Goal: Communication & Community: Answer question/provide support

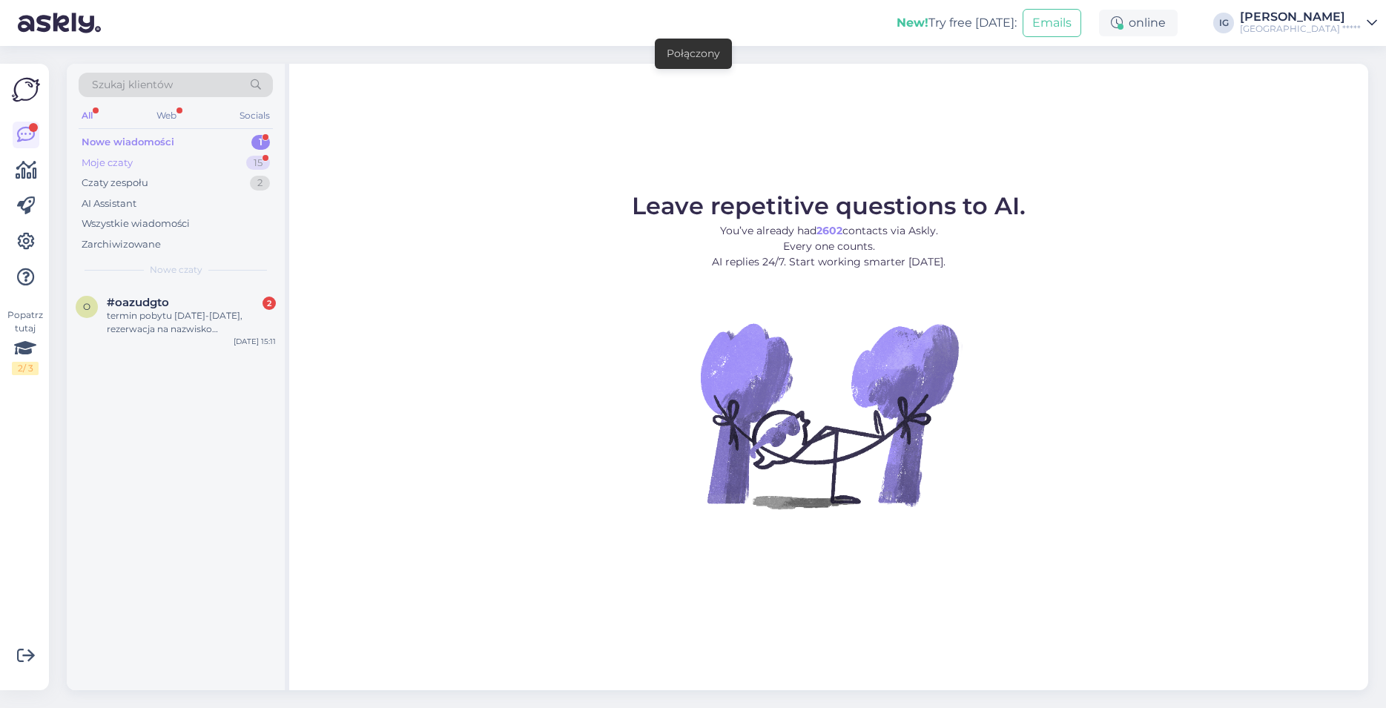
click at [114, 161] on div "Moje czaty" at bounding box center [107, 163] width 51 height 15
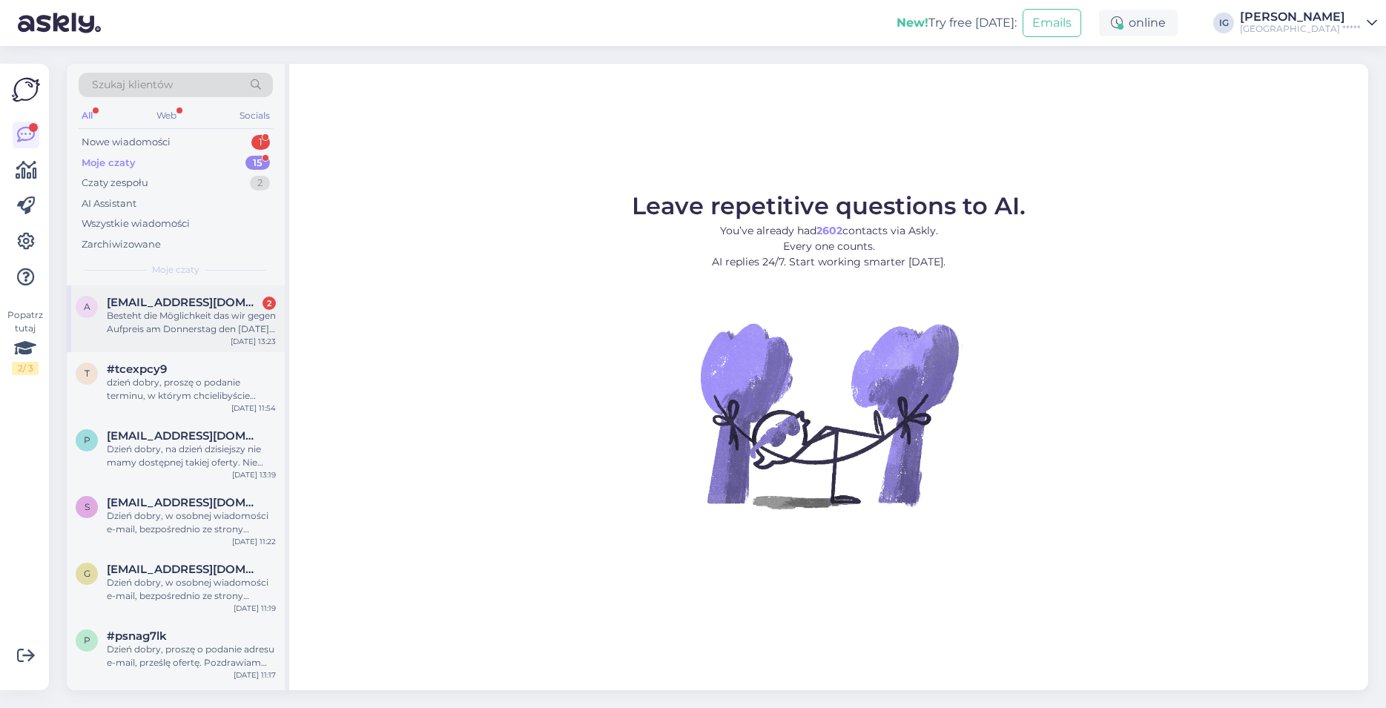
click at [158, 315] on div "Besteht die Möglichkeit das wir gegen Aufpreis am Donnerstag den [DATE] schon a…" at bounding box center [191, 322] width 169 height 27
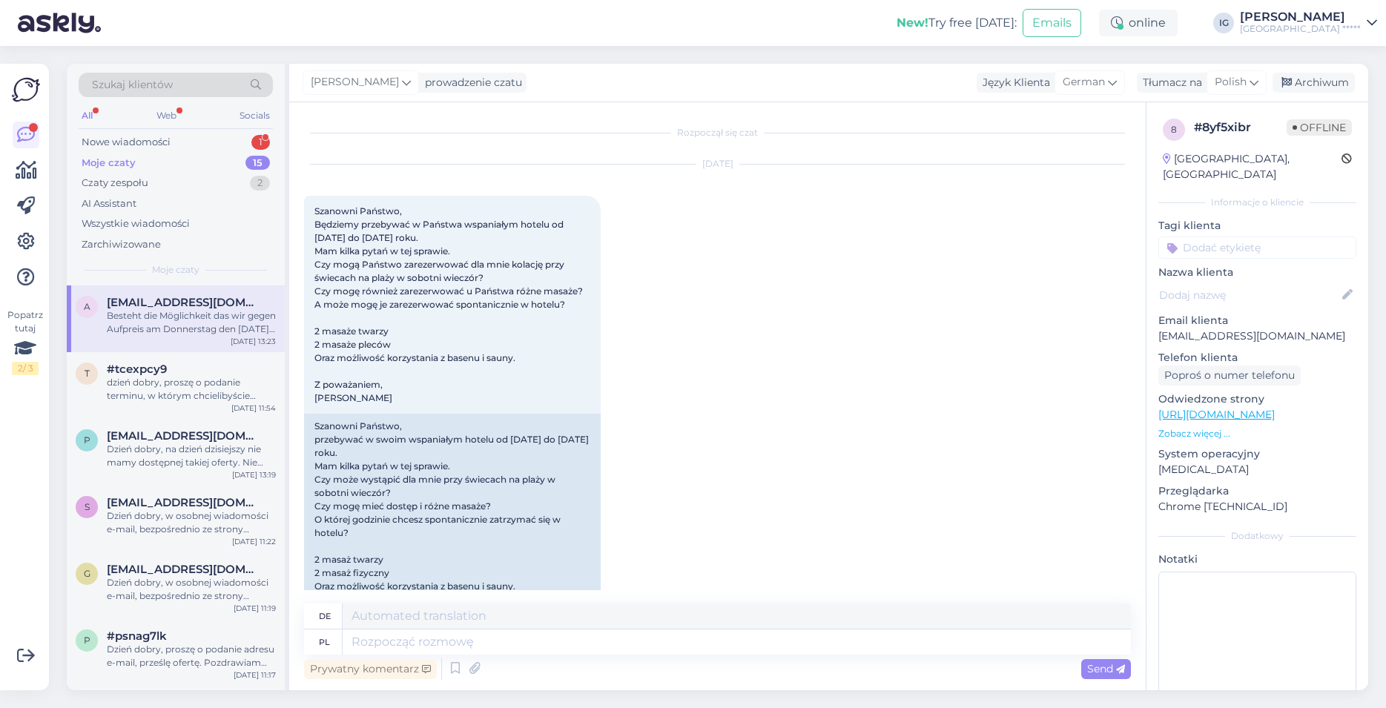
scroll to position [2926, 0]
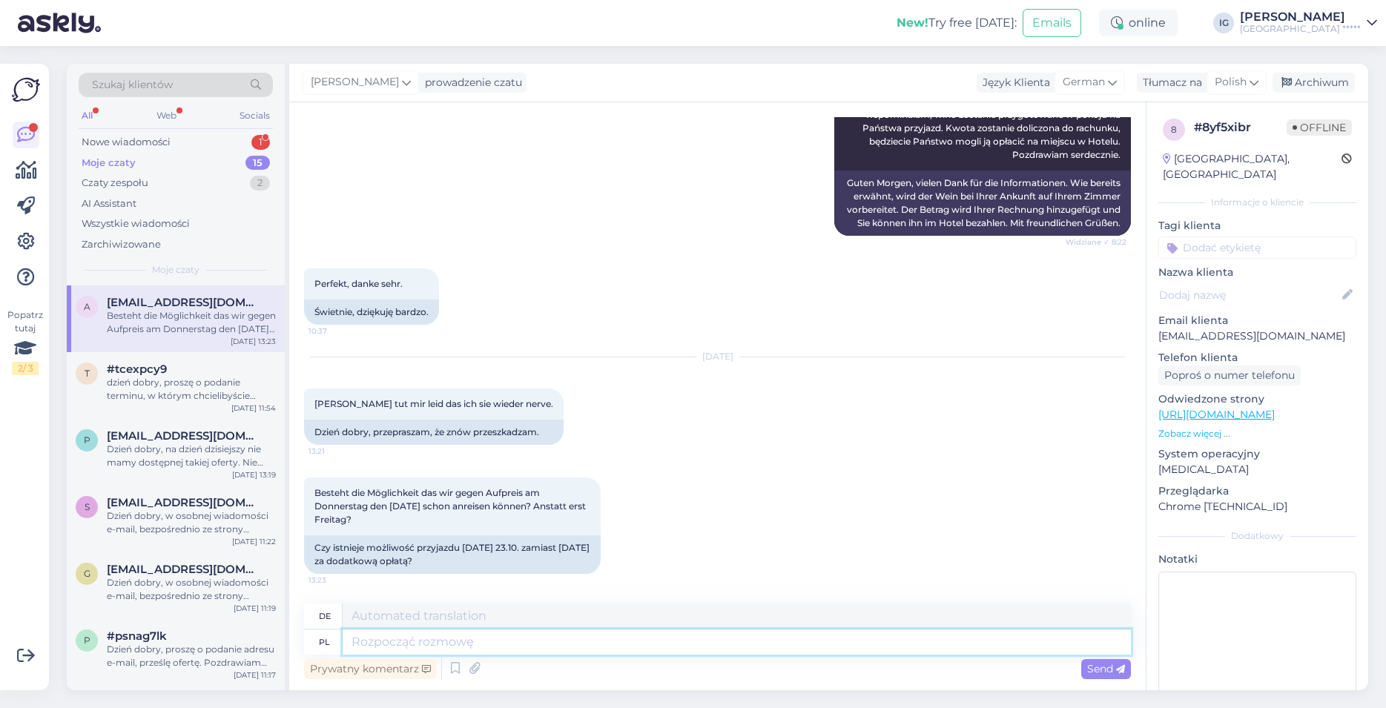
click at [401, 640] on textarea at bounding box center [737, 642] width 788 height 25
type textarea "Dzień"
type textarea "Tag"
type textarea "Dzień dobry,"
type textarea "Guten Morgen,"
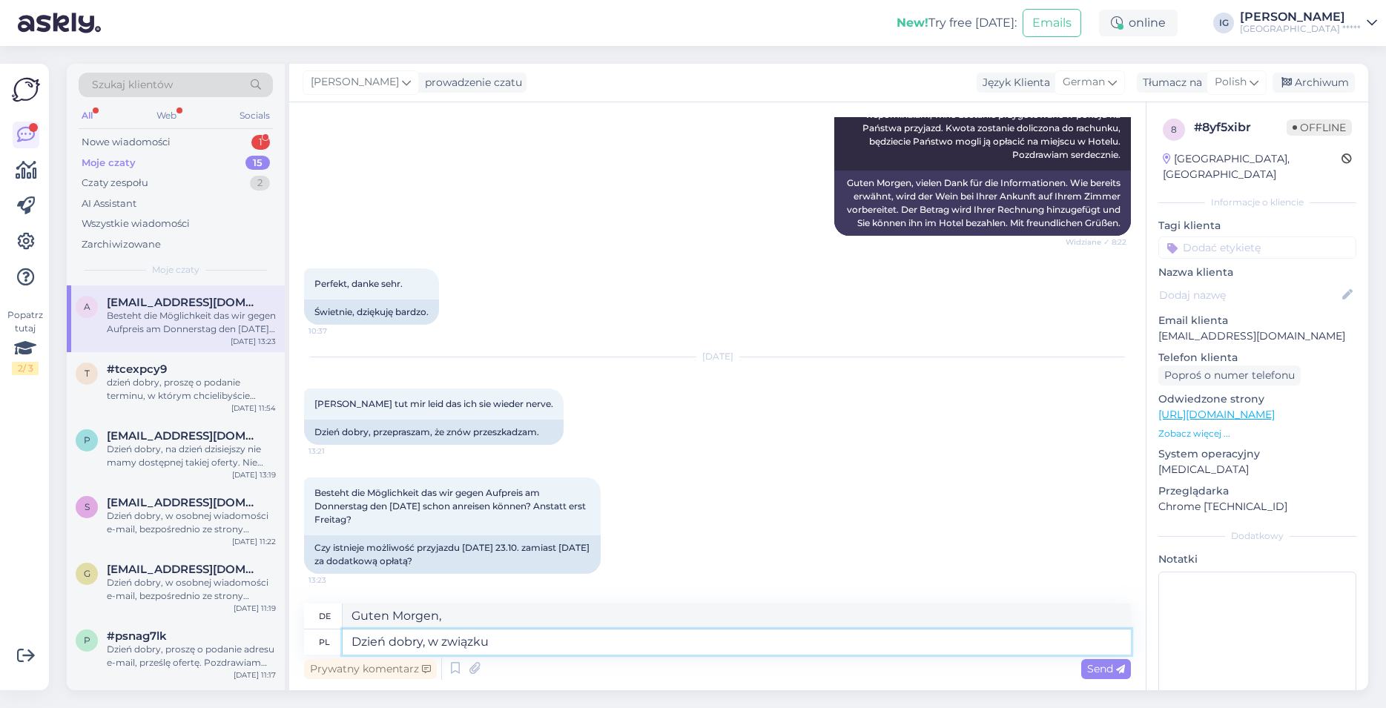
type textarea "Dzień dobry, w związku z"
type textarea "Guten Morgen, in einer Beziehung"
type textarea "Dzień dobry, w związku z"
type textarea "Guten Morgen, im Zusammenhang mit"
type textarea "Dzień dobry, w związku z tym,"
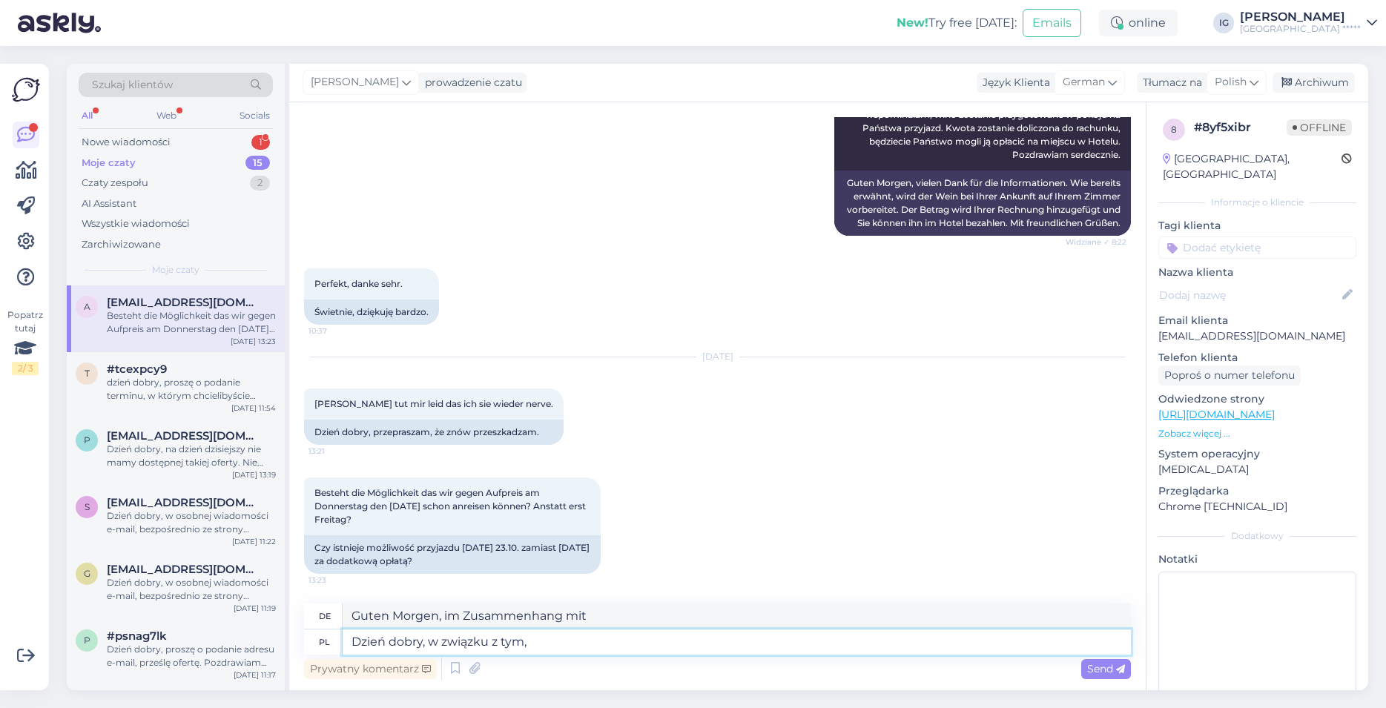
type textarea "Guten Morgen,"
type textarea "Dzień dobry, w związku z tym, iż"
type textarea "Guten Morgen, aufgrund der Tatsache, dass"
type textarea "Dzień dobry, w związku z tym, iż mają"
type textarea "Guten Morgen, aufgrund der Tatsache, dass sie"
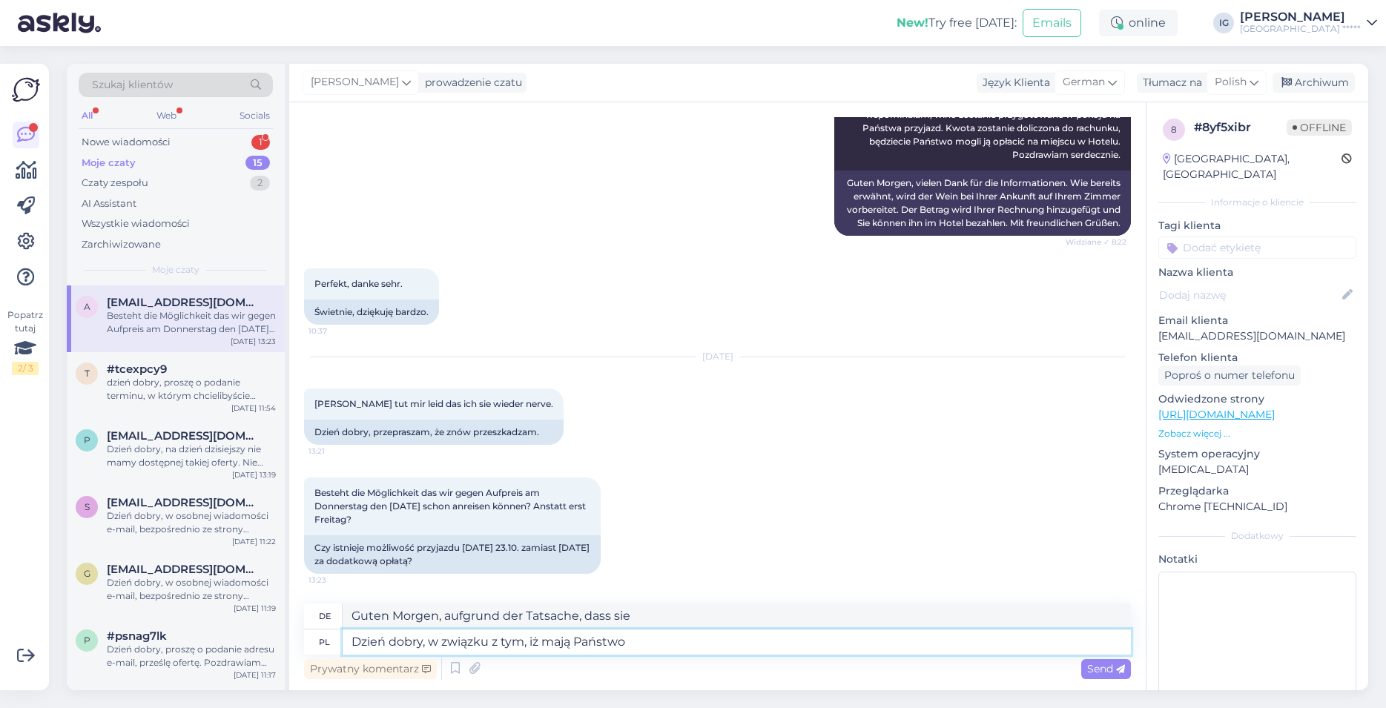
type textarea "Dzień dobry, w związku z tym, iż mają Państwo"
type textarea "Guten Morgen, da Sie"
type textarea "Dzień dobry, w związku z tym, iż mają Państwo rezerwację do"
type textarea "Guten Morgen, da Sie eine Reservierung haben"
type textarea "Dzień dobry, w związku z tym, iż mają Państwo rezerwację dokonaną za"
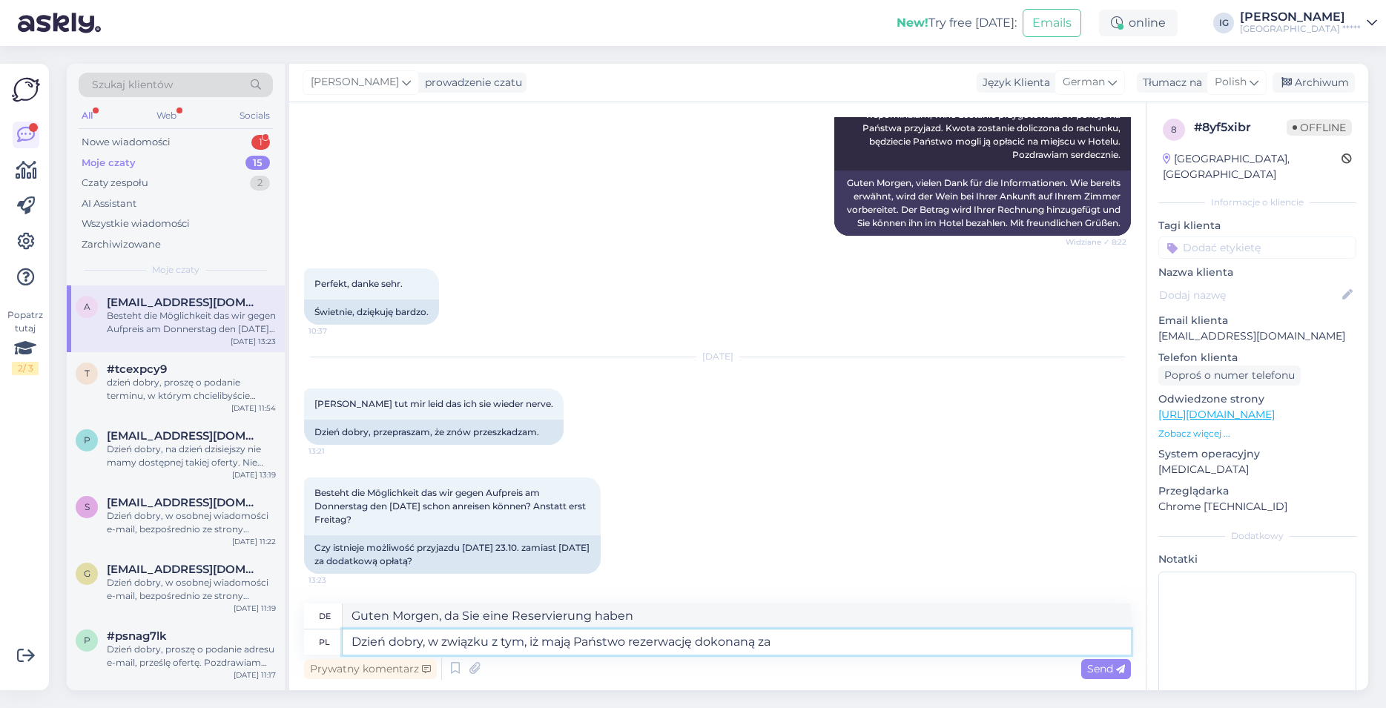
type textarea "Guten Morgen, da Sie eine Reservierung vorgenommen haben"
type textarea "Dzień dobry, w związku z tym, iż mają Państwo rezerwację dokonaną za"
type textarea "Guten Morgen, da Sie eine Reservierung für"
type textarea "Dzień dobry, w związku z tym, iż mają Państwo rezerwację dokonaną za pośrednict…"
type textarea "Guten Morgen, da Sie eine Reservierung über"
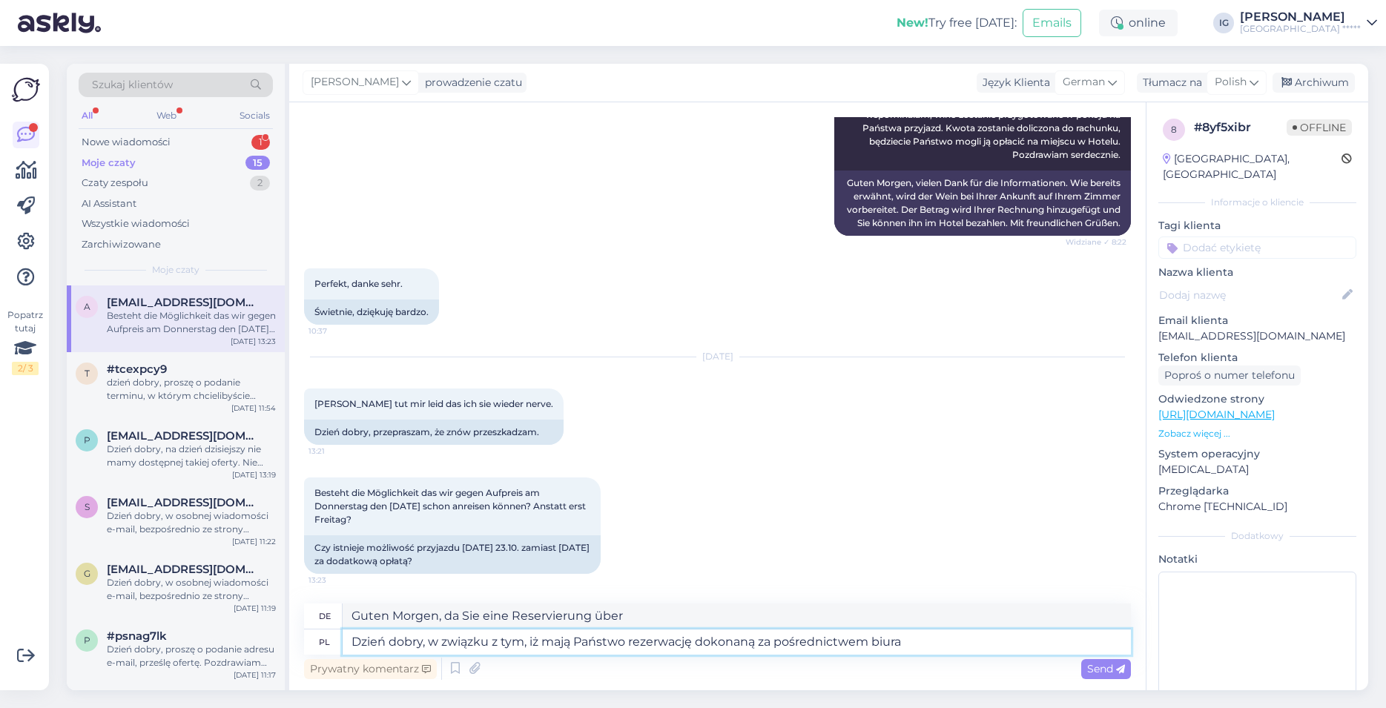
type textarea "Dzień dobry, w związku z tym, iż mają Państwo rezerwację dokonaną za pośrednict…"
type textarea "Guten Morgen, da Sie über das Büro reserviert haben"
drag, startPoint x: 912, startPoint y: 641, endPoint x: 431, endPoint y: 641, distance: 481.2
click at [431, 641] on textarea "Dzień dobry, w związku z tym, iż mają Państwo rezerwację dokonaną za pośrednict…" at bounding box center [737, 642] width 788 height 25
type textarea "Dzień dobry,"
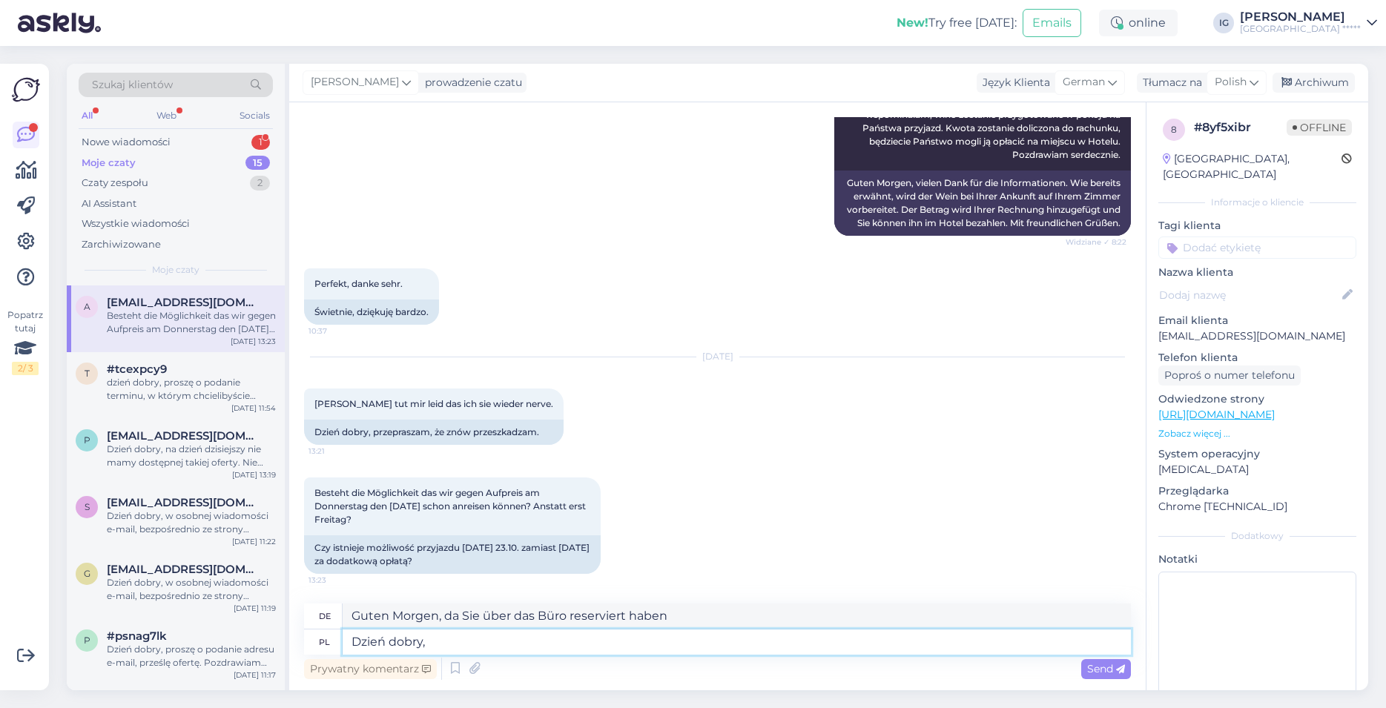
type textarea "Guten Morgen,"
type textarea "Dzień dobry, mamy d"
type textarea "Guten Morgen, Mütter"
type textarea "Dzień dobry, mamy dostępny"
type textarea "Guten Morgen, wir haben verfügbar"
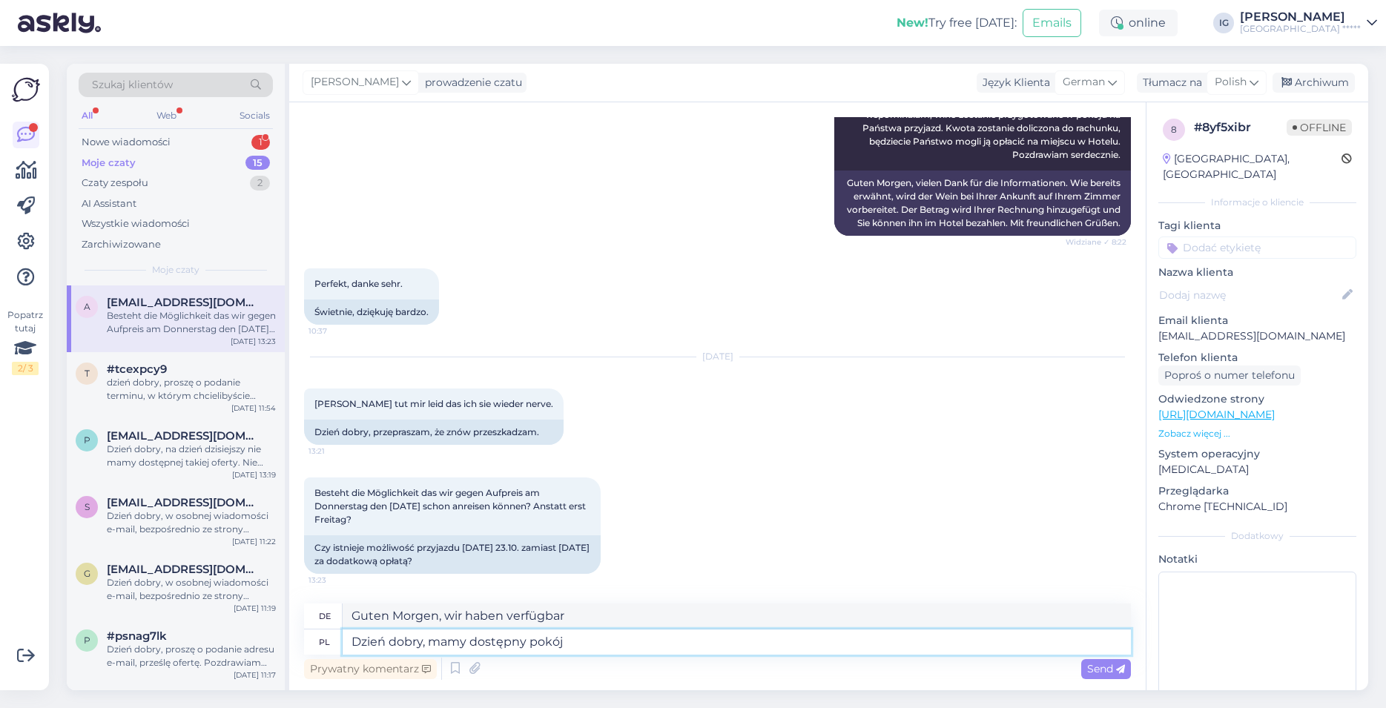
type textarea "Dzień dobry, mamy dostępny pokój"
type textarea "Guten Morgen, wir haben ein Zimmer frei"
type textarea "Dzień dobry, mamy dostępny pokój w"
type textarea "Guten Morgen, wir haben ein Zimmer frei in"
type textarea "Dzień dobry, mamy dostępny pokój w dniach"
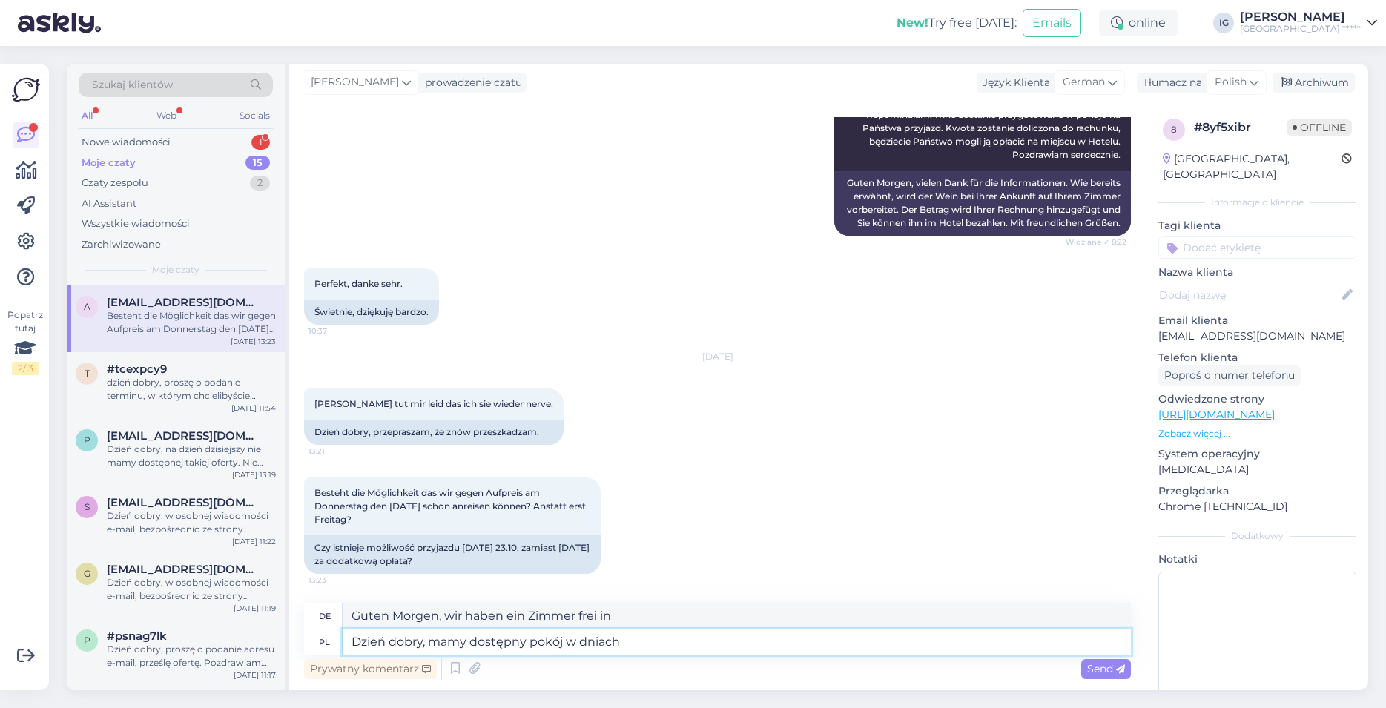
type textarea "Guten Morgen, wir haben an folgenden Tagen ein Zimmer frei:"
type textarea "Dzień dobry, mamy dostępny pokój w dniach 23"
type textarea "Guten Morgen, wir haben am 23. ein Zimmer frei"
type textarea "Dzień dobry, mamy dostępny pokój w dniach 23-25"
type textarea "Guten Morgen, wir haben ein Zimmer frei am 23."
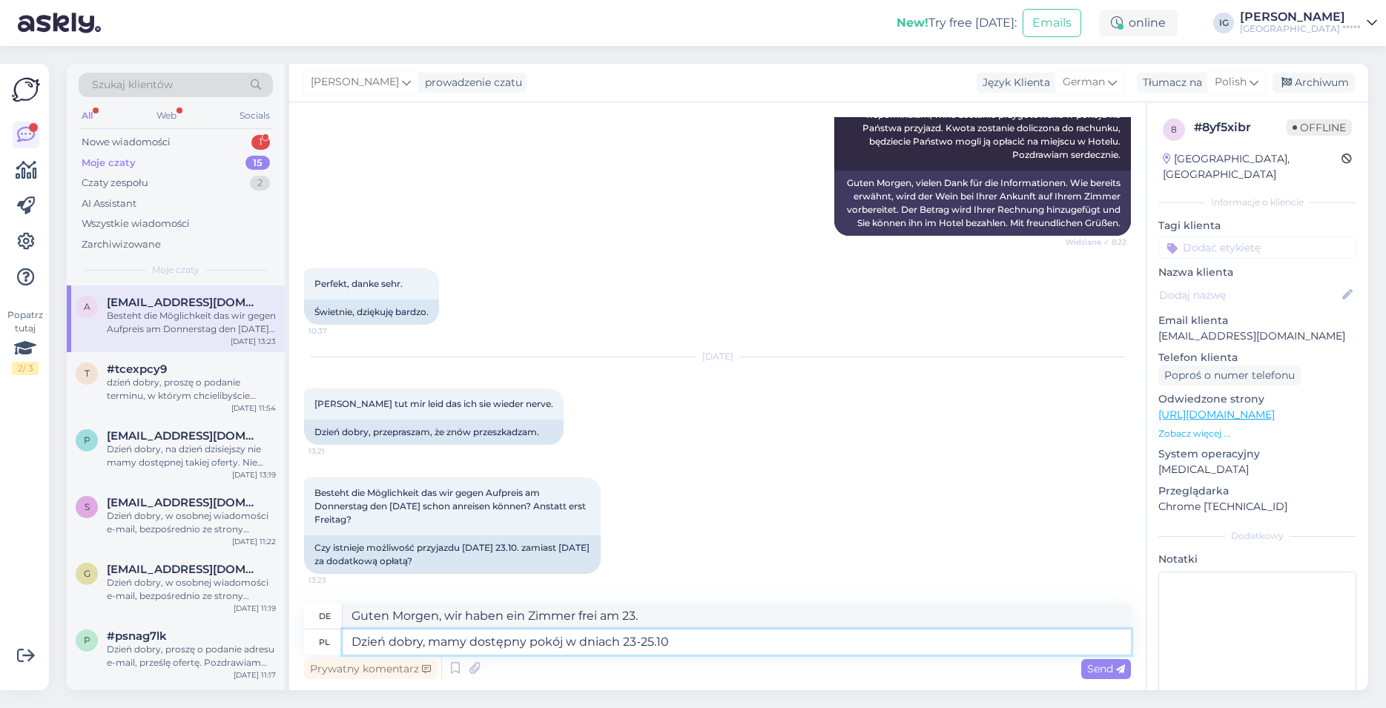
type textarea "Dzień dobry, mamy dostępny pokój w dniach 23-25.10."
type textarea "Guten Morgen, wir haben vom 23-25.10 Oktober ein Zimmer frei"
type textarea "Dzień dobry, mamy dostępny pokój w dniach 23-25.10.2025"
type textarea "Guten Morgen, wir haben ein Zimmer vom 23-25.10.2025 frei"
type textarea "Dzień dobry, mamy dostępny pokój w dniach 23-25.10.2025,"
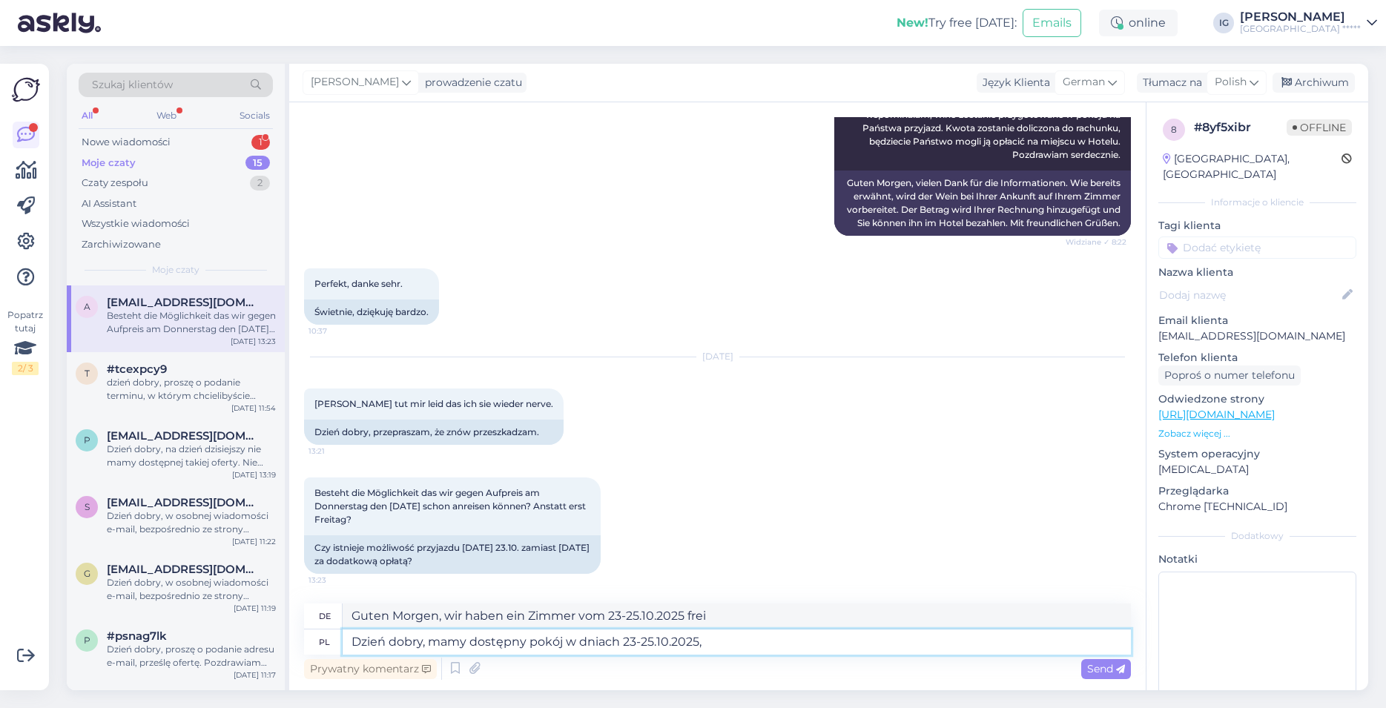
type textarea "Guten Morgen, wir haben vom 23-25.10.2025,"
type textarea "Dzień dobry, mamy dostępny pokój w dniach 23-25.10.2025, w przypadku"
type textarea "Guten Morgen, wir haben vom 23-25.10.2025, falls"
type textarea "Dzień dobry, mamy dostępny pokój w dniach 23-25.10.2025, w przypadku gdyby reze…"
type textarea "Guten Morgen, wir haben vom 23-25.10.2025, falls Ihre Reservierung"
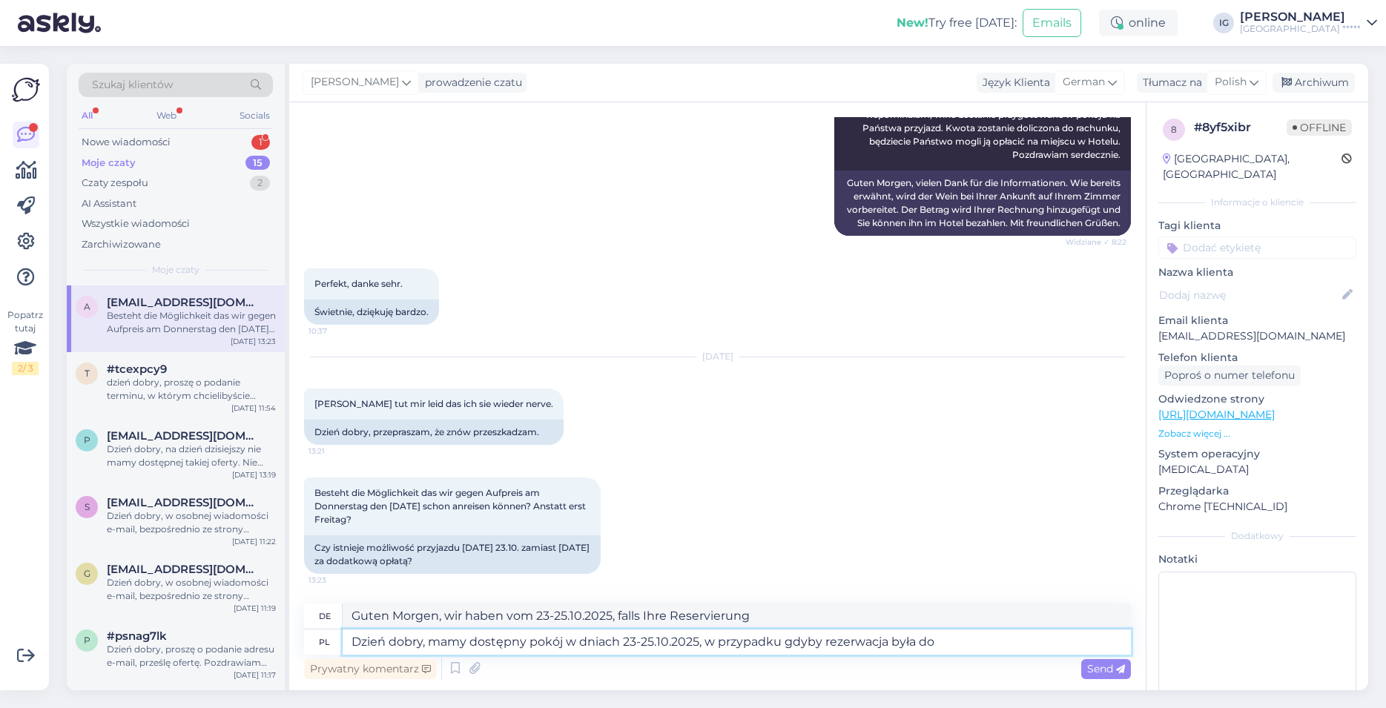
type textarea "Dzień dobry, mamy dostępny pokój w dniach 23-25.10.2025, w przypadku gdyby reze…"
type textarea "Guten Morgen, wir haben vom 23-25.10.2025, falls die Reservierung"
type textarea "Dzień dobry, mamy dostępny pokój w dniach 23-25.10.2025, w przypadku gdyby reze…"
type textarea "Guten Morgen, wir haben vom 23-25.10.2025, falls Ihre Reservierung bis erfolgt"
type textarea "Dzień dobry, mamy dostępny pokój w dniach 23-25.10.2025, w przypadku gdyby reze…"
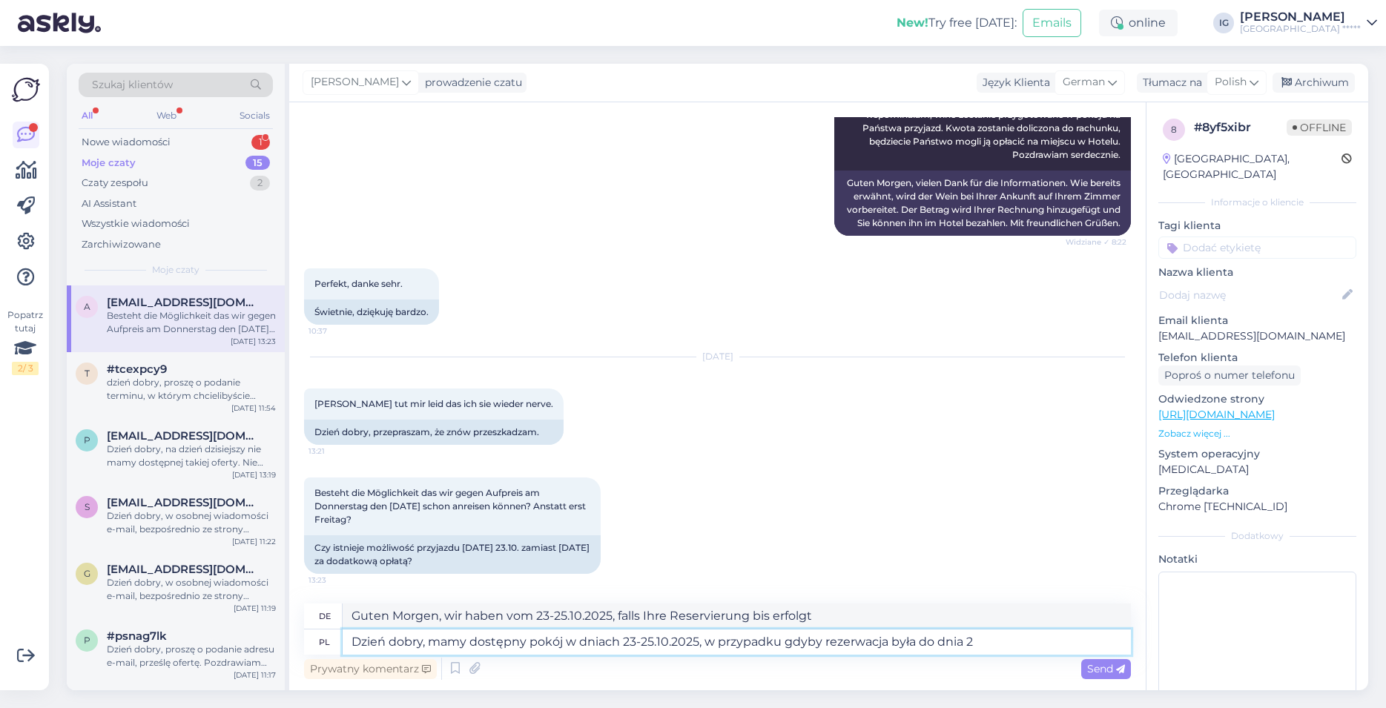
type textarea "Guten Morgen, wir haben vom 23-25.10.2025, falls Ihre Reservierung bis zu diese…"
type textarea "Dzień dobry, mamy dostępny pokój w dniach 23-25.10.2025, w przypadku gdyby reze…"
type textarea "Guten Morgen, wir haben vom 23-25.10.2025, falls die Reservierung bis 26.0 Janu…"
type textarea "Dzień dobry, mamy dostępny pokój w dniach 23-25.10.2025, w przypadku gdyby reze…"
type textarea "Guten Morgen, wir haben vom 23-25.10.2025, falls die Reservierung bis 26.10 Okt…"
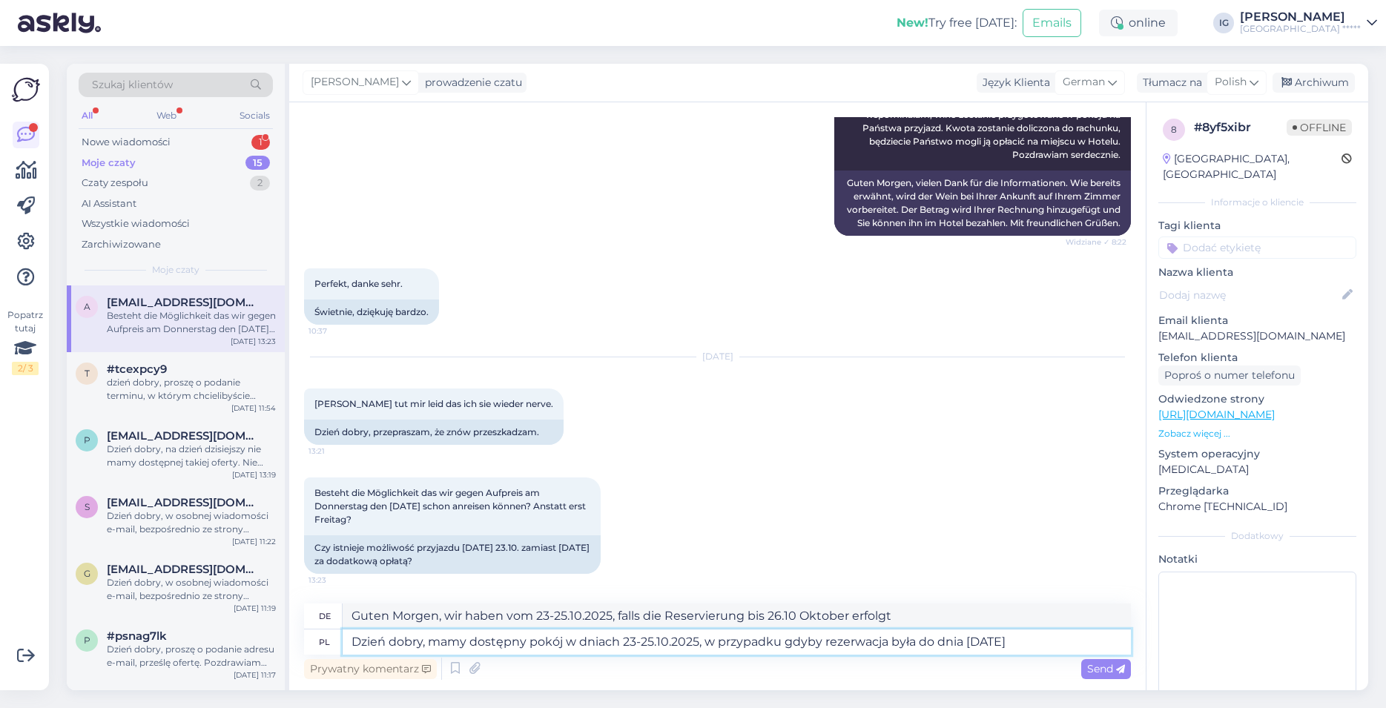
type textarea "Dzień dobry, mamy dostępny pokój w dniach 23-25.10.2025, w przypadku gdyby reze…"
type textarea "Guten Morgen, wir haben vom 23-25.10.2025, falls die Reservierung bis 26.10.202…"
type textarea "Dzień dobry, mamy dostępny pokój w dniach 23-25.10.2025, w przypadku gdyby reze…"
type textarea "Guten Morgen, wir haben vom 23-25.10.2025, falls Ihre Reservierung bis 26.10.20…"
type textarea "Dzień dobry, mamy dostępny pokój w dniach 23-25.10.2025, w przypadku gdyby reze…"
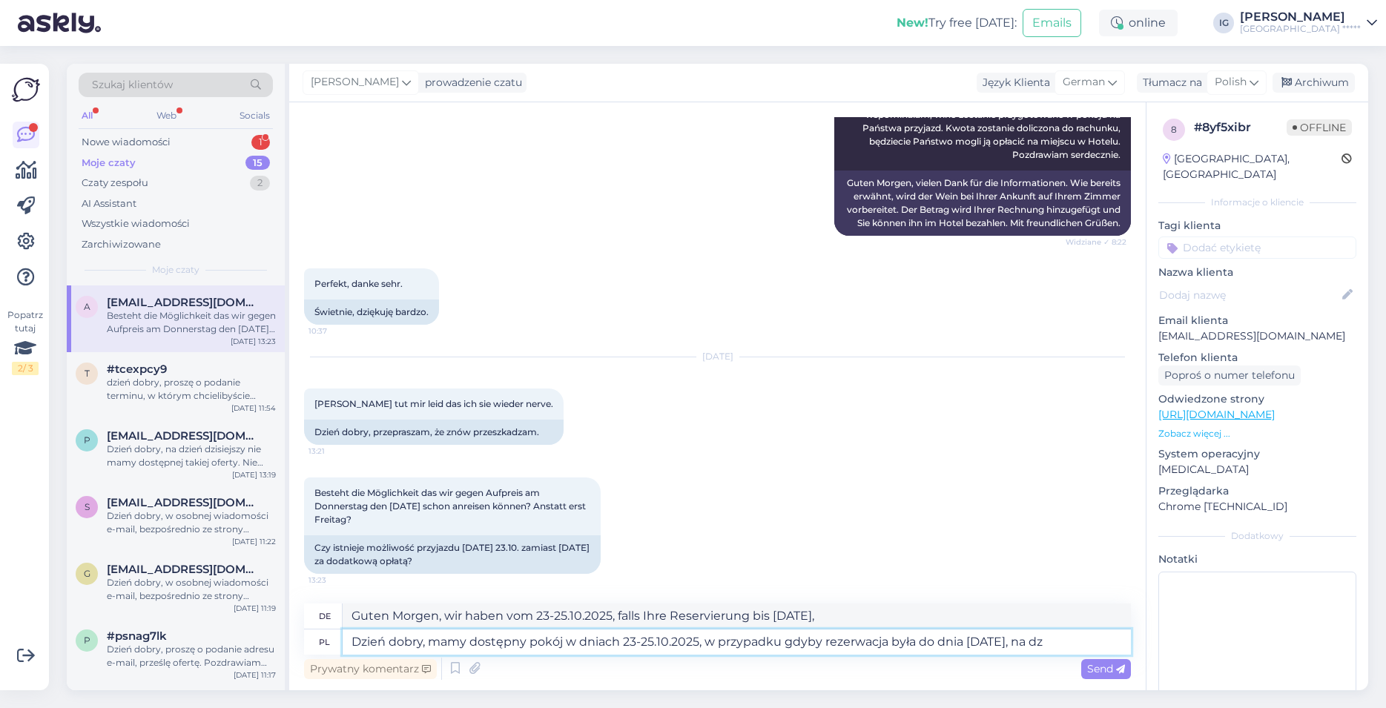
type textarea "Guten Morgen, wir haben vom 23-25.10.2025, falls die Reservierung bis 26.10.202…"
type textarea "Dzień dobry, mamy dostępny pokój w dniach 23-25.10.2025, w przypadku gdyby reze…"
type textarea "Guten Morgen, wir haben vom 23-25.10.2025, falls die Reservierung bis 26.10.202…"
type textarea "Dzień dobry, mamy dostępny pokój w dniach 23-25.10.2025, w przypadku gdyby reze…"
type textarea "Guten Morgen, wir haben ein Zimmer vom 23-25.10.2025, falls die Reservierung bi…"
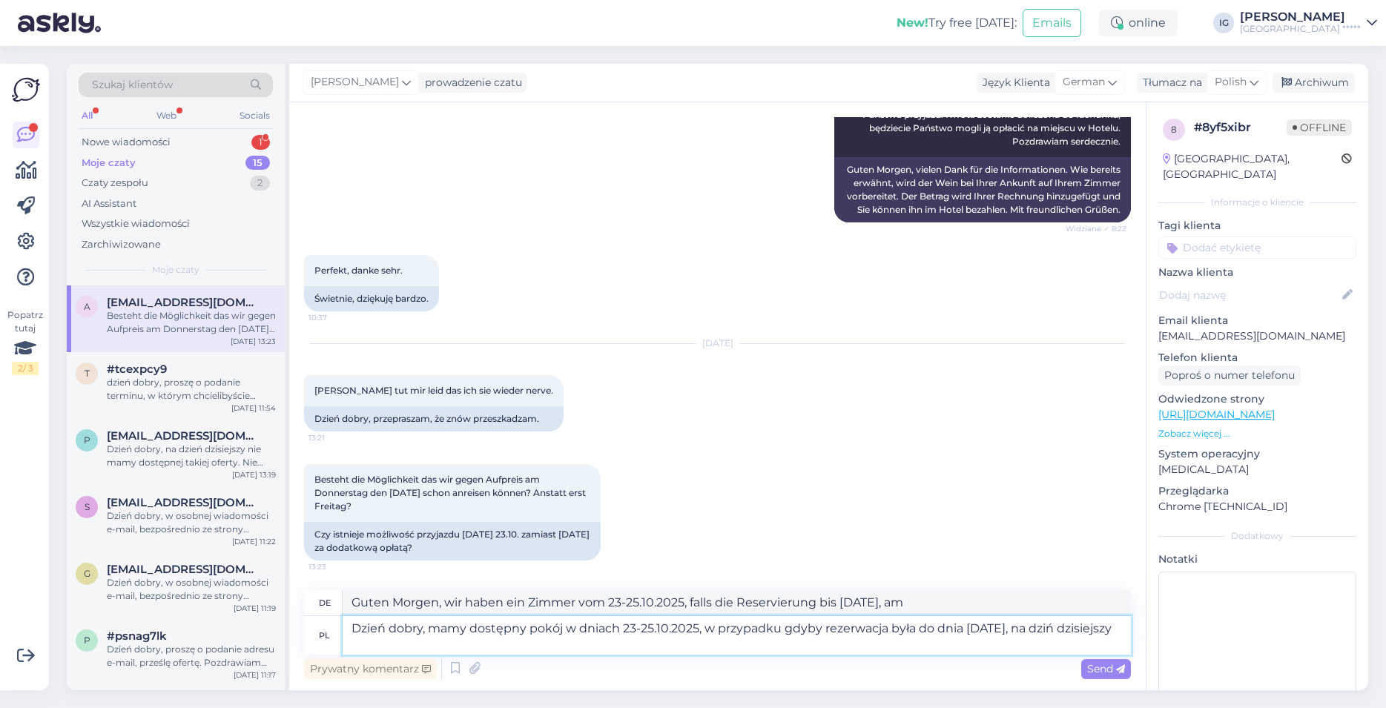
type textarea "Dzień dobry, mamy dostępny pokój w dniach 23-25.10.2025, w przypadku gdyby reze…"
type textarea "Guten Morgen, wir haben vom 23-25.10.2025, falls die Reservierung bis 26.10.202…"
type textarea "Dzień dobry, mamy dostępny pokój w dniach 23-25.10.2025, w przypadku gdyby reze…"
type textarea "Guten Morgen, wir haben vom 23-25.10.2025, Falls die Reservierung bis 26.10.202…"
type textarea "Dzień dobry, mamy dostępny pokój w dniach 23-25.10.2025, w przypadku gdyby reze…"
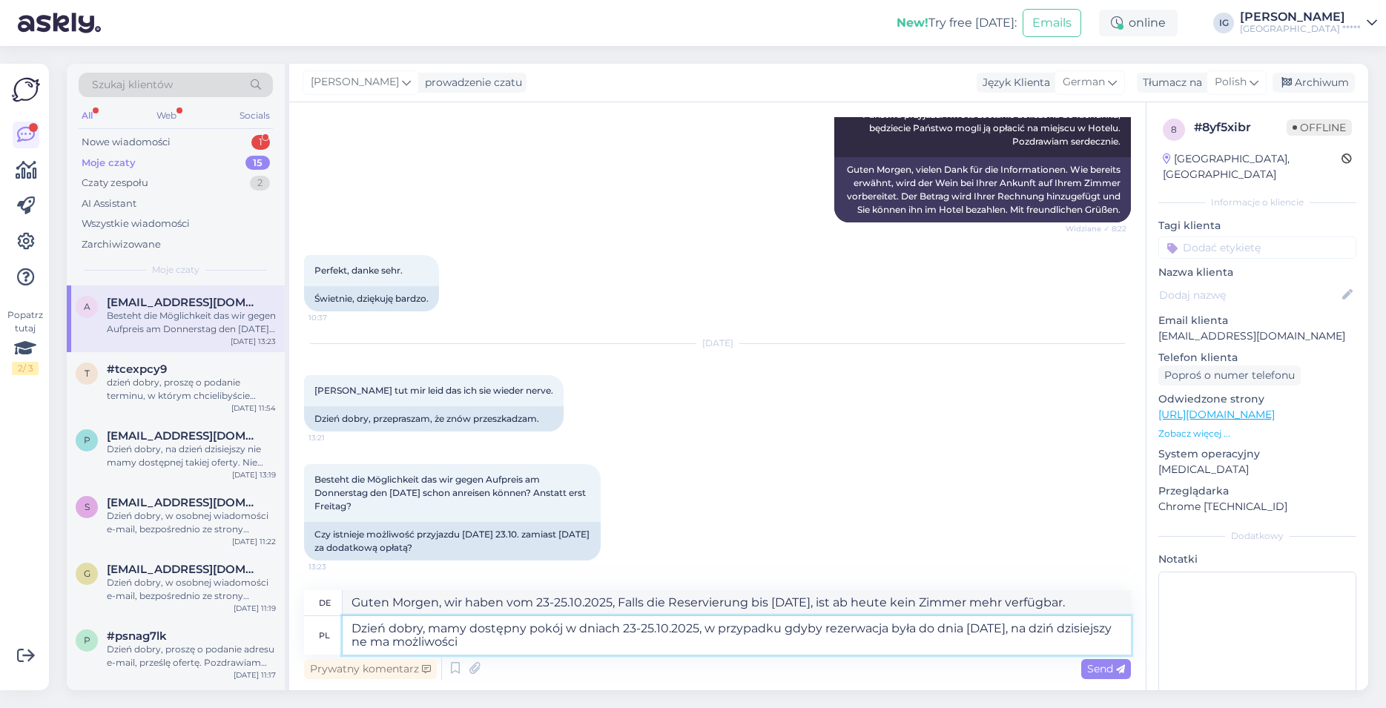
type textarea "Guten Morgen, wir haben vom 23-25.10.2025, falls die Reservierung bis 26.10.202…"
type textarea "Dzień dobry, mamy dostępny pokój w dniach 23-25.10.2025, w przypadku gdyby reze…"
type textarea "Guten Morgen, wir haben vom 23-25.10.2025, Falls die Reservierung bis 26.10.202…"
type textarea "Dzień dobry, mamy dostępny pokój w dniach 23-25.10.2025, w przypadku gdyby reze…"
type textarea "Guten Morgen, wir haben ein Zimmer vom 23-25.10.2025, falls die Reservierung bi…"
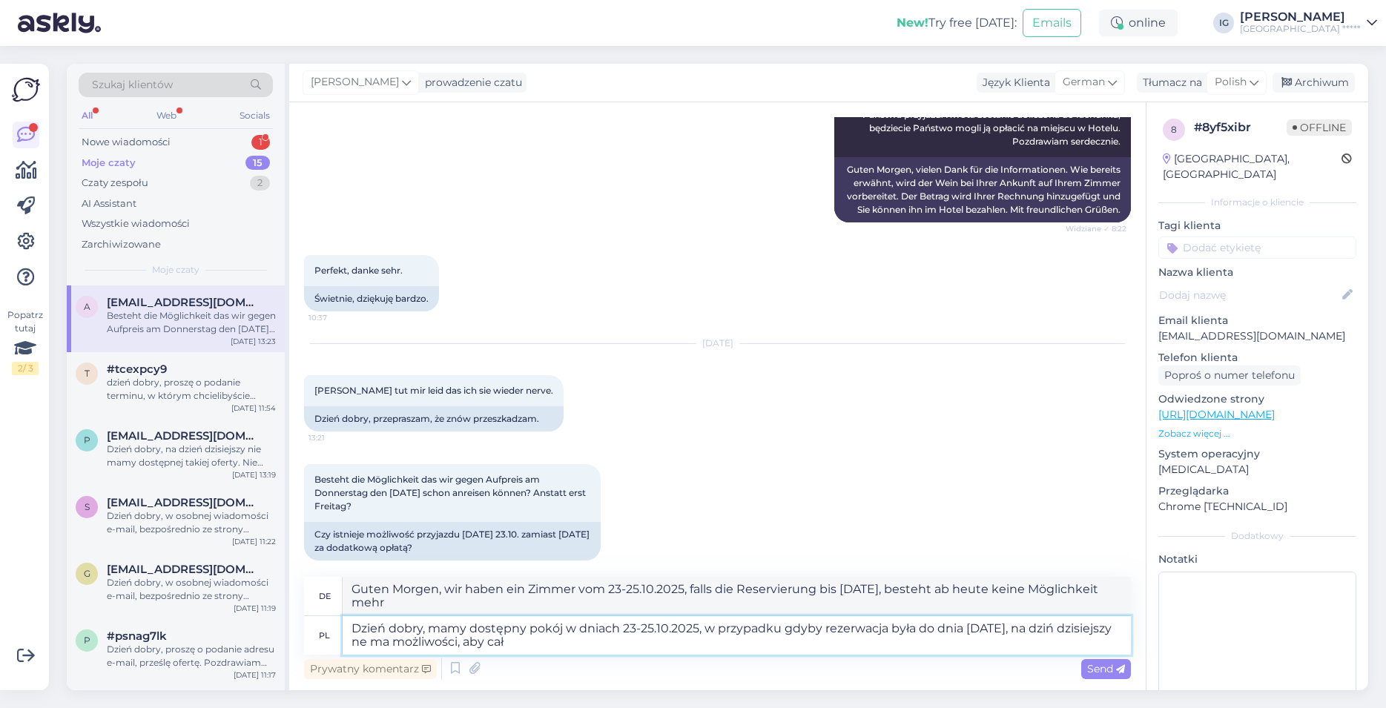
type textarea "Dzień dobry, mamy dostępny pokój w dniach 23-25.10.2025, w przypadku gdyby reze…"
type textarea "Guten Morgen, wir haben vom 23-25.10.2025, Falls die Reservierung bis 26.10.202…"
type textarea "Dzień dobry, mamy dostępny pokój w dniach 23-25.10.2025, w przypadku gdyby reze…"
type textarea "Guten Morgen, wir haben vom 23-25.10.2025, Falls die Reservierung bis 26.10.202…"
type textarea "Dzień dobry, mamy dostępny pokój w dniach 23-25.10.2025, w przypadku gdyby reze…"
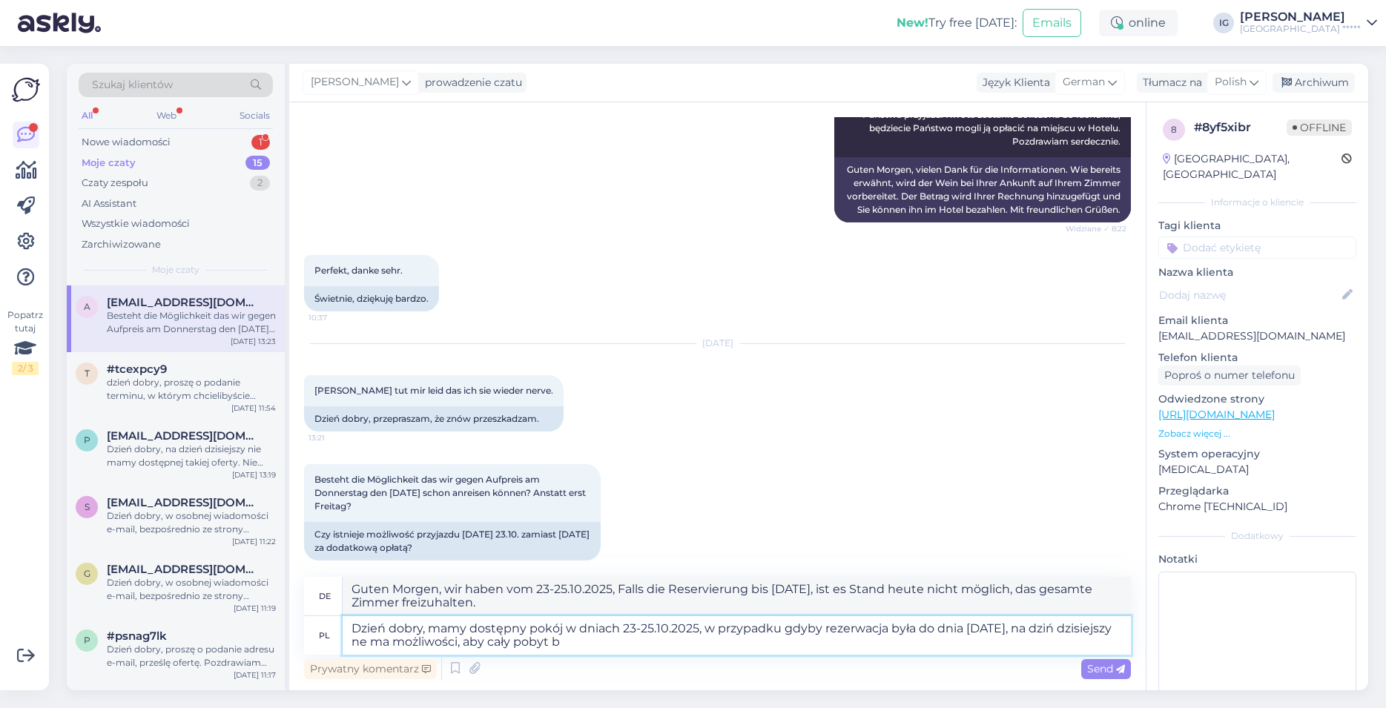
type textarea "Guten Morgen, wir haben vom 23-25.10.2025, Falls die Reservierung bis 26.10.202…"
type textarea "Dzień dobry, mamy dostępny pokój w dniach 23-25.10.2025, w przypadku gdyby reze…"
type textarea "Guten Morgen, wir haben vom 23-25.10.2025, Falls die Reservierung bis 26.10.202…"
type textarea "Dzień dobry, mamy dostępny pokój w dniach 23-25.10.2025, w przypadku gdyby reze…"
type textarea "Guten Morgen, wir haben vom 23-25.10.2025, Falls die Reservierung bis 26.10.202…"
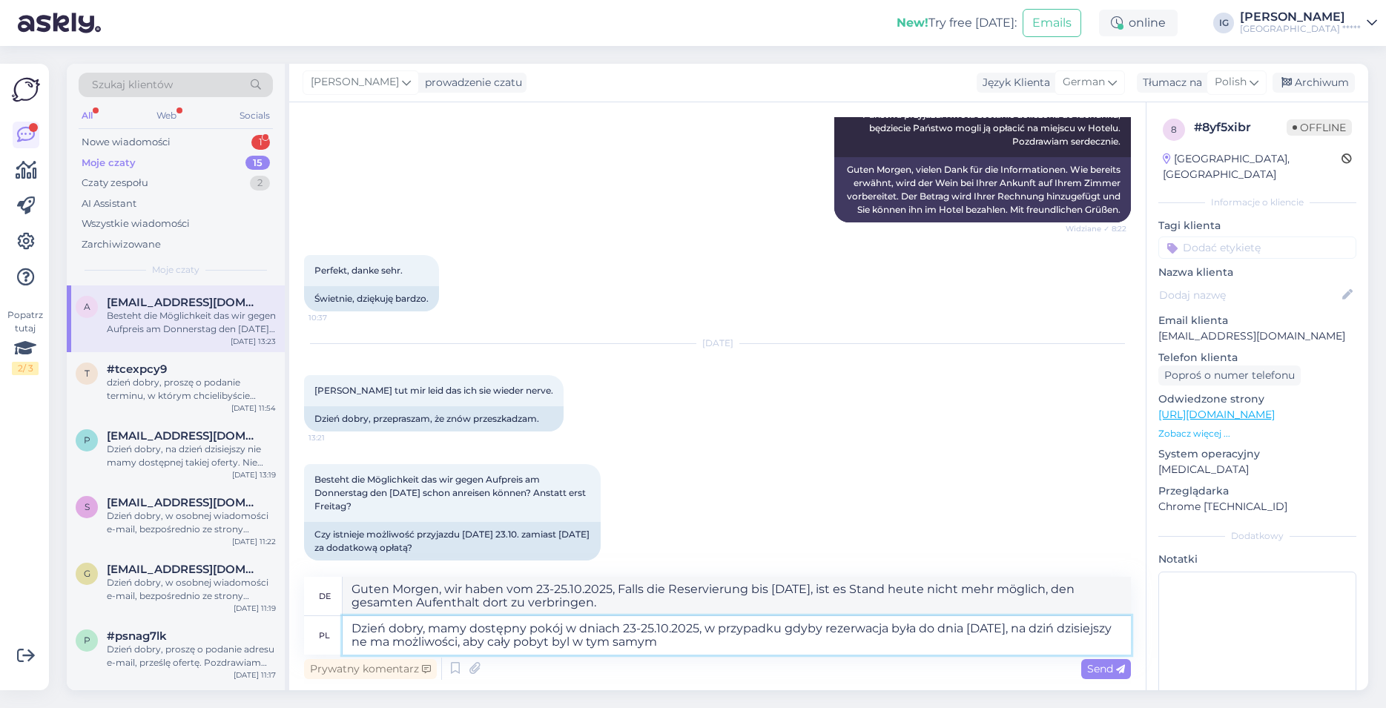
type textarea "Dzień dobry, mamy dostępny pokój w dniach 23-25.10.2025, w przypadku gdyby reze…"
type textarea "Guten Morgen, wir haben vom 23-25.10.2025, falls die Reservierung bis 26.10.202…"
type textarea "Dzień dobry, mamy dostępny pokój w dniach 23-25.10.2025, w przypadku gdyby reze…"
type textarea "Guten Morgen, wir haben vom 23-25.10.2025, Falls die Reservierung bis 26.10.202…"
type textarea "Dzień dobry, mamy dostępny pokój w dniach 23-25.10.2025, w przypadku gdyby reze…"
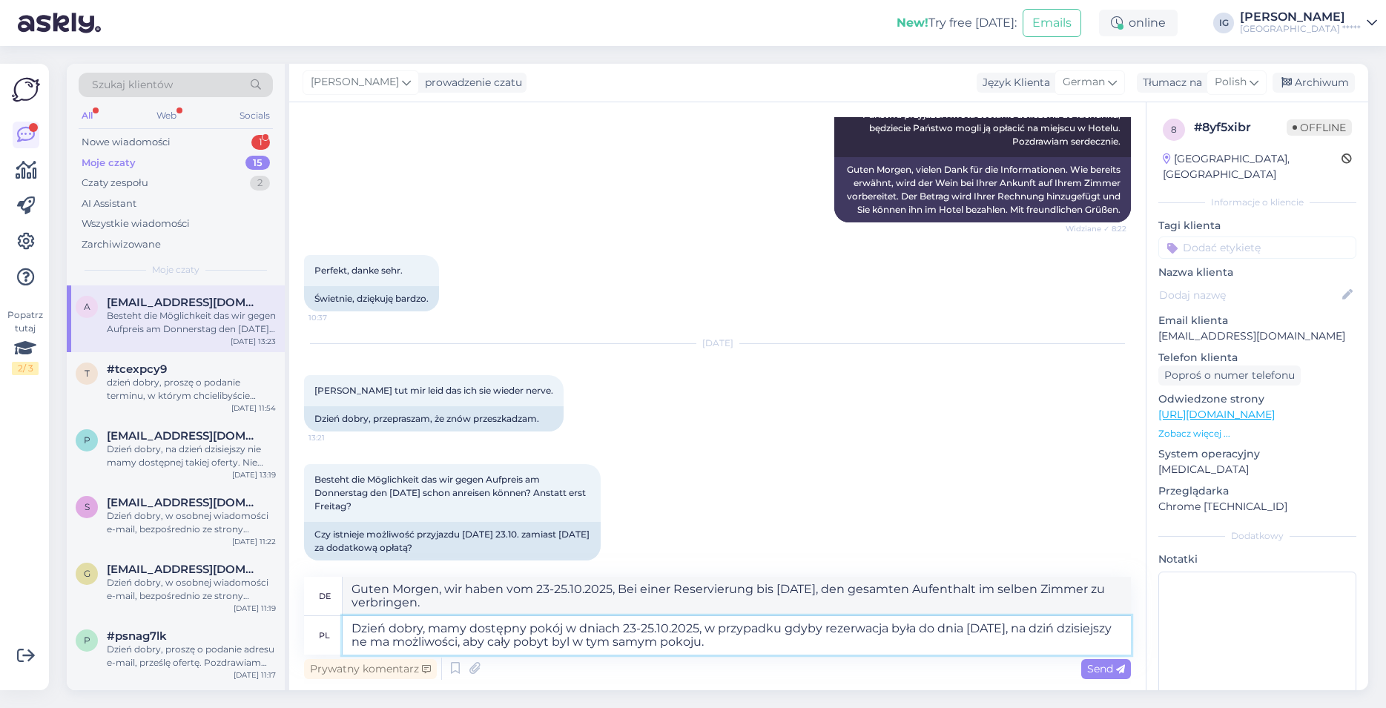
type textarea "Guten Morgen, wir haben vom 23-25.10.2025, bei einer Reservierung bis [DATE], d…"
click at [417, 644] on textarea "Dzień dobry, mamy dostępny pokój w dniach 23-25.10.2025, w przypadku gdyby reze…" at bounding box center [737, 635] width 788 height 39
type textarea "Dzień dobry, mamy dostępny pokój w dniach 23-25.10.2025, w przypadku gdyby reze…"
click at [1100, 668] on span "Send" at bounding box center [1106, 668] width 38 height 13
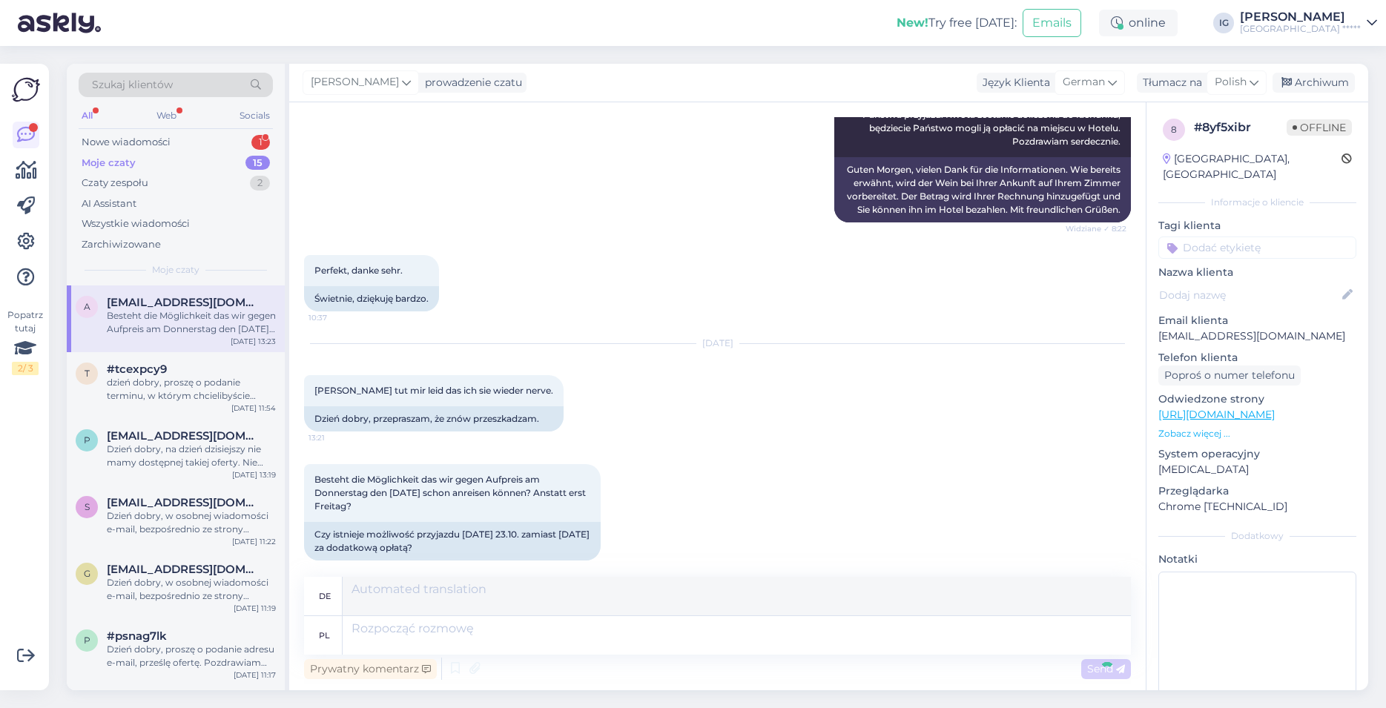
scroll to position [3082, 0]
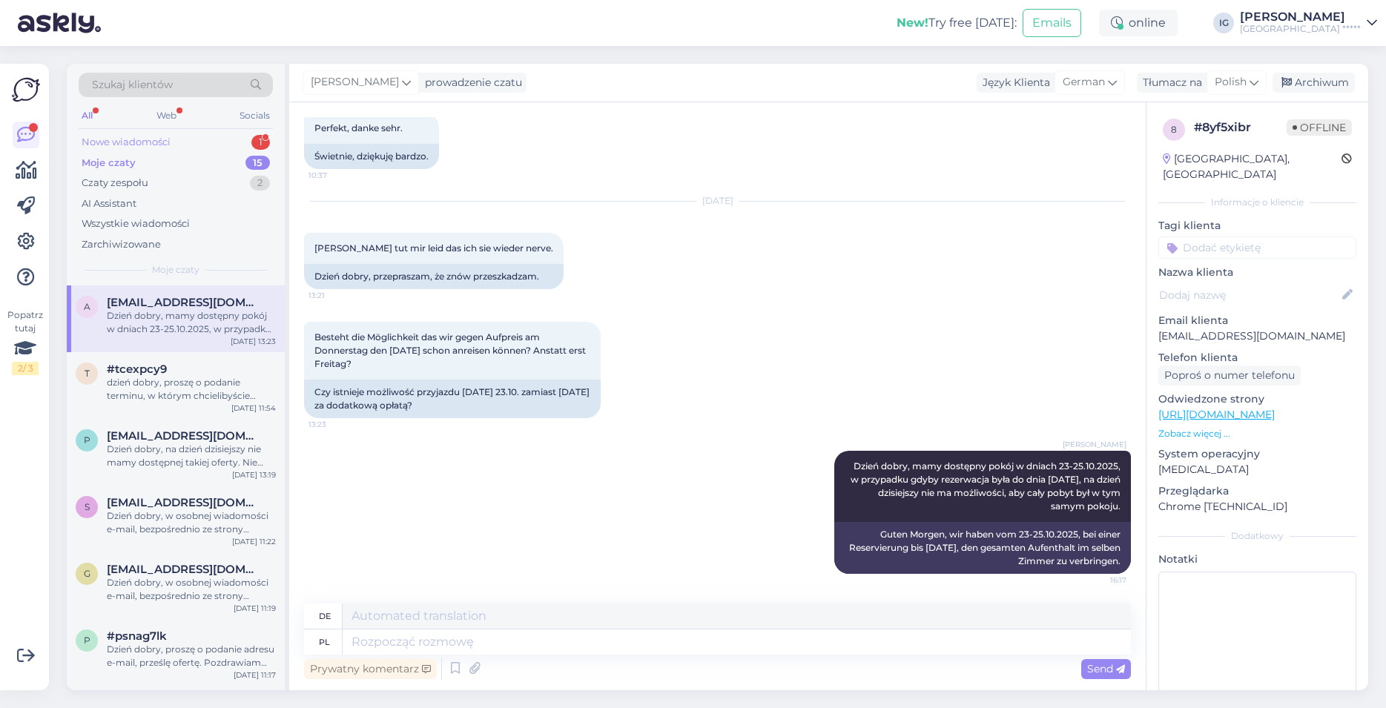
click at [156, 145] on div "Nowe wiadomości" at bounding box center [126, 142] width 89 height 15
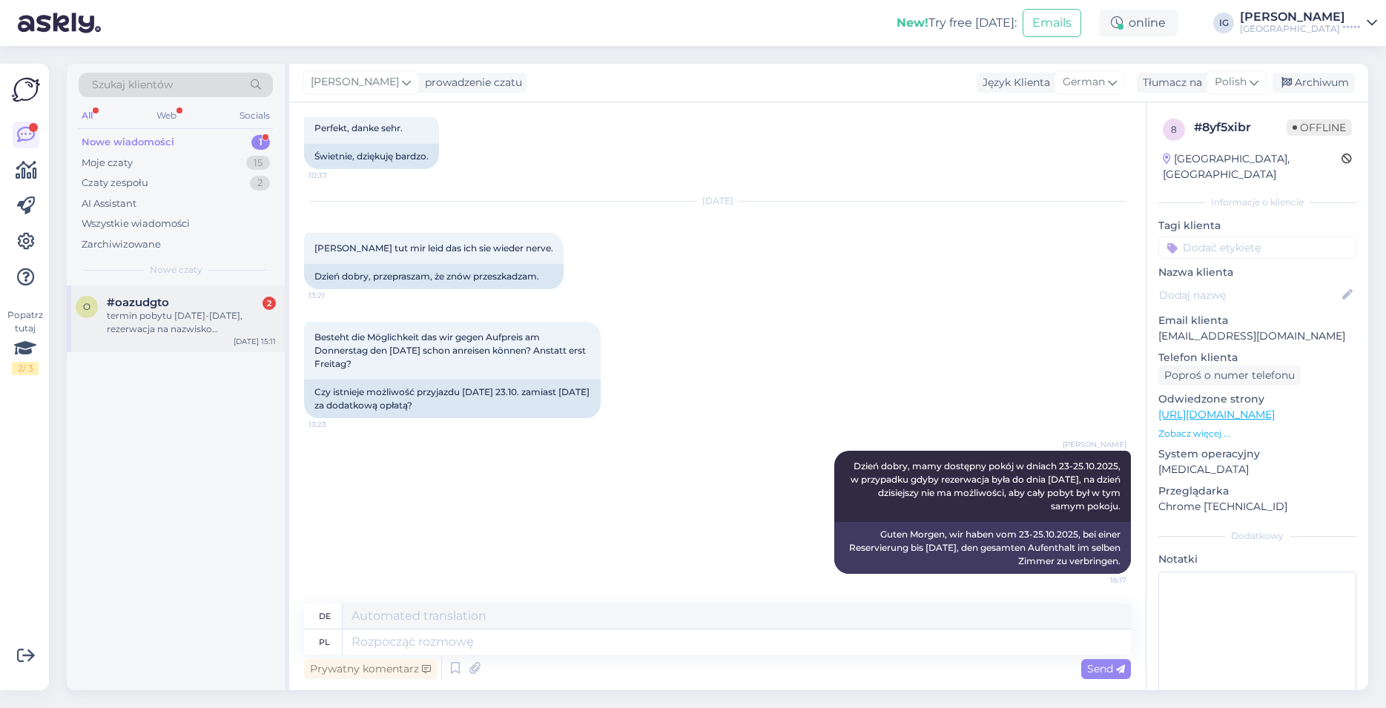
click at [156, 302] on span "#oazudgto" at bounding box center [138, 302] width 62 height 13
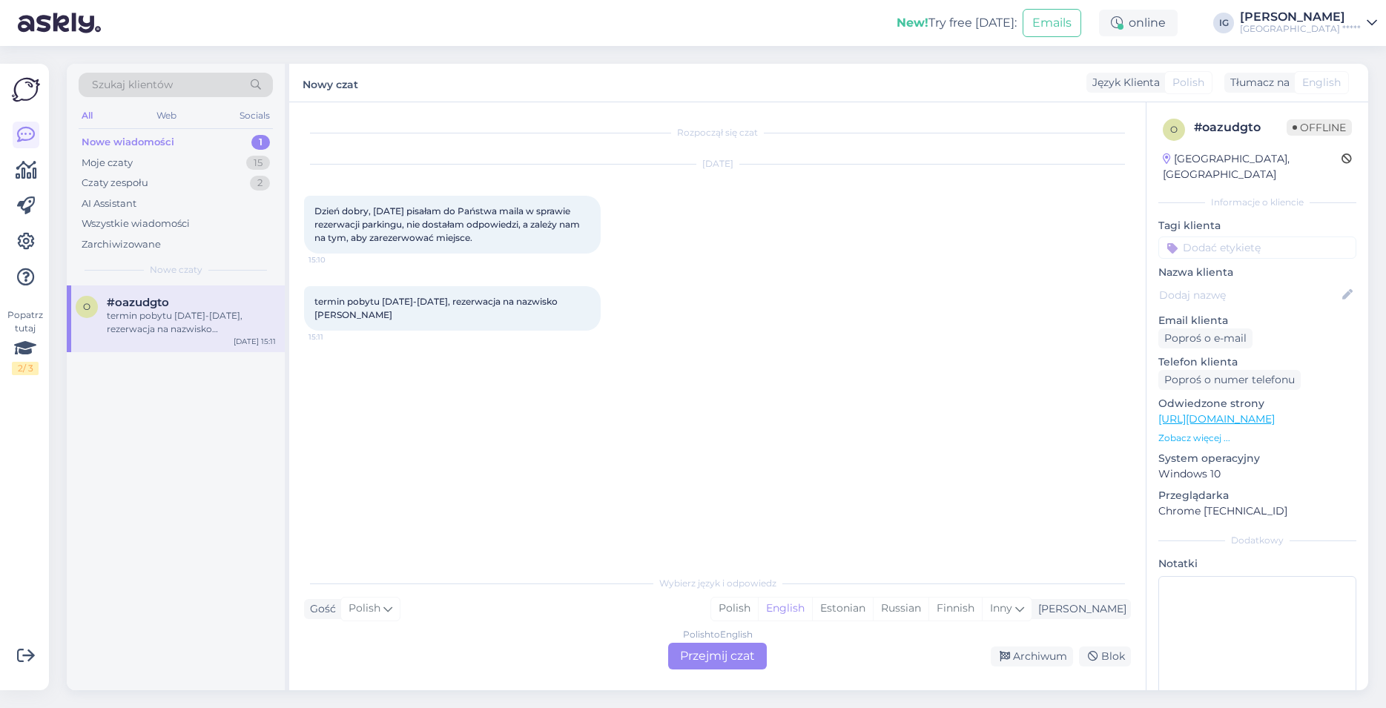
scroll to position [0, 0]
click at [515, 439] on div "Rozpoczął się czat Sep 13 2025 Dzień dobry, 8 września pisałam do Państwa maila…" at bounding box center [724, 335] width 840 height 437
click at [720, 660] on div "Polish to English Przejmij czat" at bounding box center [717, 656] width 99 height 27
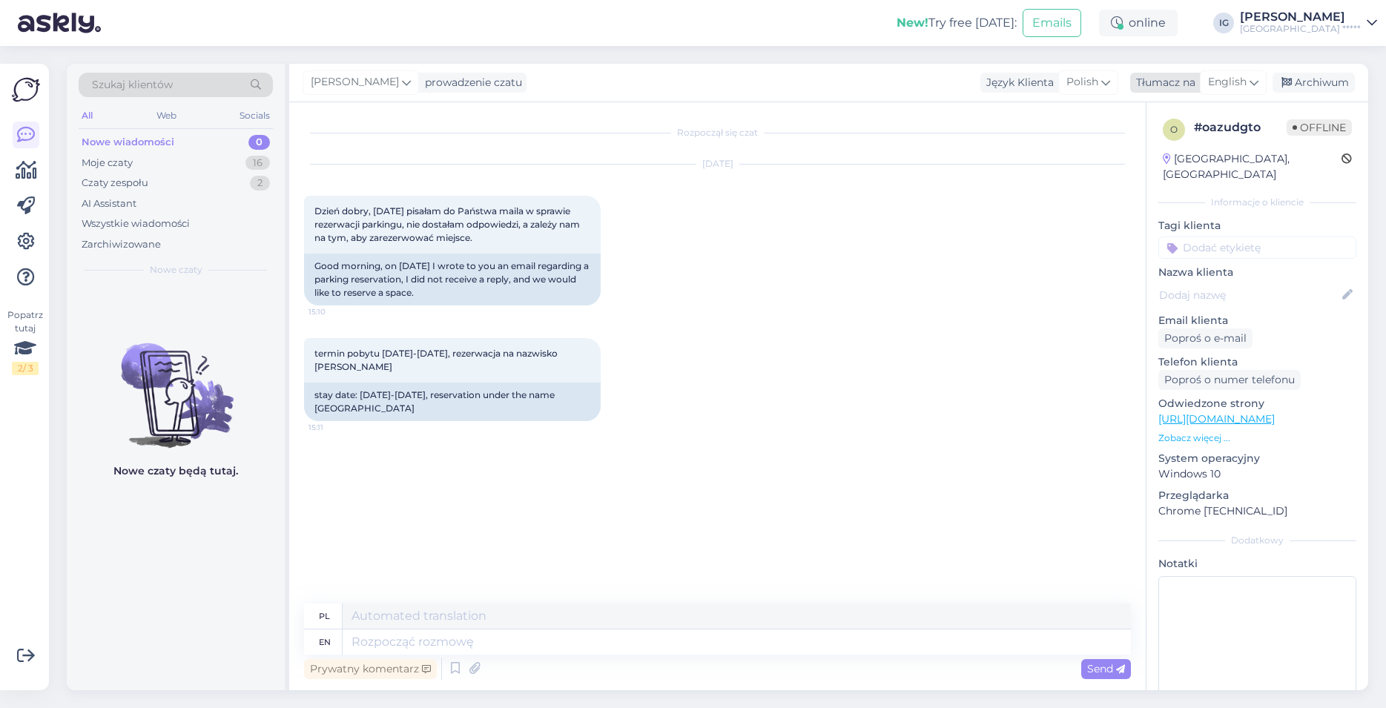
click at [1233, 82] on span "English" at bounding box center [1227, 82] width 39 height 16
type input "po"
click at [1179, 143] on link "Polish" at bounding box center [1198, 148] width 163 height 24
drag, startPoint x: 357, startPoint y: 645, endPoint x: 373, endPoint y: 644, distance: 16.4
click at [360, 645] on textarea at bounding box center [717, 639] width 827 height 31
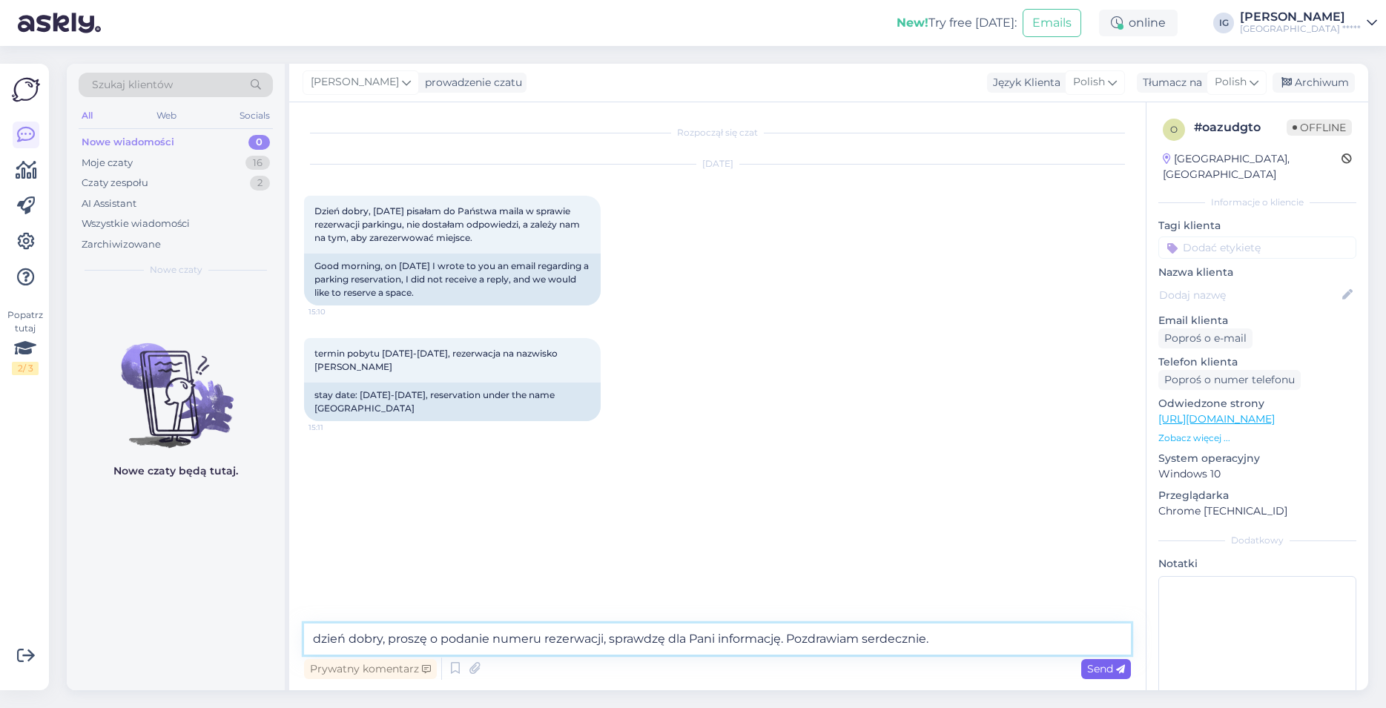
type textarea "dzień dobry, proszę o podanie numeru rezerwacji, sprawdzę dla Pani informację. …"
click at [1111, 667] on span "Send" at bounding box center [1106, 668] width 38 height 13
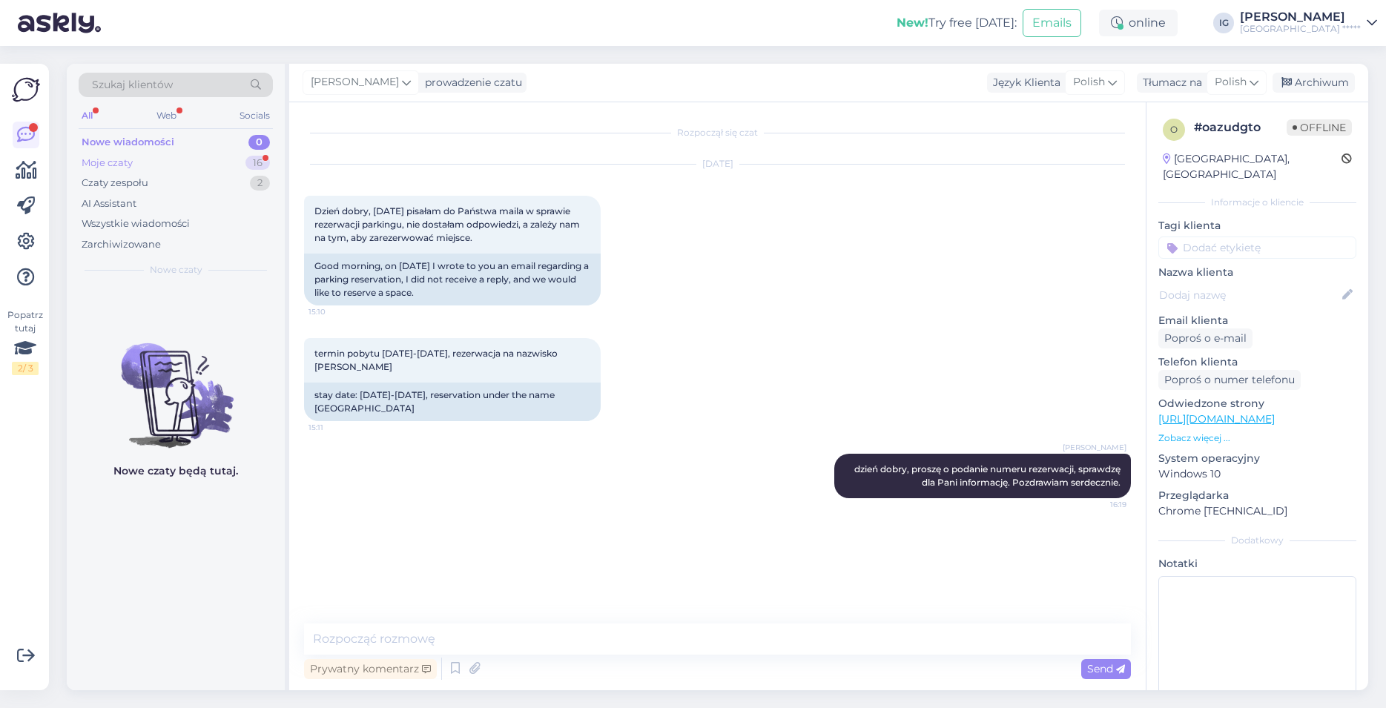
click at [157, 168] on div "Moje czaty 16" at bounding box center [176, 163] width 194 height 21
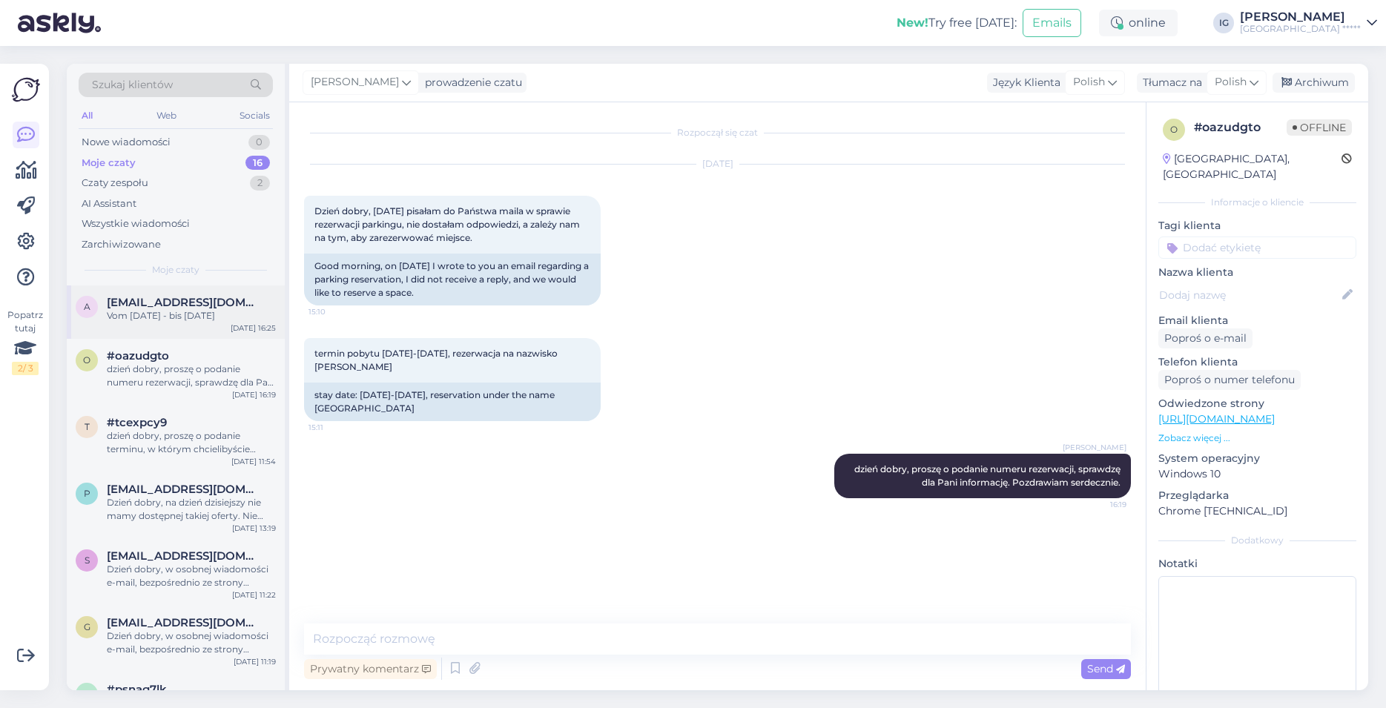
click at [176, 305] on span "[EMAIL_ADDRESS][DOMAIN_NAME]" at bounding box center [184, 302] width 154 height 13
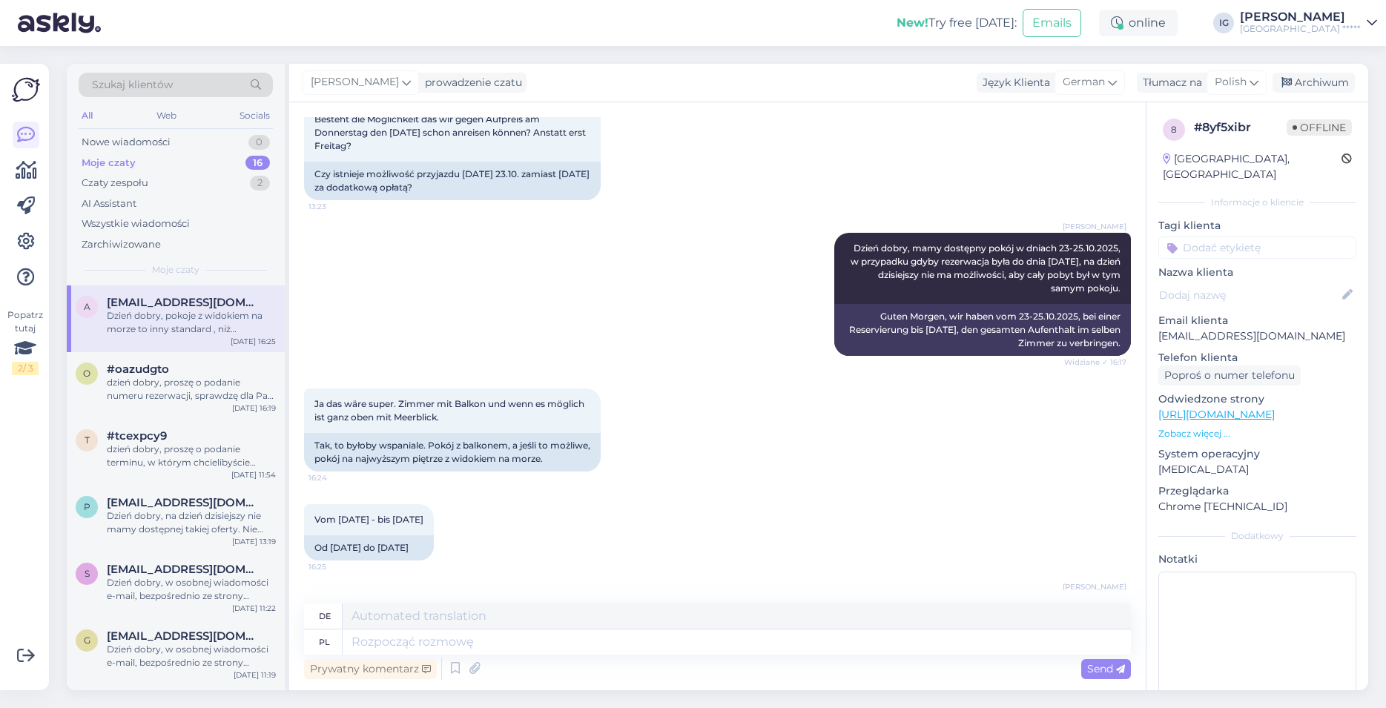
scroll to position [3562, 0]
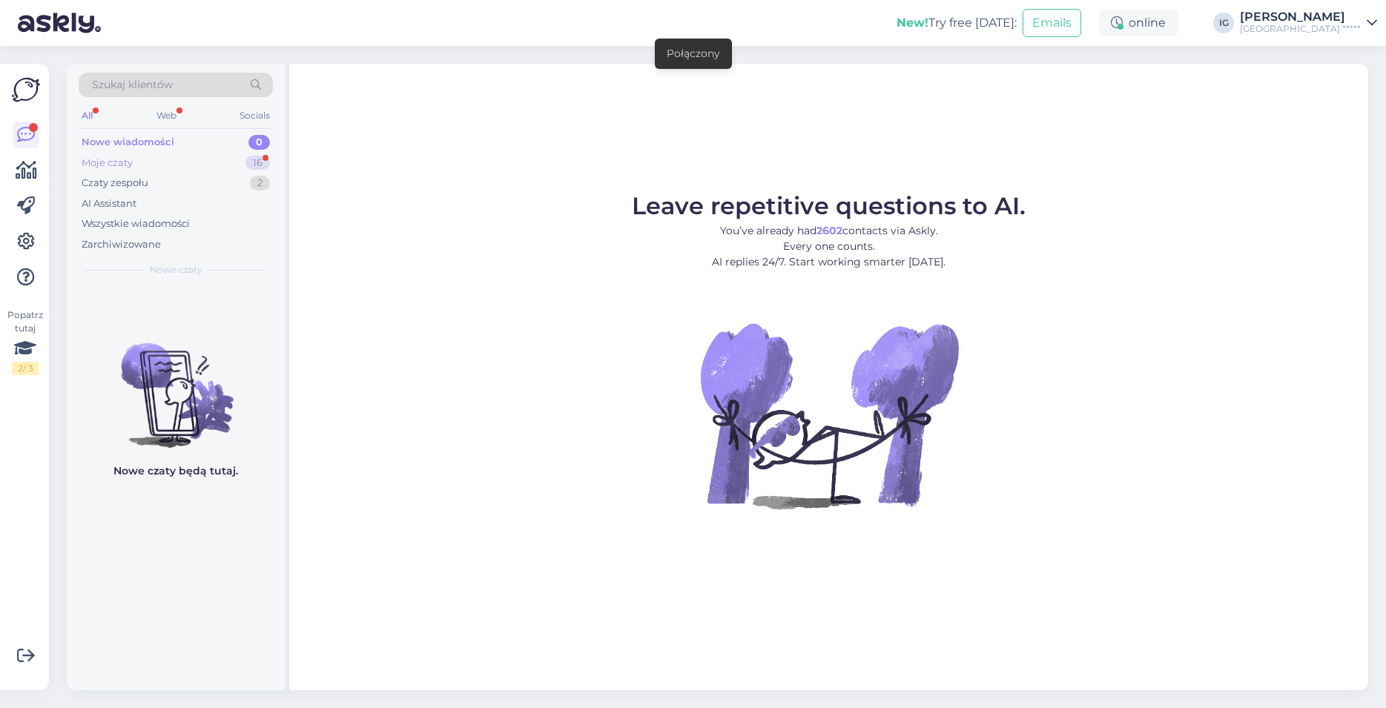
click at [133, 159] on div "Moje czaty 16" at bounding box center [176, 163] width 194 height 21
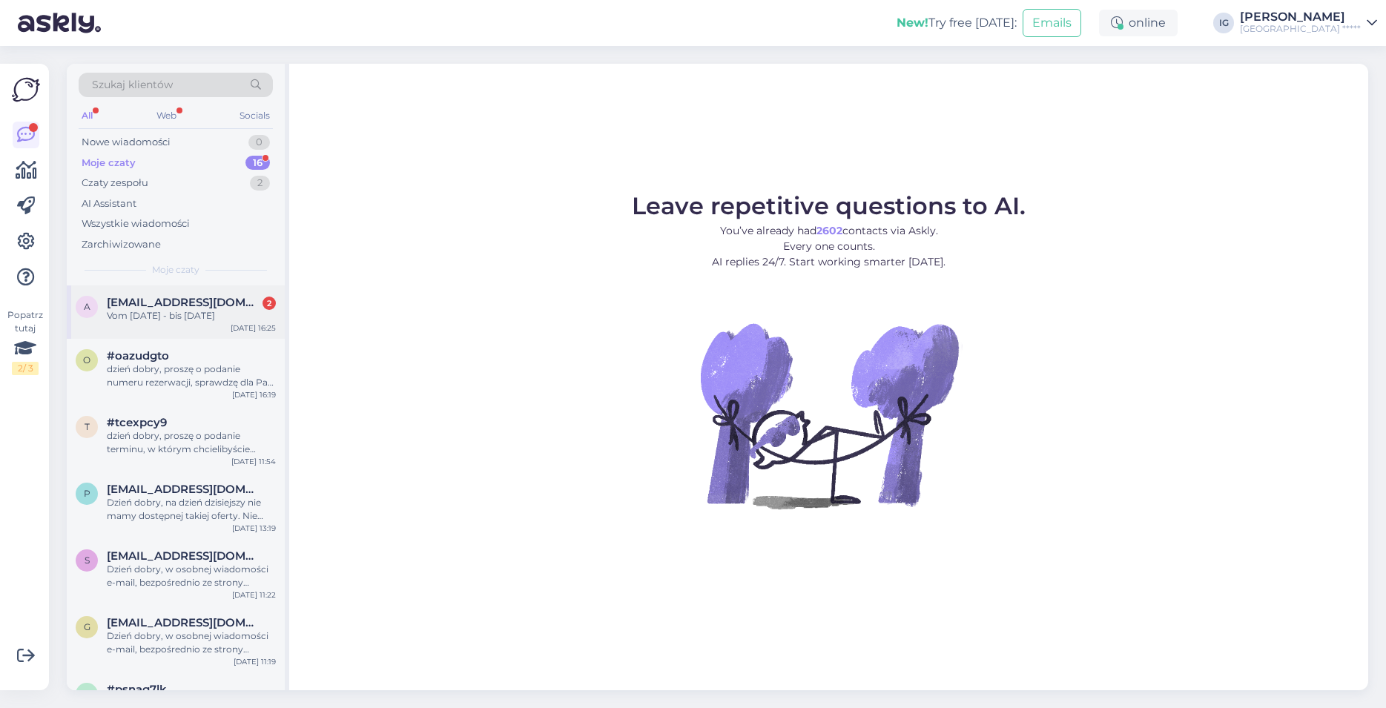
click at [161, 310] on div "Vom [DATE] - bis [DATE]" at bounding box center [191, 315] width 169 height 13
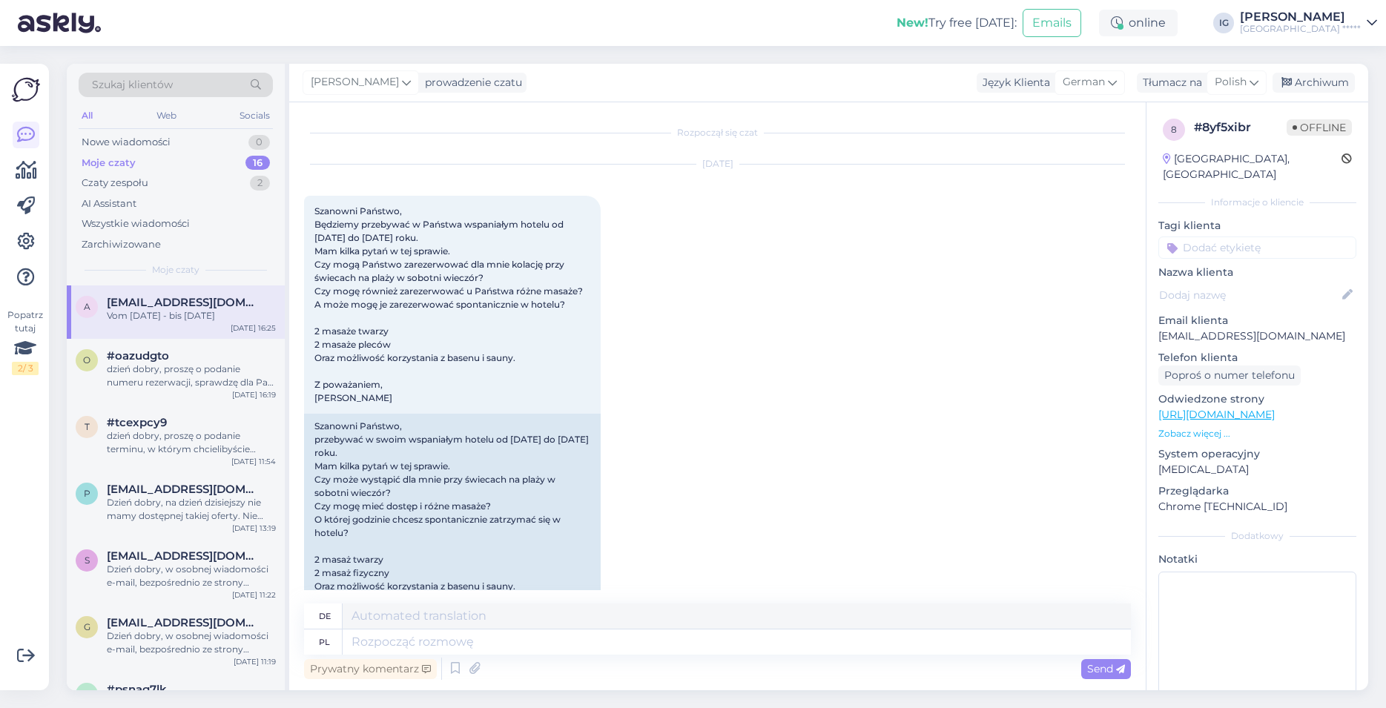
scroll to position [3286, 0]
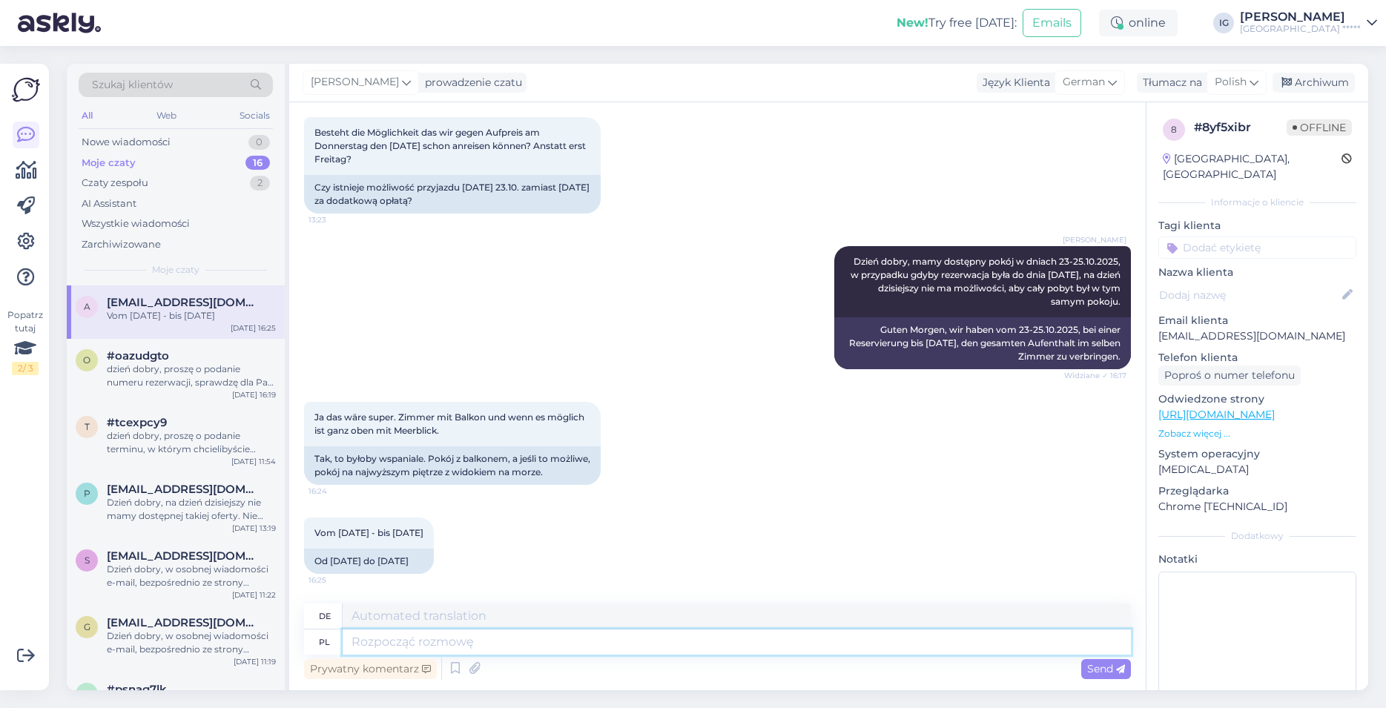
click at [378, 638] on textarea at bounding box center [737, 642] width 788 height 25
type textarea "Dzień"
type textarea "Tag"
type textarea "Dzień dobry,"
type textarea "Guten Morgen,"
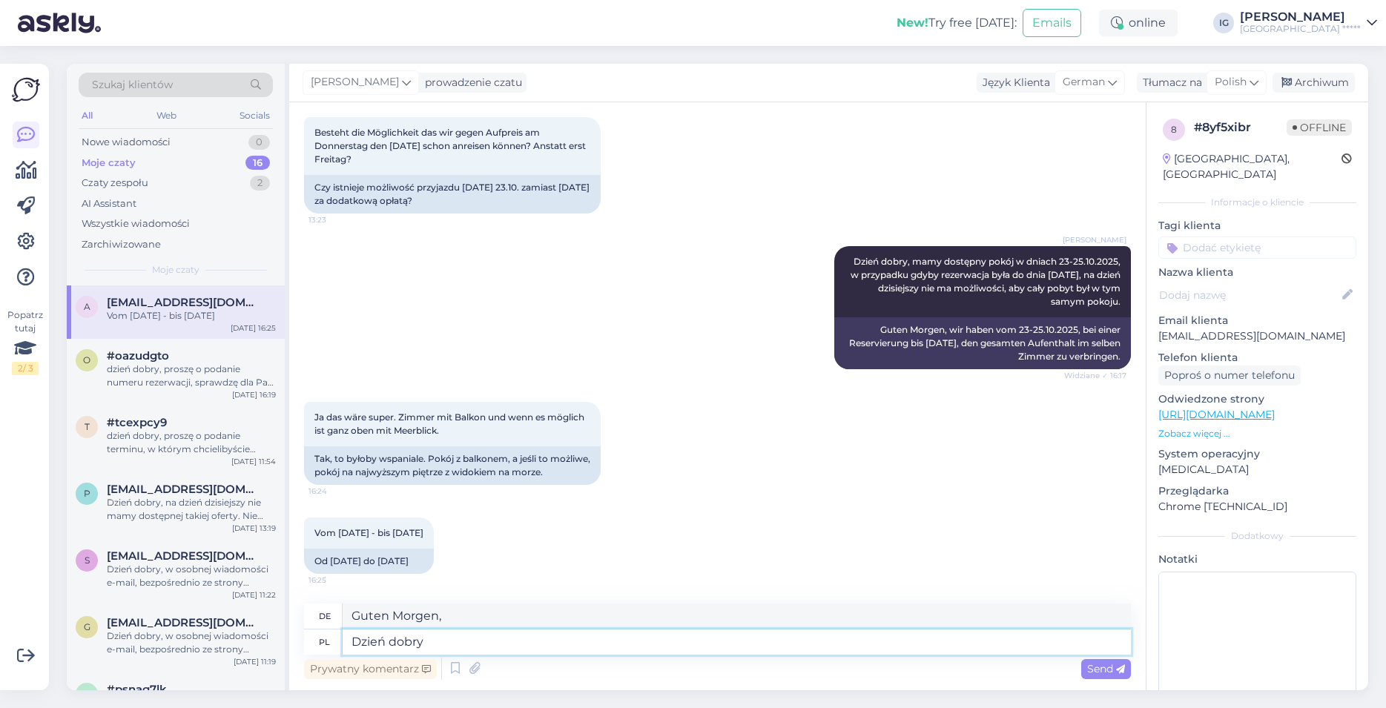
type textarea "Dzień dobry"
type textarea "Guten Morgen"
type textarea "Dzień dobry, na dzień"
type textarea "Guten Morgen,"
type textarea "Dzień dobry, na dzień"
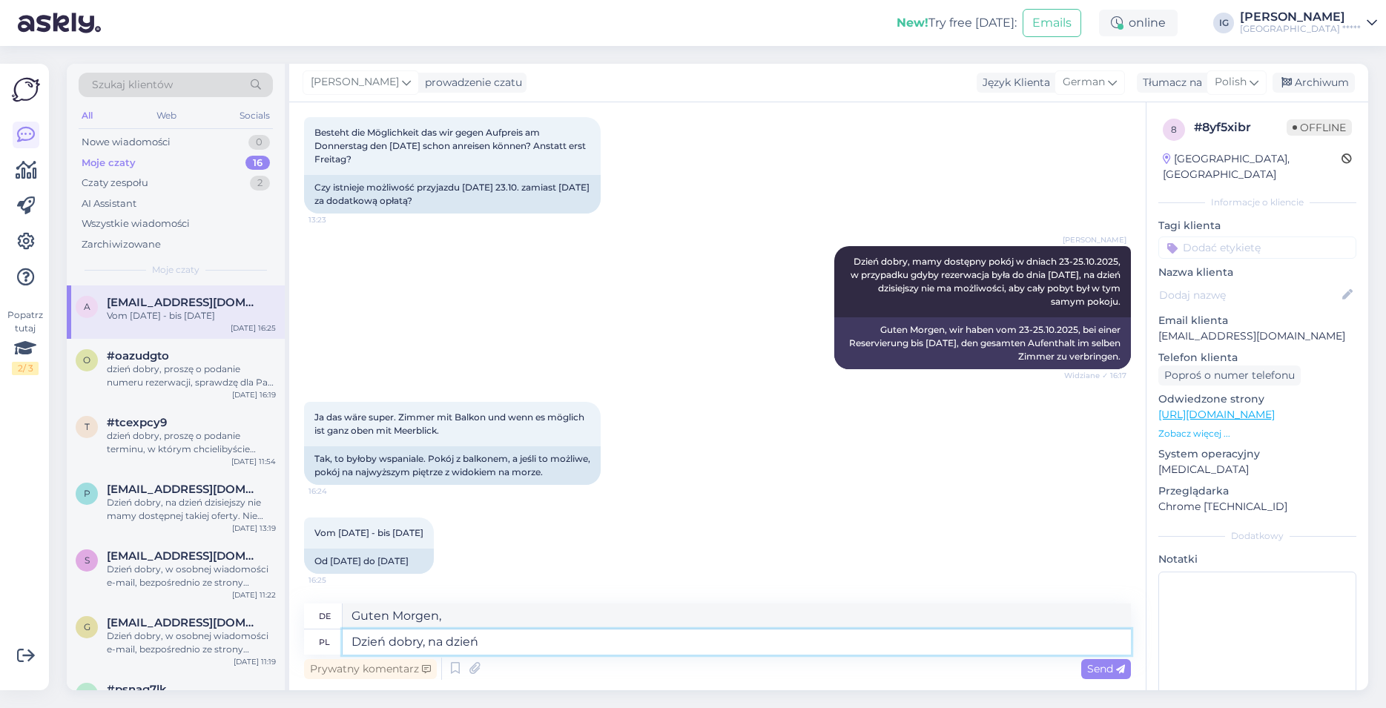
type textarea "Guten Morgen, guten Tag"
type textarea "Dzień dobry, na dzień dzisiejsz"
type textarea "Guten Morgen, für heute"
type textarea "Dzień dobry, na dzień dzisiejszy nie"
type textarea "Guten Morgen, nicht heute"
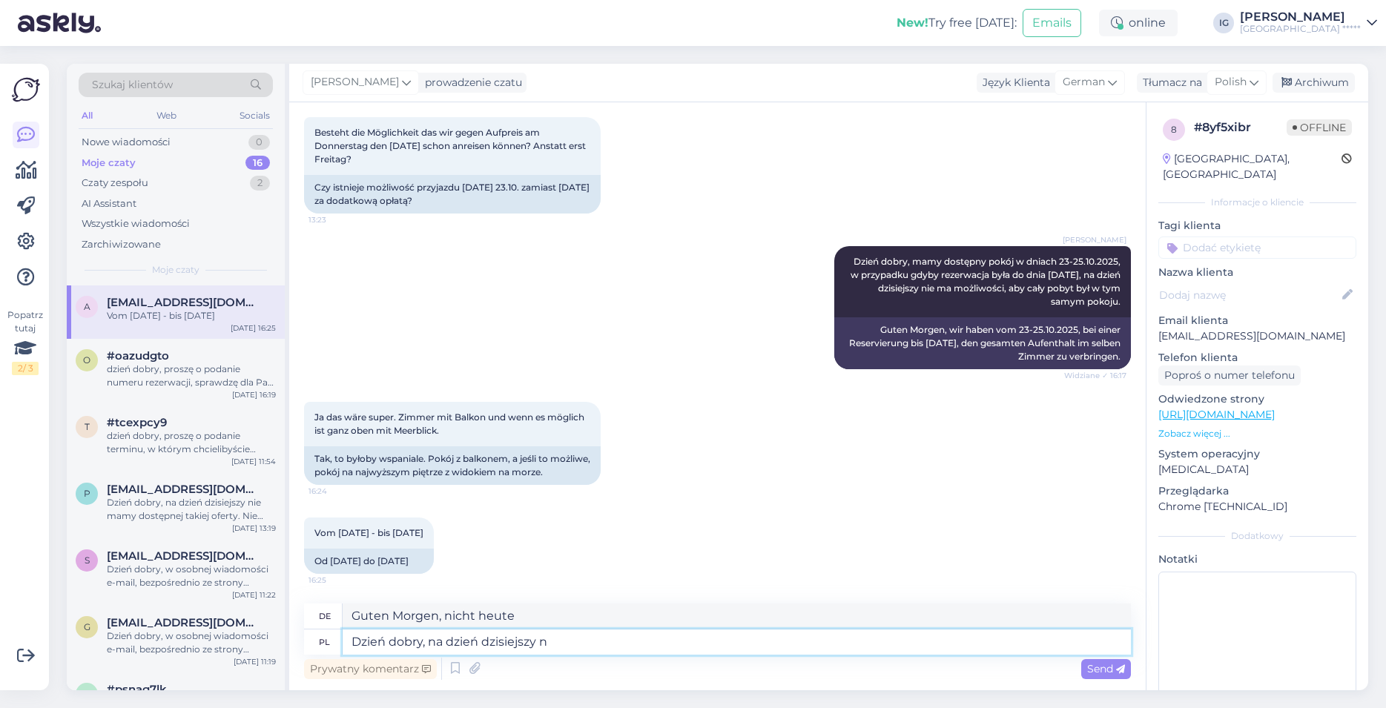
type textarea "Dzień dobry, na dzień dzisiejszy"
type textarea "Guten Morgen, für heute"
type textarea "Dzień dobry, na dzień dzisiejszy mog"
type textarea "Guten Morgen, ab heute kann ich"
type textarea "Dzień dobry, na dzień dzisiejszy mogę dokonać rezerwacji"
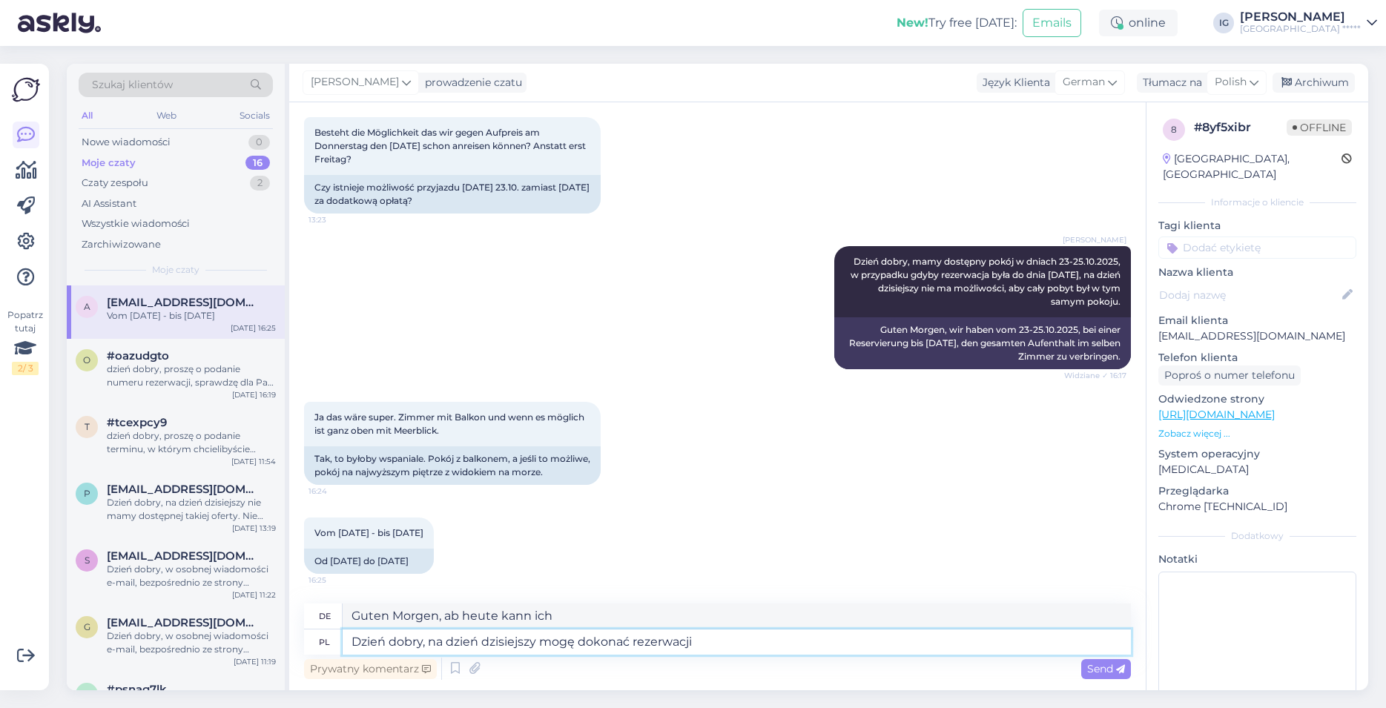
type textarea "Guten Morgen, ich kann heute eine Reservierung vornehmen"
type textarea "Dzień dobry, na dzień dzisiejszy mogę dokonać rezerwacji na"
type textarea "Guten Morgen, ab heute kann ich reservieren für"
type textarea "Dzień dobry, na dzień dzisiejszy mogę dokonać rezerwacji na pokój"
type textarea "Guten Morgen, ab heute kann ich ein Zimmer reservieren"
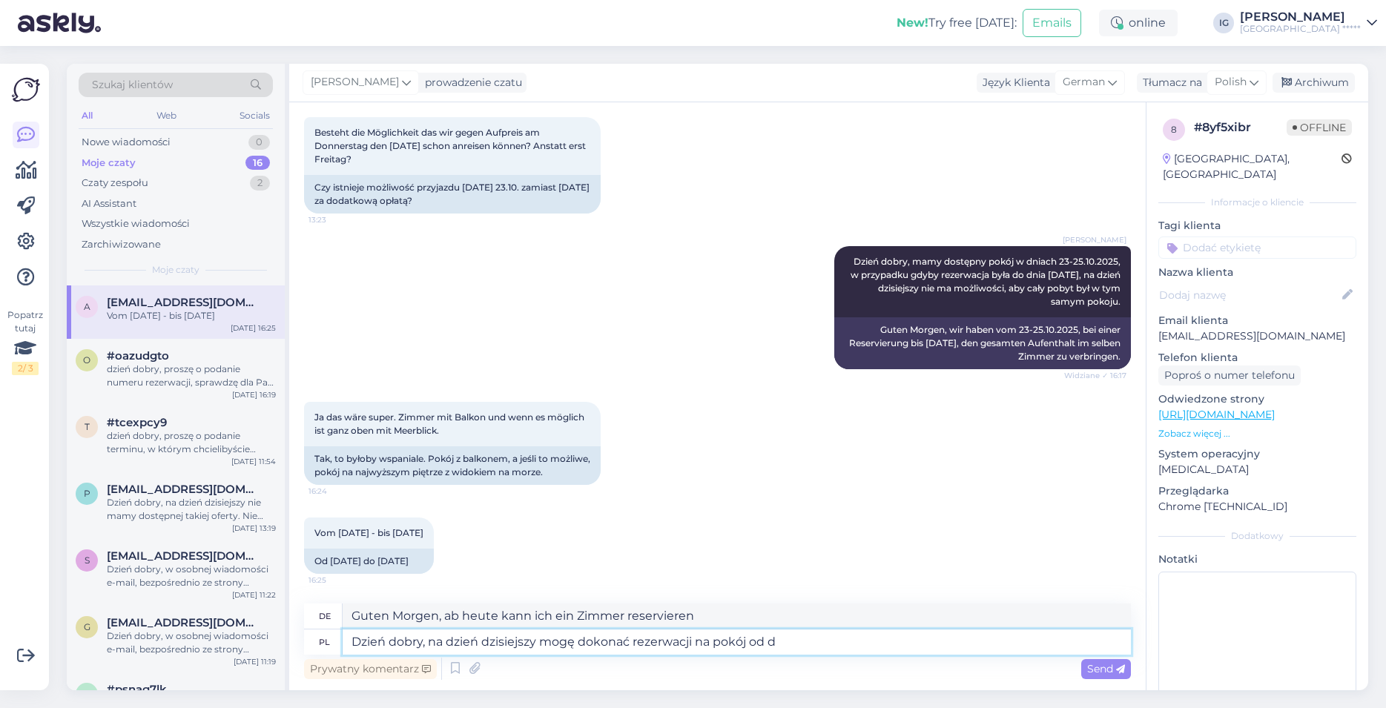
type textarea "Dzień dobry, na dzień dzisiejszy mogę dokonać rezerwacji na pokój od dn"
type textarea "Guten Morgen, ab heute kann ich ein Zimmer reservieren von"
type textarea "Dzień dobry, na dzień dzisiejszy mogę dokonać rezerwacji na pokój od dnia [DATE]"
type textarea "Guten Morgen, ab heute kann ich ein Zimmer vom [DATE] reservieren"
type textarea "Dzień dobry, na dzień dzisiejszy mogę dokonać rezerwacji na pokój od dnia [DATE…"
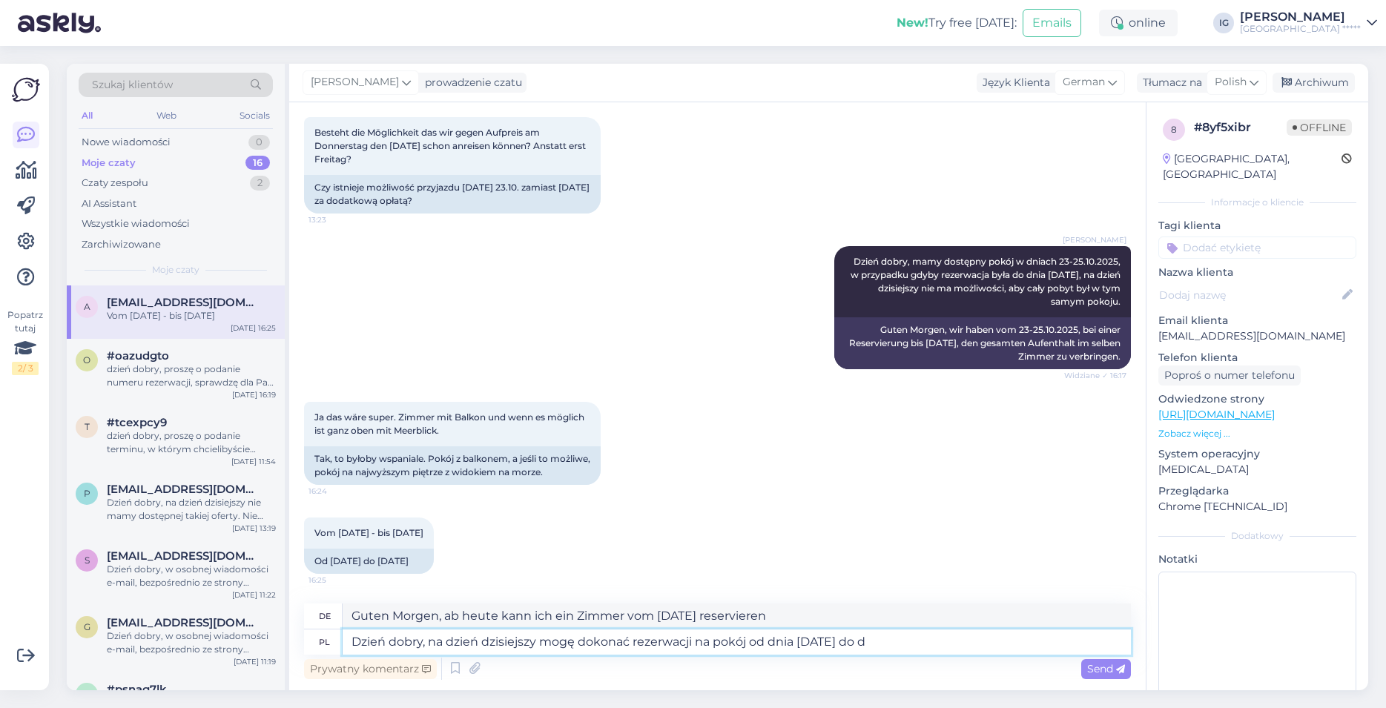
type textarea "Guten Morgen, ab heute kann ich ein Zimmer vom [DATE] bis"
type textarea "Dzień dobry, na dzień dzisiejszy mogę dokonać rezerwacji na pokój od dnia [DATE…"
type textarea "Guten Morgen, ab heute kann ich ein Zimmer vom [DATE] bis [DATE] reservieren."
type textarea "Dzień dobry, na dzień dzisiejszy mogę dokonać rezerwacji na pokój od dnia [DATE…"
type textarea "Guten Morgen, ab heute kann ich ein Zimmer vom [DATE] bis [DATE] reservieren in"
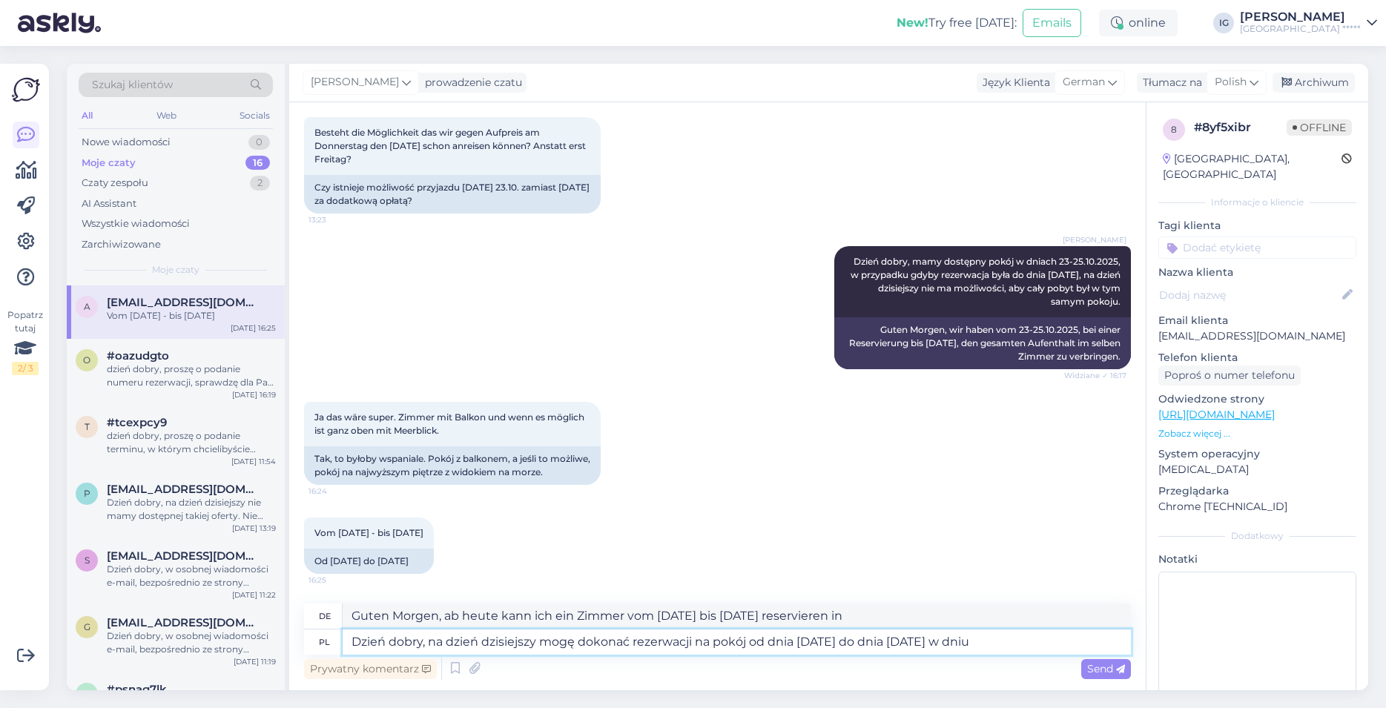
type textarea "Dzień dobry, na dzień dzisiejszy mogę dokonać rezerwacji na pokój od dnia [DATE…"
type textarea "Guten Morgen, ab heute kann ich ein Zimmer vom [DATE] bis [DATE] reservieren am"
type textarea "Dzień dobry, na dzień dzisiejszy mogę dokonać rezerwacji na pokój od dnia [DATE…"
type textarea "Guten Morgen, ab heute kann ich ein Zimmer vom [DATE] bis [DATE] am 26. reservi…"
type textarea "Dzień dobry, na dzień dzisiejszy mogę dokonać rezerwacji na pokój od dnia [DATE…"
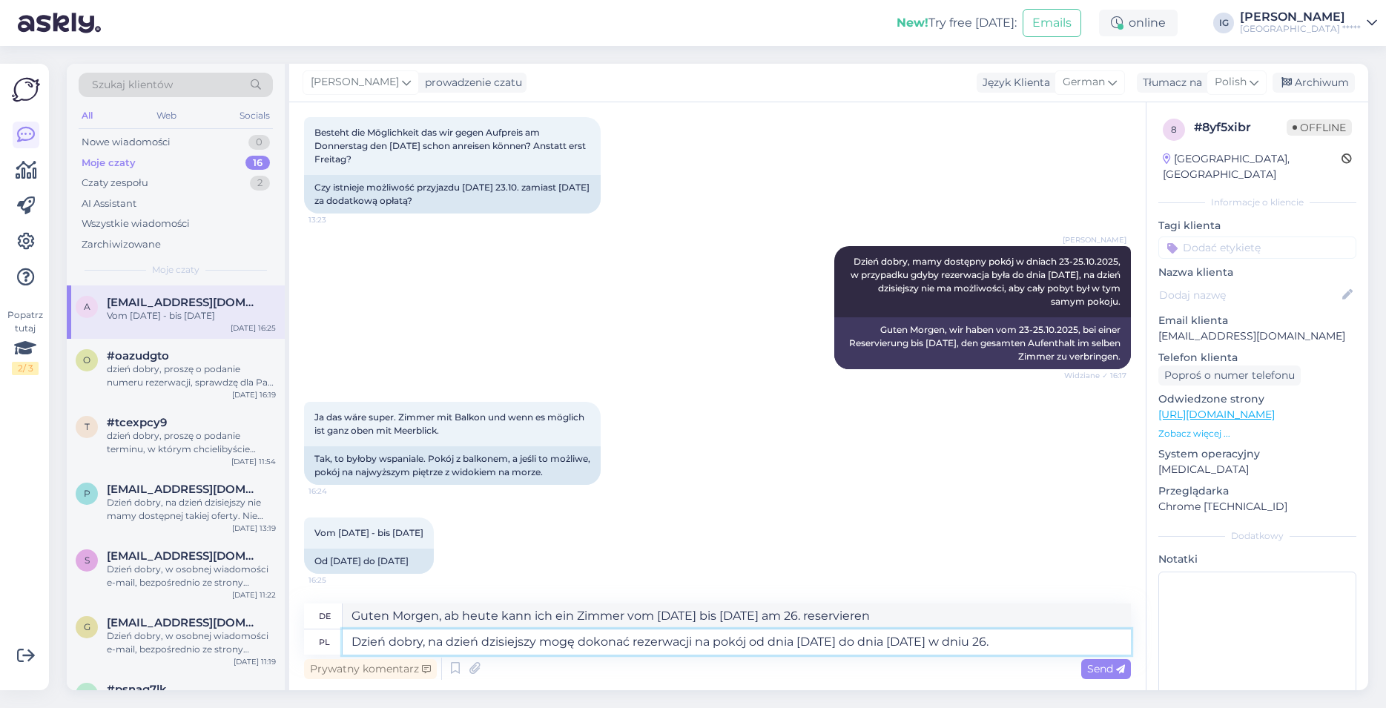
type textarea "Guten Morgen, ab heute kann ich am 26. ein Zimmer vom [DATE] bis [DATE] reservi…"
click at [508, 542] on div "Vom [DATE] - bis [DATE] 16:25 Od [DATE] do [DATE]" at bounding box center [717, 545] width 827 height 89
drag, startPoint x: 1056, startPoint y: 644, endPoint x: 432, endPoint y: 646, distance: 623.6
click at [435, 644] on textarea "Dzień dobry, na dzień dzisiejszy mogę dokonać rezerwacji na pokój od dnia [DATE…" at bounding box center [737, 642] width 788 height 25
type textarea "Dzień dobry,"
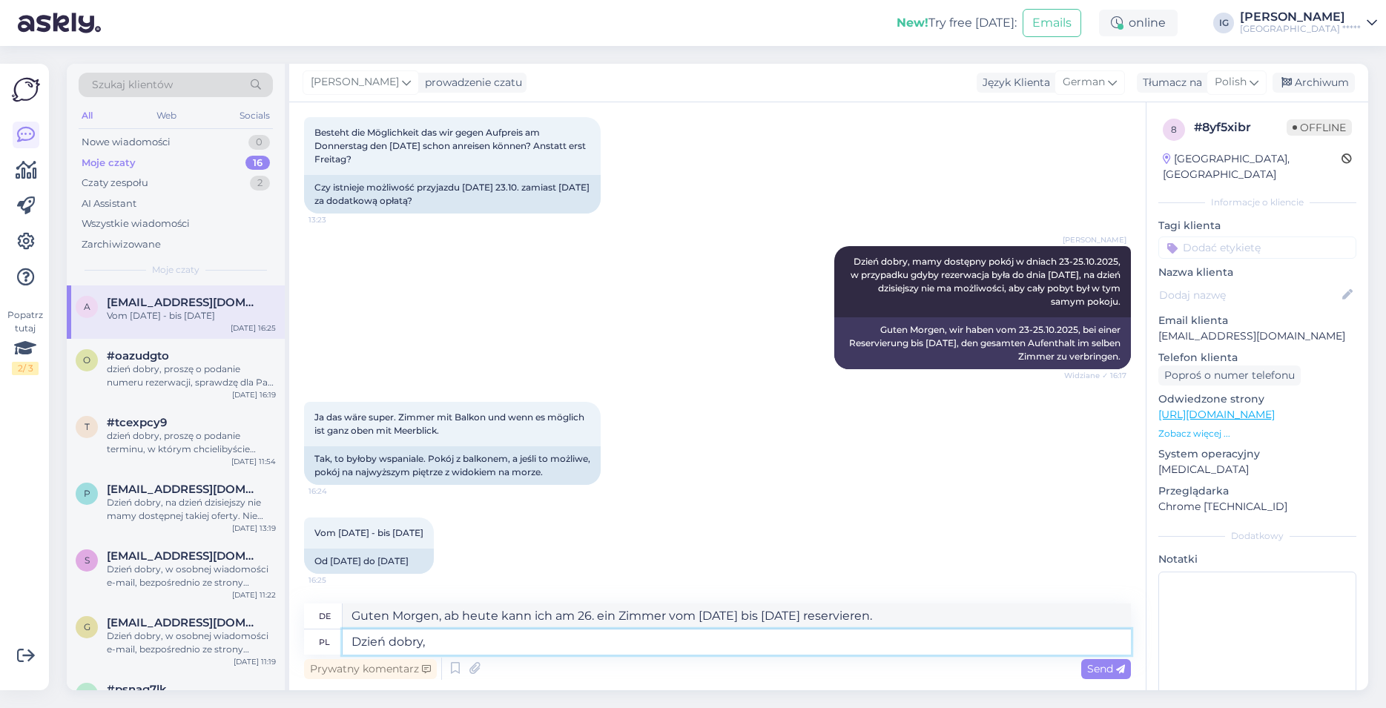
type textarea "Guten Morgen,"
type textarea "Dzień dobry, pokoje z"
type textarea "Guten Morgen, [PERSON_NAME]"
type textarea "Dzień dobry, pokoje z w"
type textarea "Guten Morgen, [PERSON_NAME] mit"
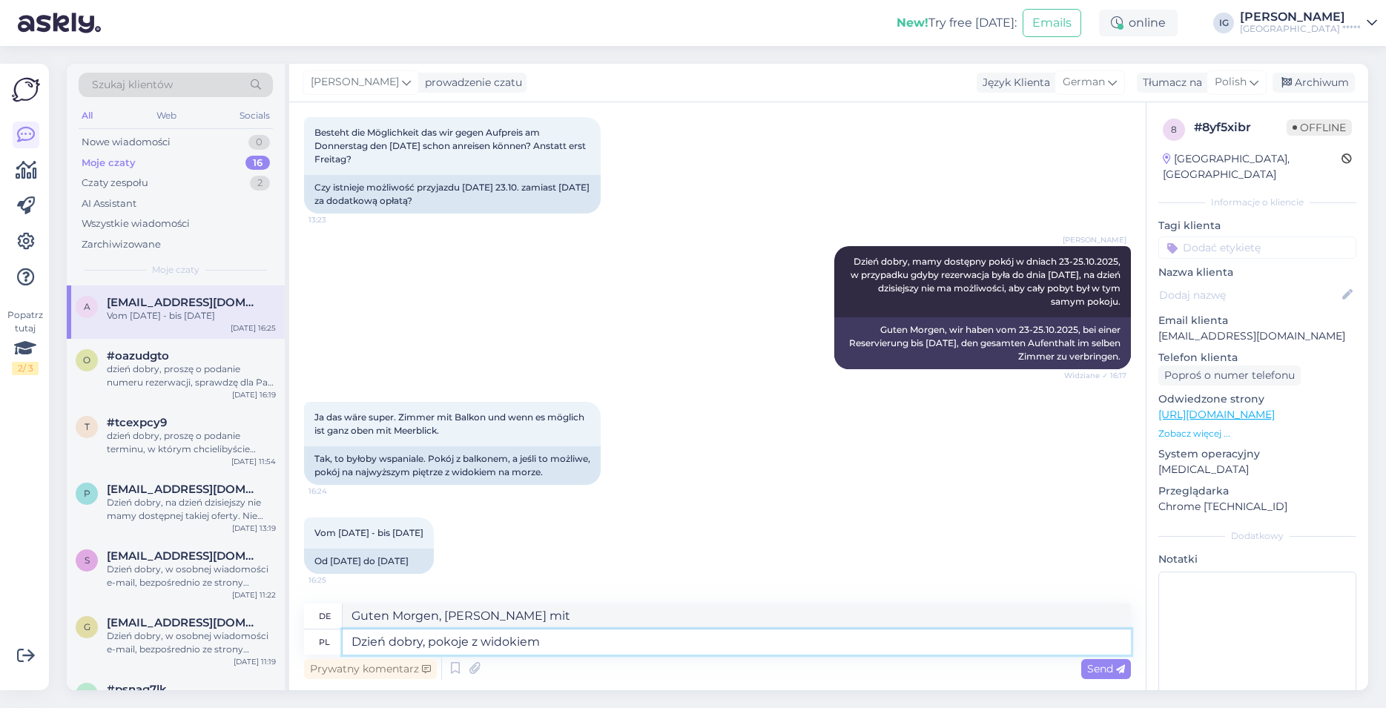
type textarea "Dzień dobry, pokoje z widokiem n"
type textarea "Guten Morgen, [PERSON_NAME] mit Aussicht"
type textarea "Dzień dobry, pokoje z widokiem na morze"
type textarea "Guten Morgen, Zimmer mit Meerblick"
type textarea "Dzień dobry, pokoje z widokiem na morze to i"
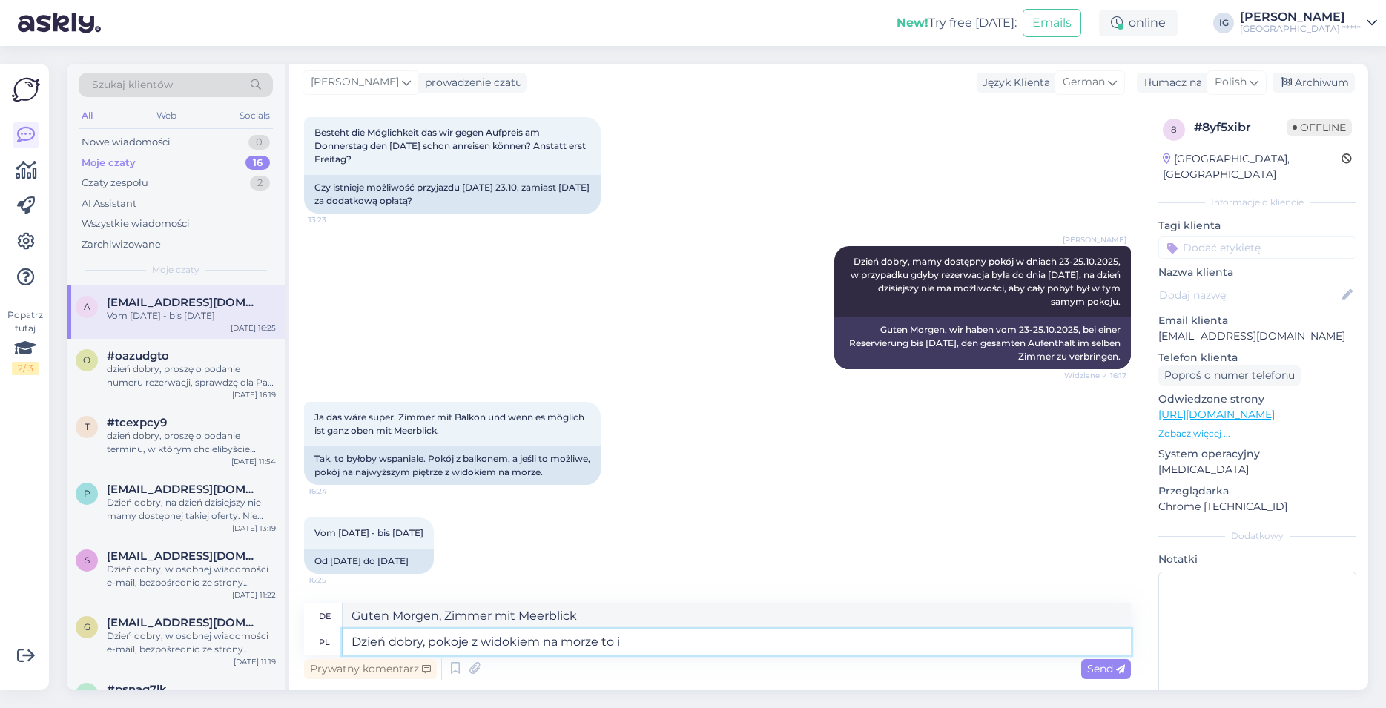
type textarea "Guten Morgen, die Zimmer mit Meerblick sind"
type textarea "Dzień dobry, pokoje z widokiem na morze to inny s"
type textarea "Guten Morgen, [PERSON_NAME] mit Meerblick sind anders"
type textarea "Dzień dobry, pokoje z widokiem na morze to inny standard"
type textarea "Guten Morgen, Zimmer mit Meerblick haben einen anderen Standard"
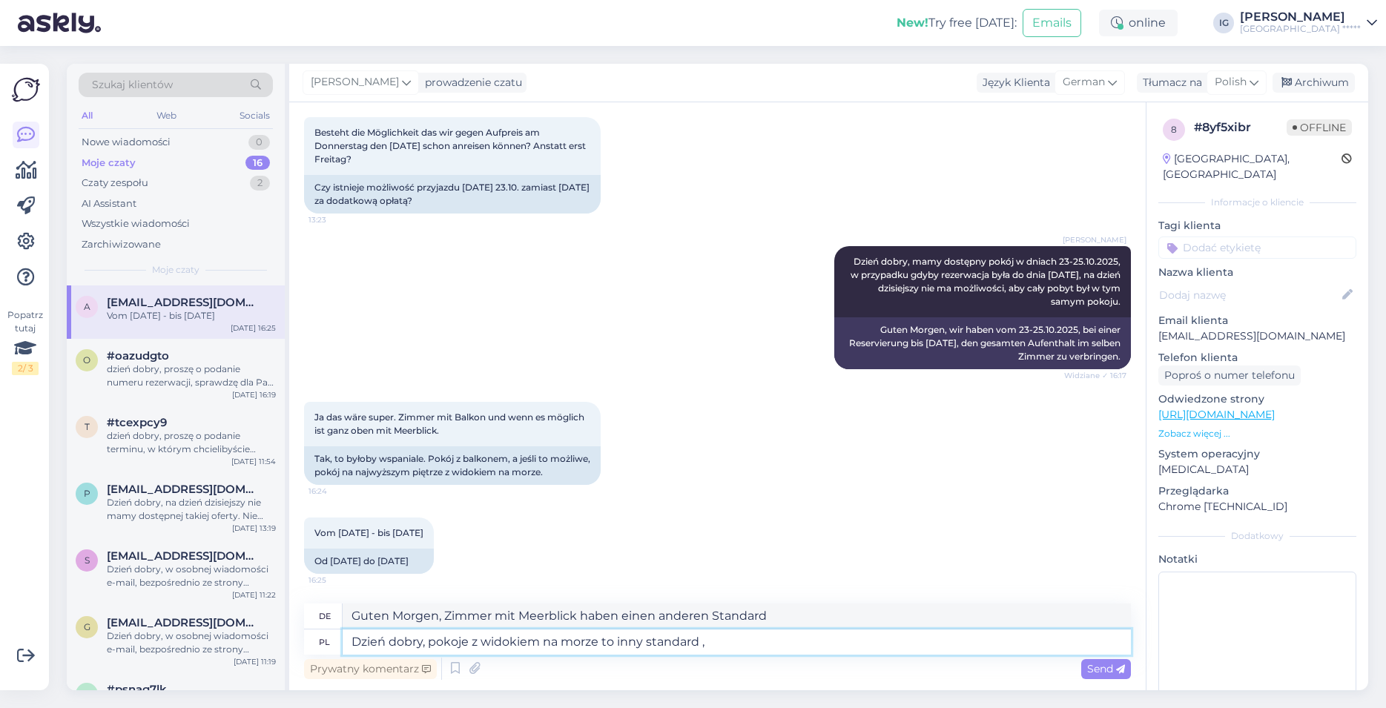
type textarea "Dzień dobry, pokoje z widokiem na morze to inny standard , n"
type textarea "Guten Morgen, Zimmer mit Meerblick haben einen anderen Standard,"
type textarea "Dzień dobry, pokoje z widokiem na morze to inny standard , niz z"
type textarea "Guten Morgen, Zimmer mit Meerblick haben einen anderen Standard als"
type textarea "Dzień dobry, pokoje z widokiem na morze to inny standard , niz zarezerwowany"
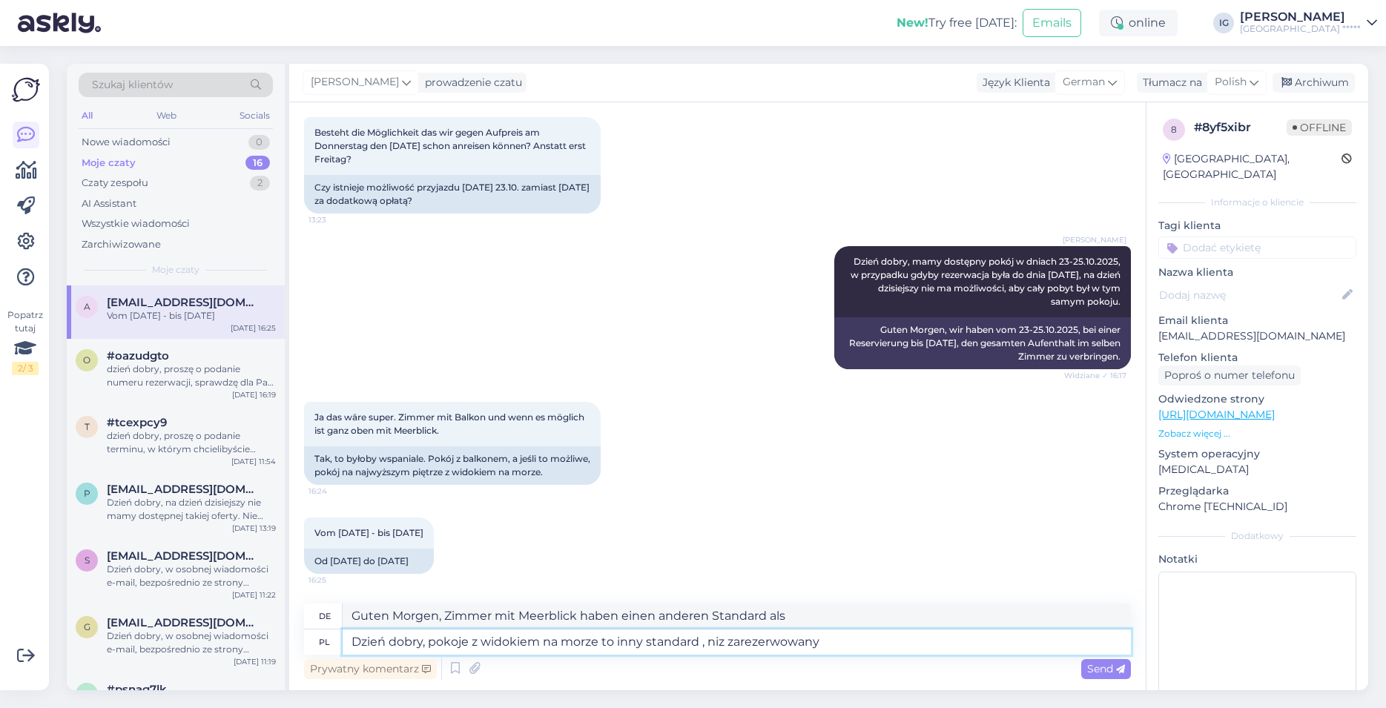
type textarea "Guten Morgen, [PERSON_NAME] mit Meerblick haben einen anderen Standard als das …"
type textarea "Dzień dobry, pokoje z widokiem na morze to inny standard , niz zarezerwowany pr…"
type textarea "Guten Morgen, [PERSON_NAME] mit Meerblick haben einen anderen Standard als das …"
type textarea "Dzień dobry, pokoje z widokiem na morze to inny standard , niz zarezerwowany pr…"
type textarea "Guten Morgen, [PERSON_NAME] mit Meerblick haben einen anderen Standard als das …"
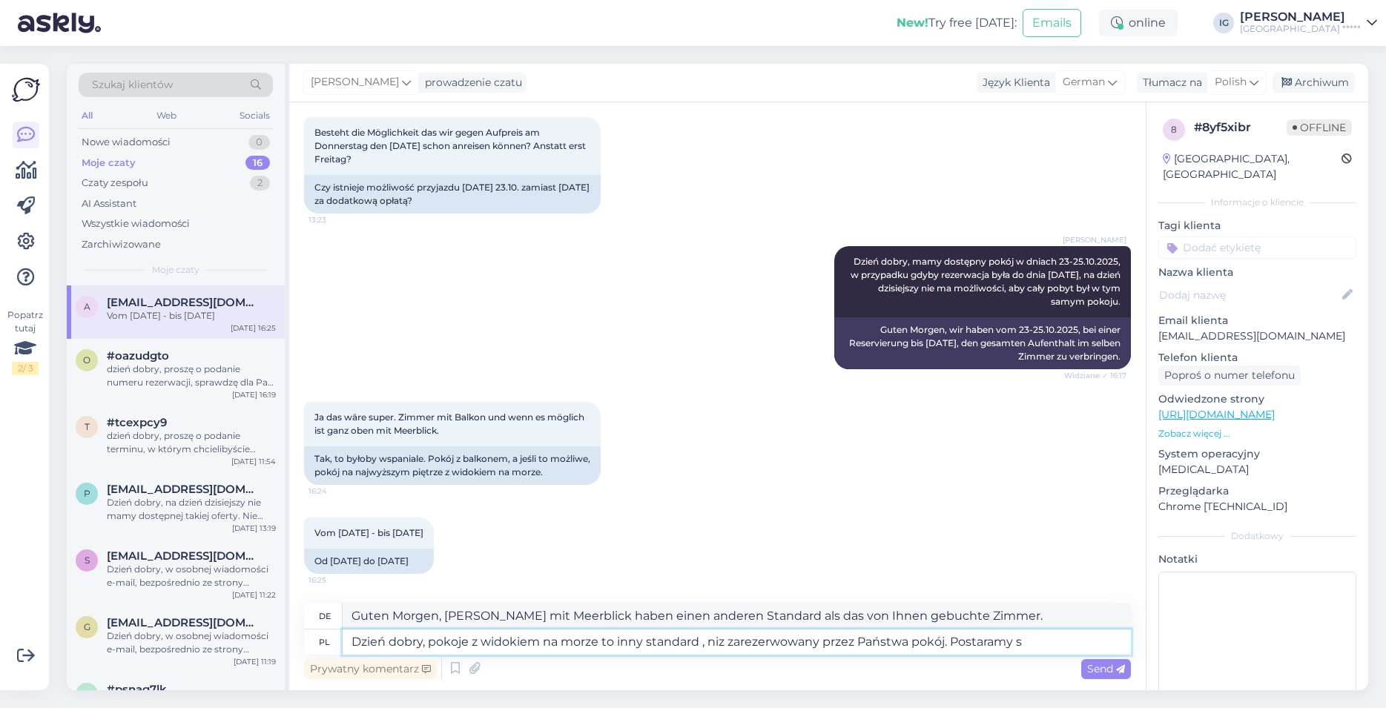
type textarea "Dzień dobry, pokoje z widokiem na morze to inny standard , niz zarezerwowany pr…"
type textarea "Guten Morgen, [PERSON_NAME] mit Meerblick haben einen anderen Standard als das …"
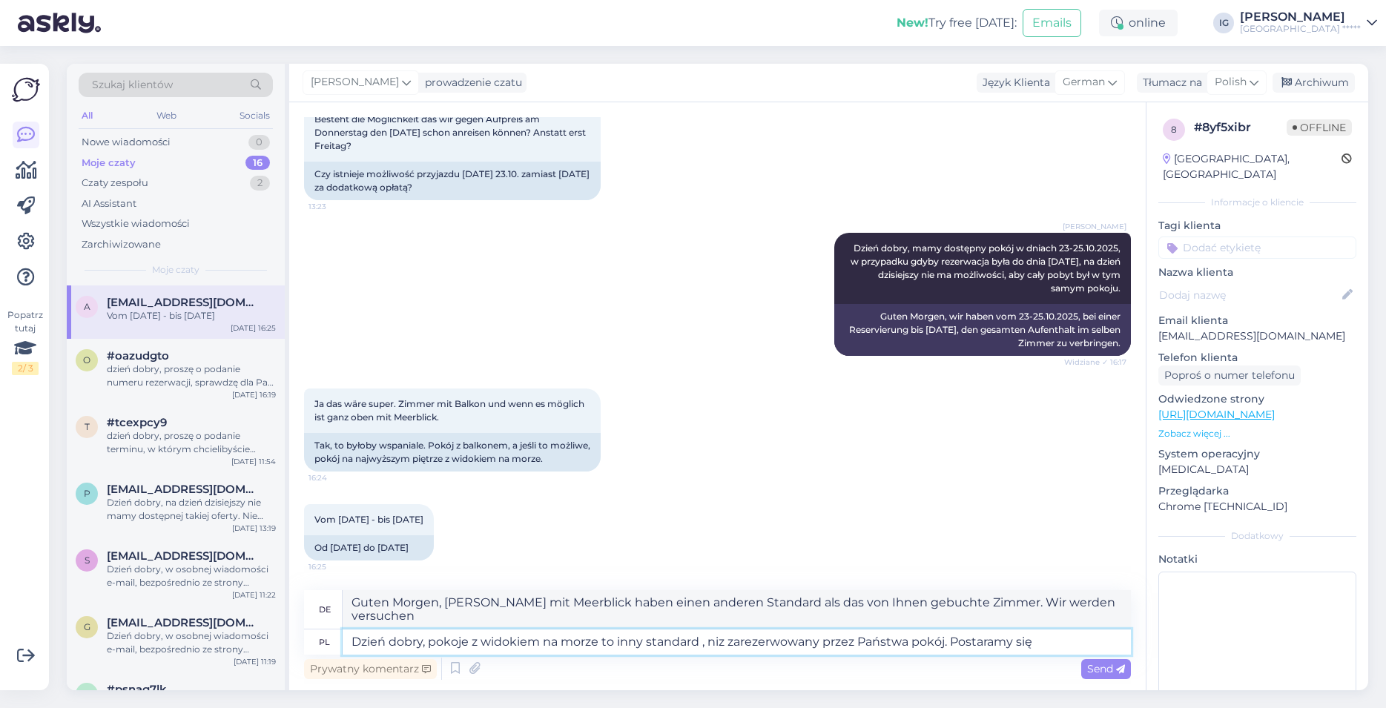
type textarea "Dzień dobry, pokoje z widokiem na morze to inny standard , niz zarezerwowany pr…"
type textarea "Guten Morgen. Zimmer mit Meerblick haben einen anderen Standard als das von Ihn…"
type textarea "Dzień dobry, pokoje z widokiem na morze to inny standard , niz zarezerwowany pr…"
type textarea "Guten Morgen, [PERSON_NAME] mit Meerblick haben einen anderen Standard als das …"
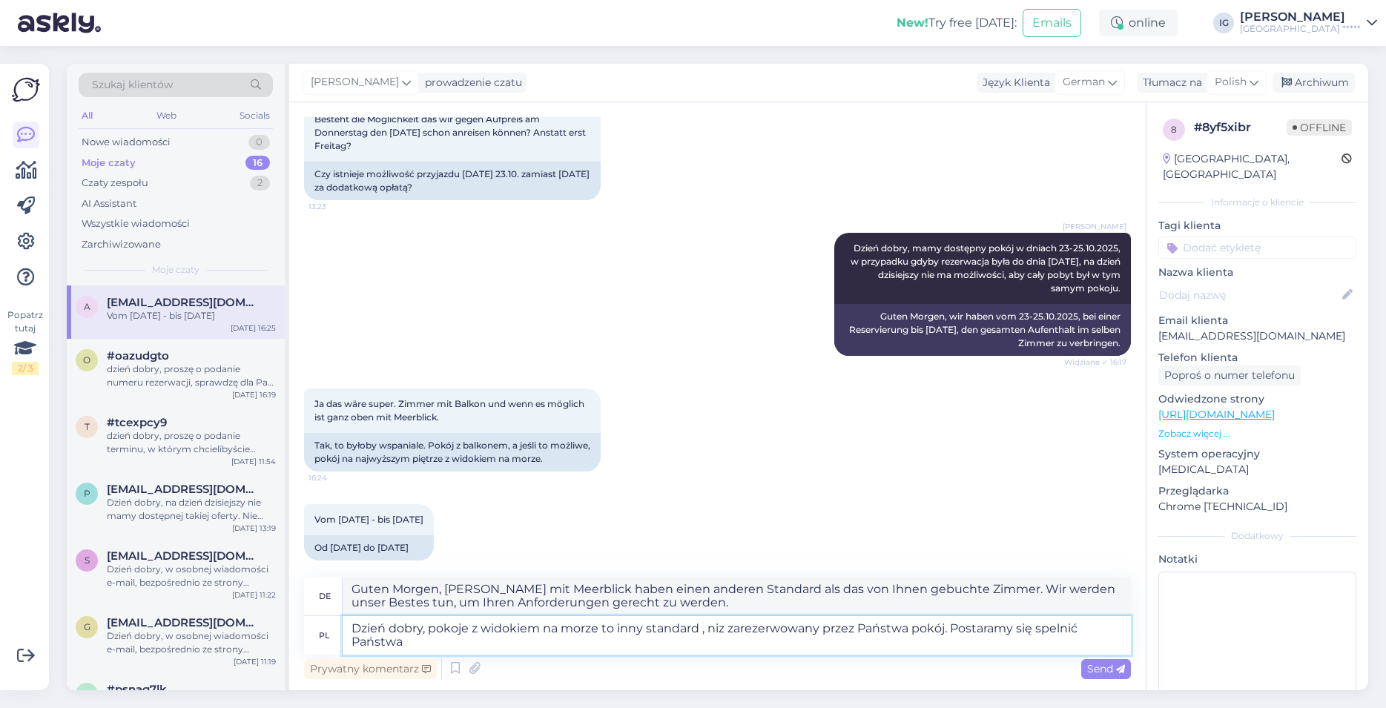
type textarea "Dzień dobry, pokoje z widokiem na morze to inny standard , niz zarezerwowany pr…"
type textarea "Guten Morgen, [PERSON_NAME] mit Meerblick haben einen anderen Standard als das …"
type textarea "Dzień dobry, pokoje z widokiem na morze to inny standard , niz zarezerwowany pr…"
type textarea "Guten Morgen. Zimmer mit Meerblick haben einen anderen Standard als das von Ihn…"
type textarea "Dzień dobry, pokoje z widokiem na morze to inny standard , niz zarezerwowany pr…"
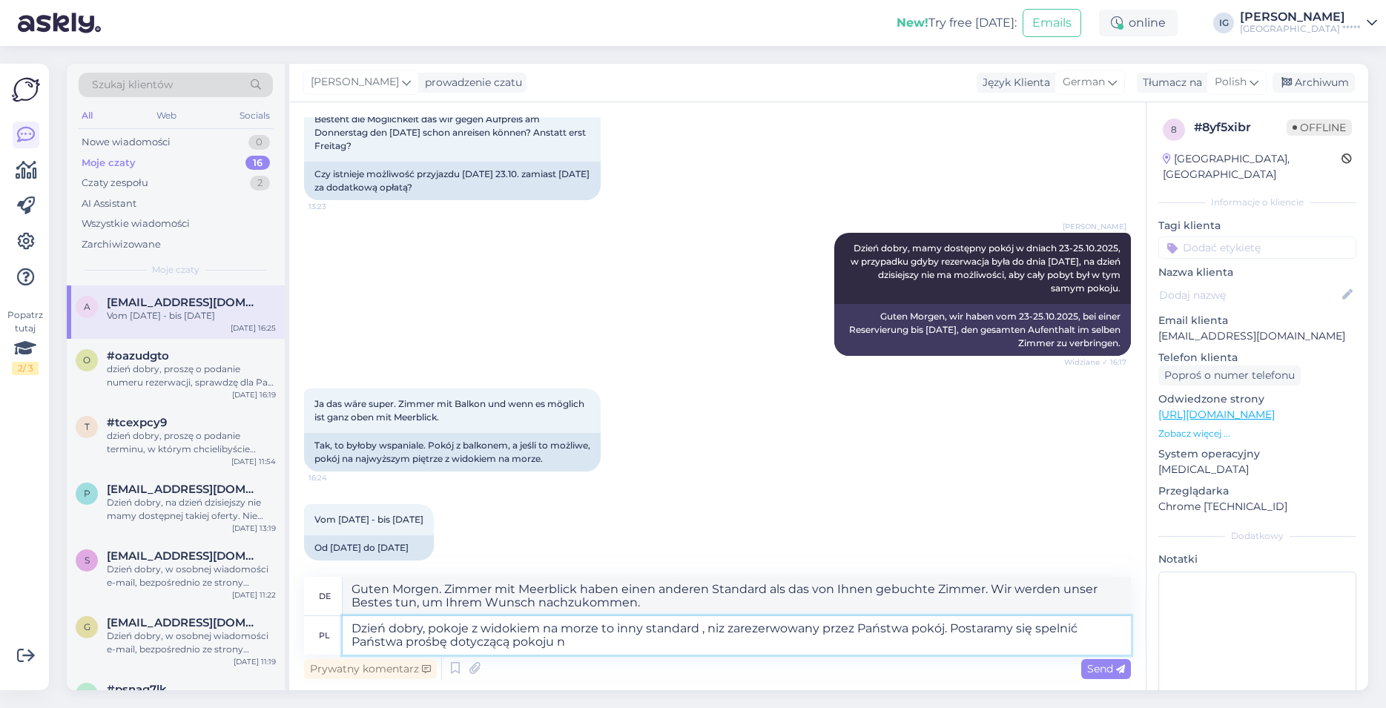
type textarea "Guten Morgen, [PERSON_NAME] mit Meerblick haben einen anderen Standard als das …"
type textarea "Dzień dobry, pokoje z widokiem na morze to inny standard , niz zarezerwowany pr…"
type textarea "Guten Morgen, [PERSON_NAME] mit Meerblick haben einen anderen Standard als das …"
type textarea "Dzień dobry, pokoje z widokiem na morze to inny standard , niz zarezerwowany pr…"
type textarea "Guten Morgen. Die Zimmer mit Meerblick haben einen anderen Standard als das von…"
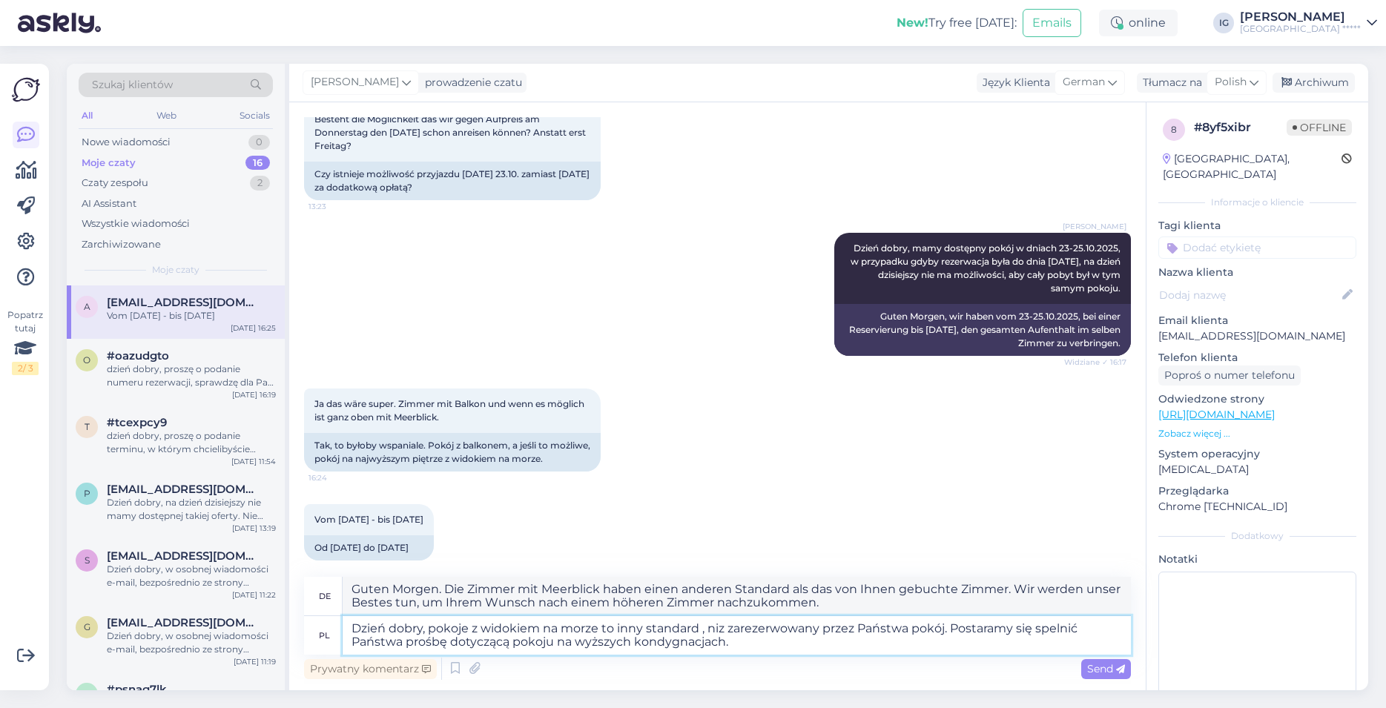
type textarea "Dzień dobry, pokoje z widokiem na morze to inny standard , niz zarezerwowany pr…"
type textarea "Guten Morgen, [PERSON_NAME] mit Meerblick haben einen anderen Standard als das …"
type textarea "Dzień dobry, pokoje z widokiem na morze to inny standard , niz zarezerwowany pr…"
type textarea "Guten Morgen, [PERSON_NAME] mit Meerblick haben einen anderen Standard als das …"
type textarea "Dzień dobry, pokoje z widokiem na morze to inny standard , niz zarezerwowany pr…"
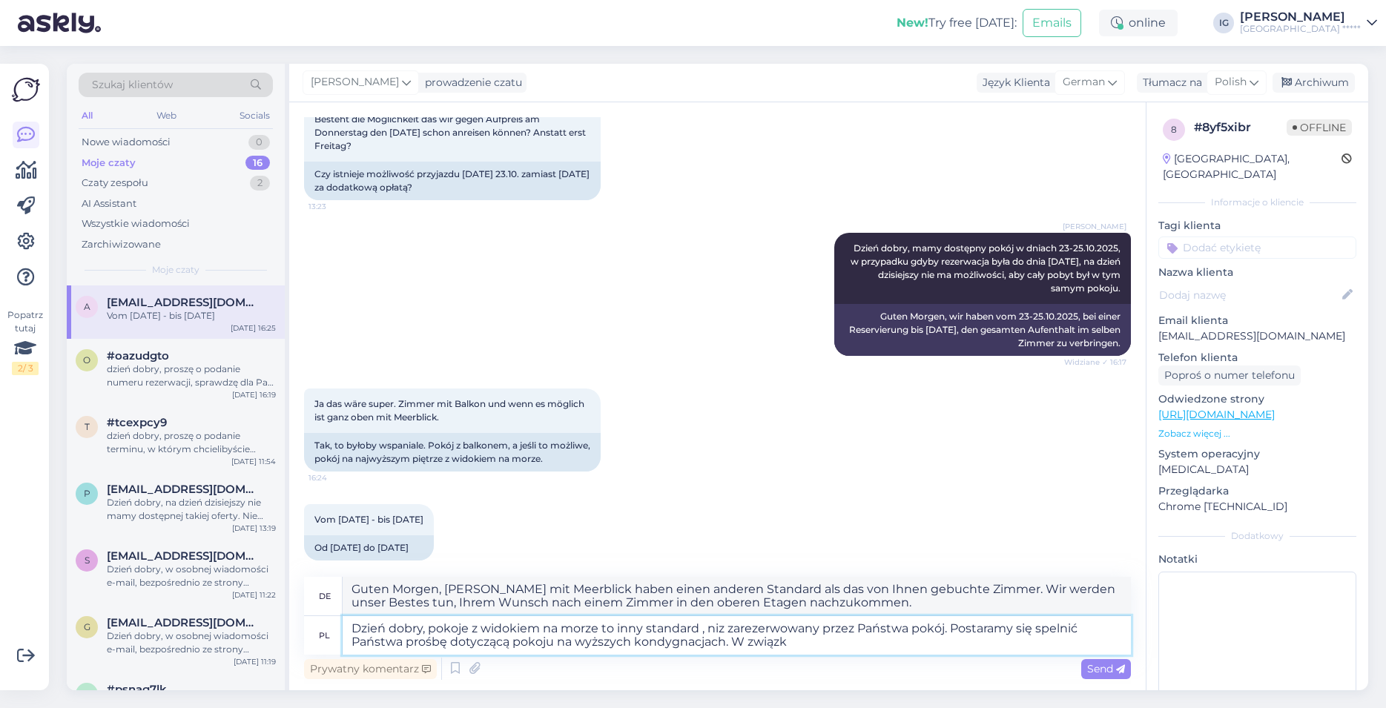
type textarea "Guten Morgen, [PERSON_NAME] mit Meerblick haben einen anderen Standard als das …"
type textarea "Dzień dobry, pokoje z widokiem na morze to inny standard , niz zarezerwowany pr…"
type textarea "Guten Morgen. Zimmer mit Meerblick haben einen anderen Standard als das von Ihn…"
type textarea "Dzień dobry, pokoje z widokiem na morze to inny standard , niz zarezerwowany pr…"
type textarea "Guten Morgen, [PERSON_NAME] mit Meerblick haben einen anderen Standard als das …"
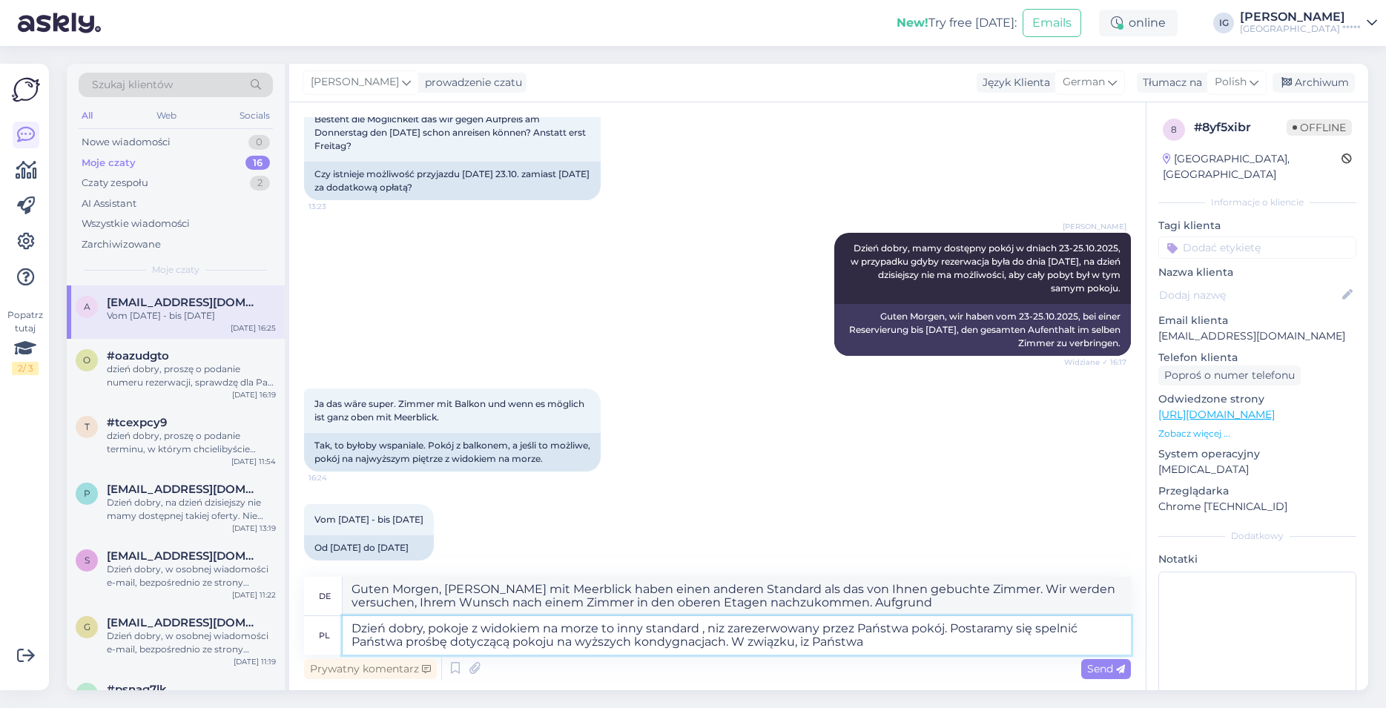
type textarea "Dzień dobry, pokoje z widokiem na morze to inny standard , niz zarezerwowany pr…"
type textarea "Guten Morgen, [PERSON_NAME] mit Meerblick haben einen anderen Standard als das …"
type textarea "Dzień dobry, pokoje z widokiem na morze to inny standard , niz zarezerwowany pr…"
type textarea "Guten Morgen, [PERSON_NAME] mit Meerblick haben einen anderen Standard als das …"
type textarea "Dzień dobry, pokoje z widokiem na morze to inny standard , niz zarezerwowany pr…"
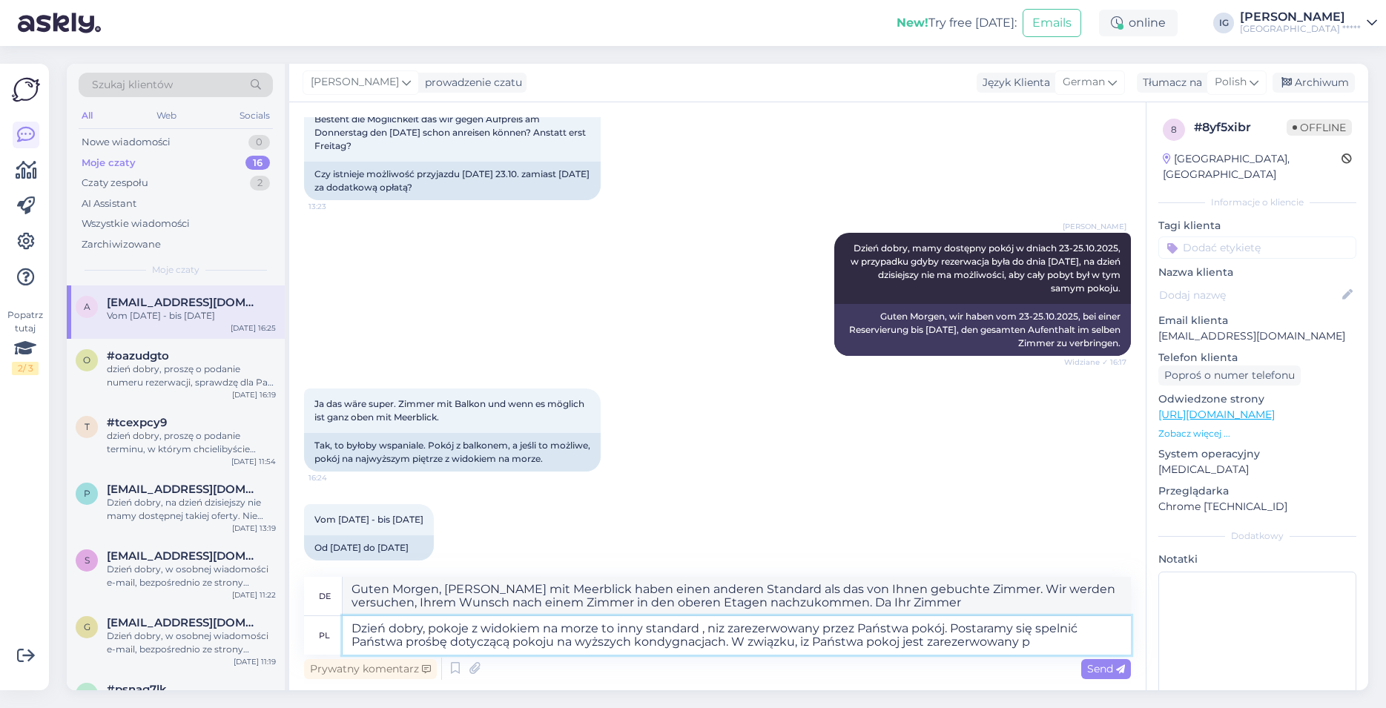
type textarea "Guten Morgen. Zimmer mit Meerblick haben einen anderen Standard als das von Ihn…"
type textarea "Dzień dobry, pokoje z widokiem na morze to inny standard , niz zarezerwowany pr…"
type textarea "Guten Morgen, [PERSON_NAME] mit Meerblick haben einen anderen Standard als das …"
type textarea "Dzień dobry, pokoje z widokiem na morze to inny standard , niz zarezerwowany pr…"
type textarea "Guten Morgen, [PERSON_NAME] mit Meerblick haben einen anderen Standard als das …"
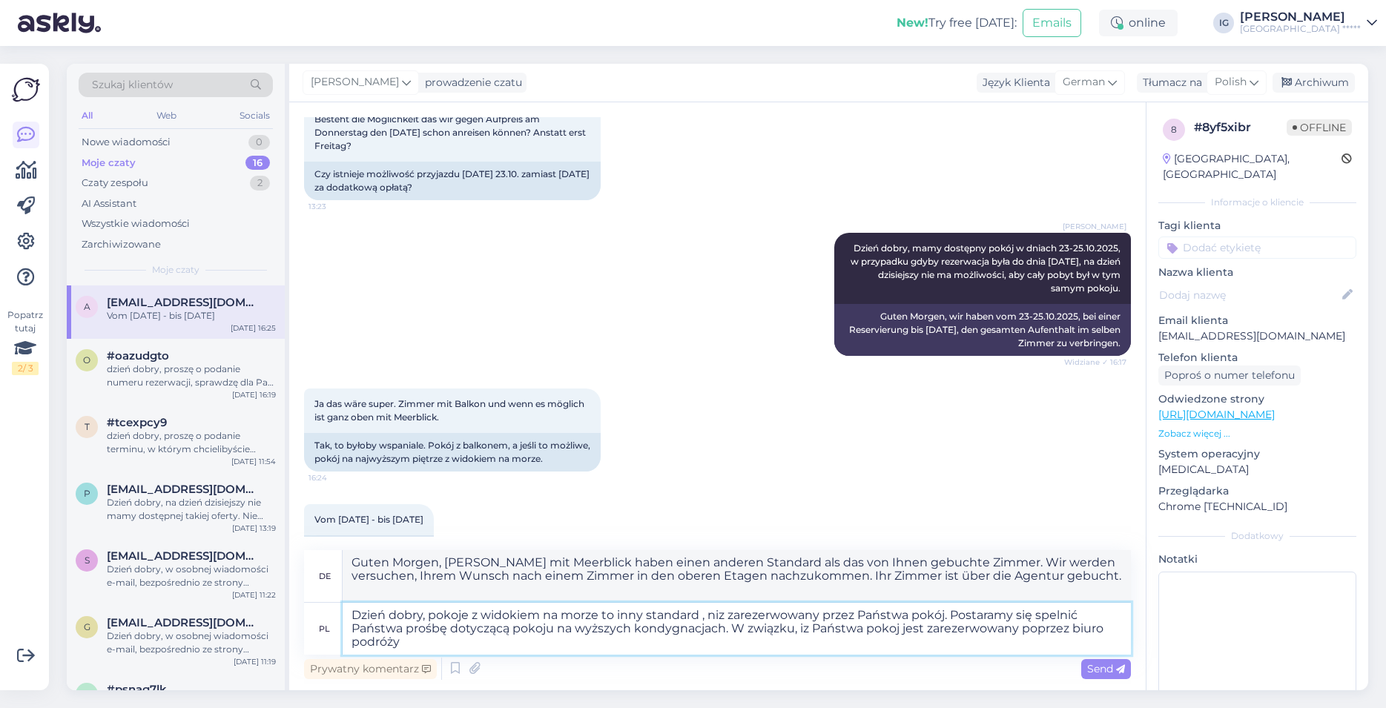
type textarea "Dzień dobry, pokoje z widokiem na morze to inny standard , niz zarezerwowany pr…"
type textarea "Guten Morgen, [PERSON_NAME] mit Meerblick haben einen anderen Standard als das …"
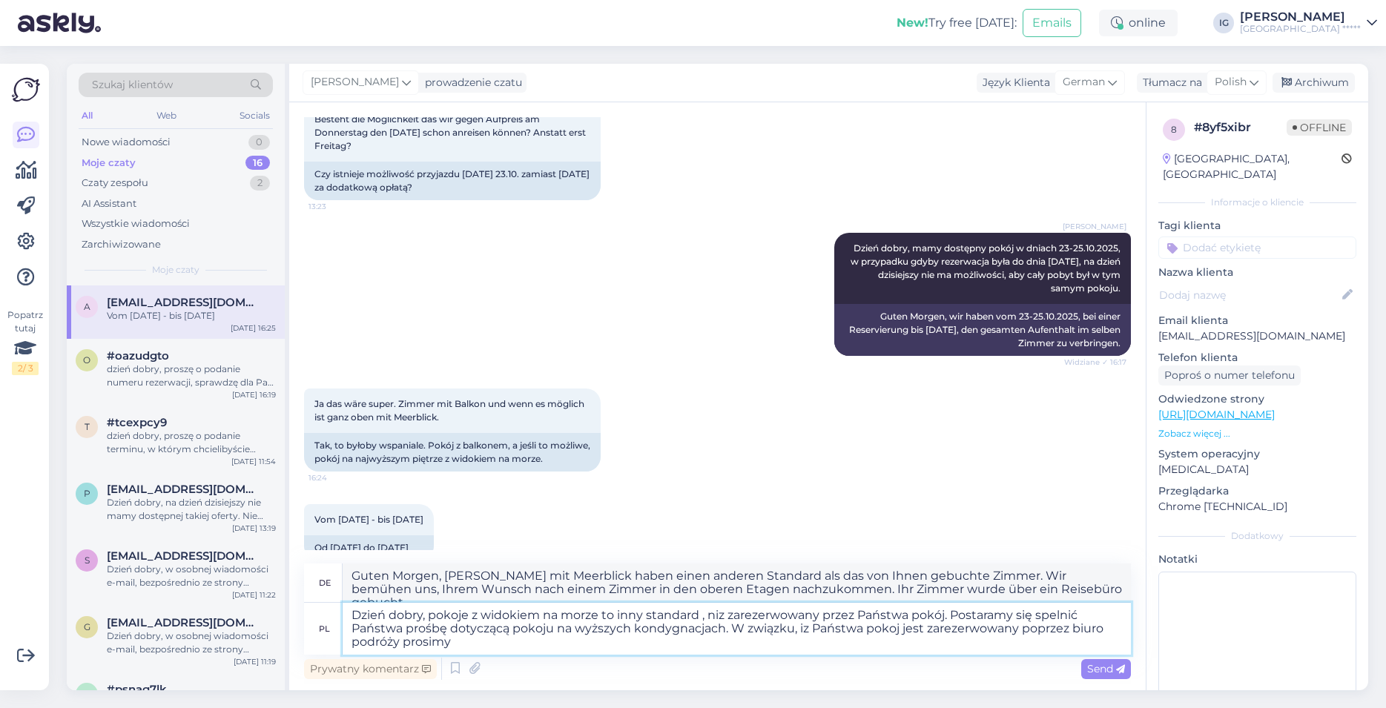
type textarea "Dzień dobry, pokoje z widokiem na morze to inny standard , niz zarezerwowany pr…"
type textarea "Guten Morgen. Zimmer mit Meerblick haben einen anderen Standard als das von Ihn…"
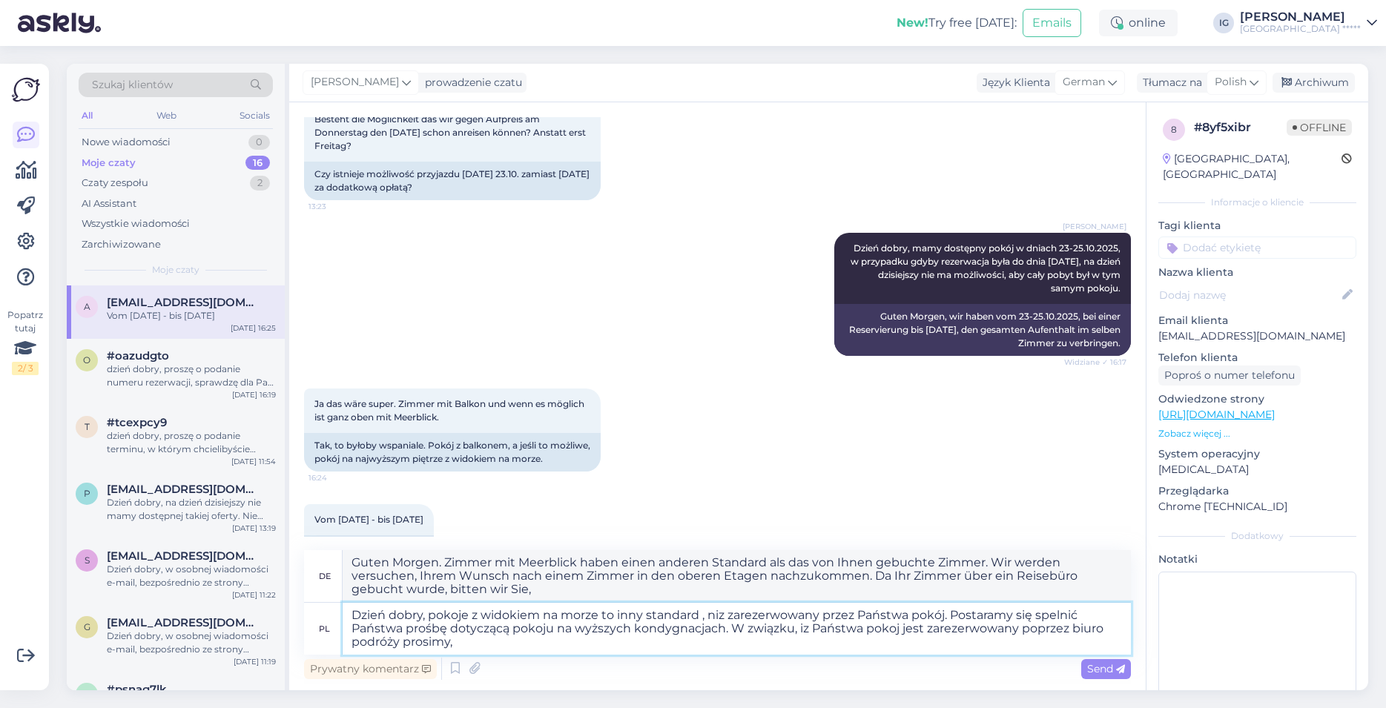
type textarea "Dzień dobry, pokoje z widokiem na morze to inny standard , niz zarezerwowany pr…"
type textarea "Guten Morgen. Zimmer mit Meerblick haben einen anderen Standard als das von Ihn…"
type textarea "Dzień dobry, pokoje z widokiem na morze to inny standard , niz zarezerwowany pr…"
type textarea "Guten Morgen, [PERSON_NAME] mit Meerblick haben einen anderen Standard als das …"
type textarea "Dzień dobry, pokoje z widokiem na morze to inny standard , niz zarezerwowany pr…"
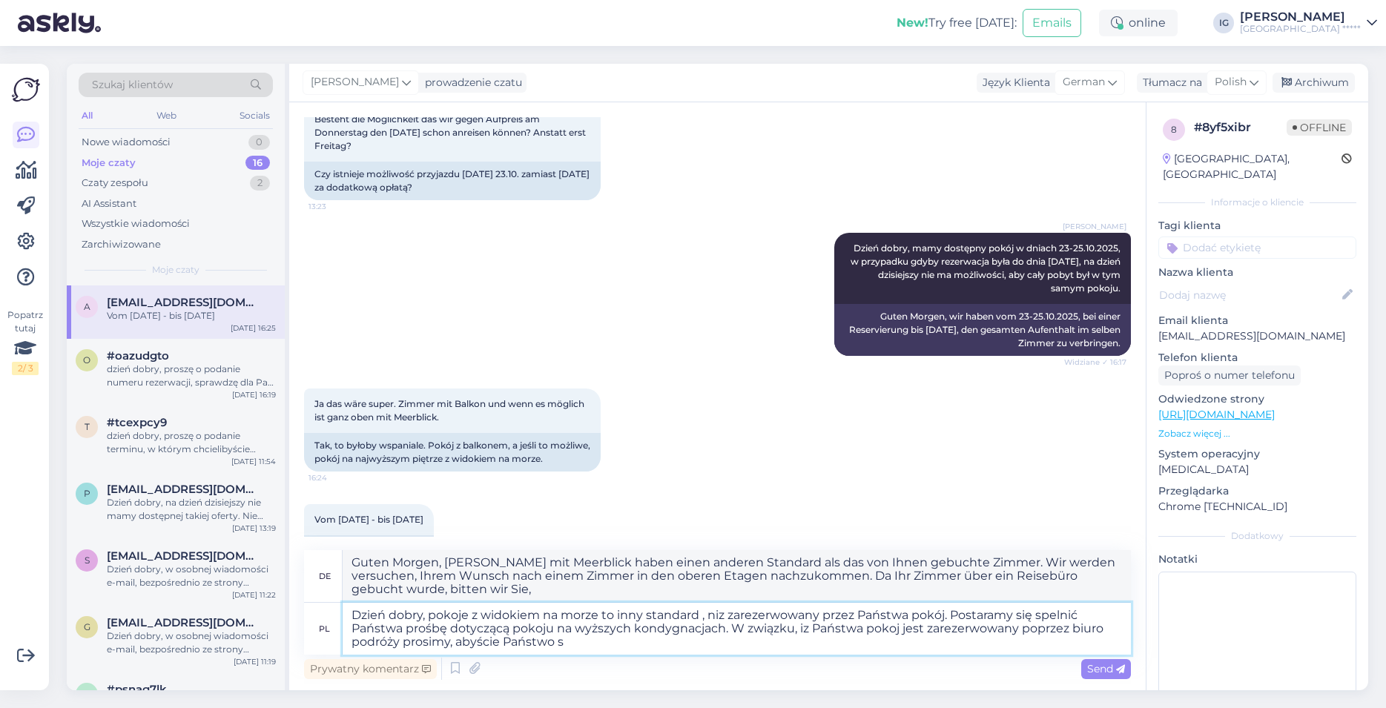
type textarea "Guten Morgen, [PERSON_NAME] mit Meerblick haben einen anderen Standard als das …"
type textarea "Dzień dobry, pokoje z widokiem na morze to inny standard , niz zarezerwowany pr…"
type textarea "Guten Morgen. Zimmer mit Meerblick haben einen anderen Standard als das von Ihn…"
type textarea "Dzień dobry, pokoje z widokiem na morze to inny standard , niz zarezerwowany pr…"
type textarea "Guten Morgen. Zimmer mit Meerblick haben einen anderen Standard als das von Ihn…"
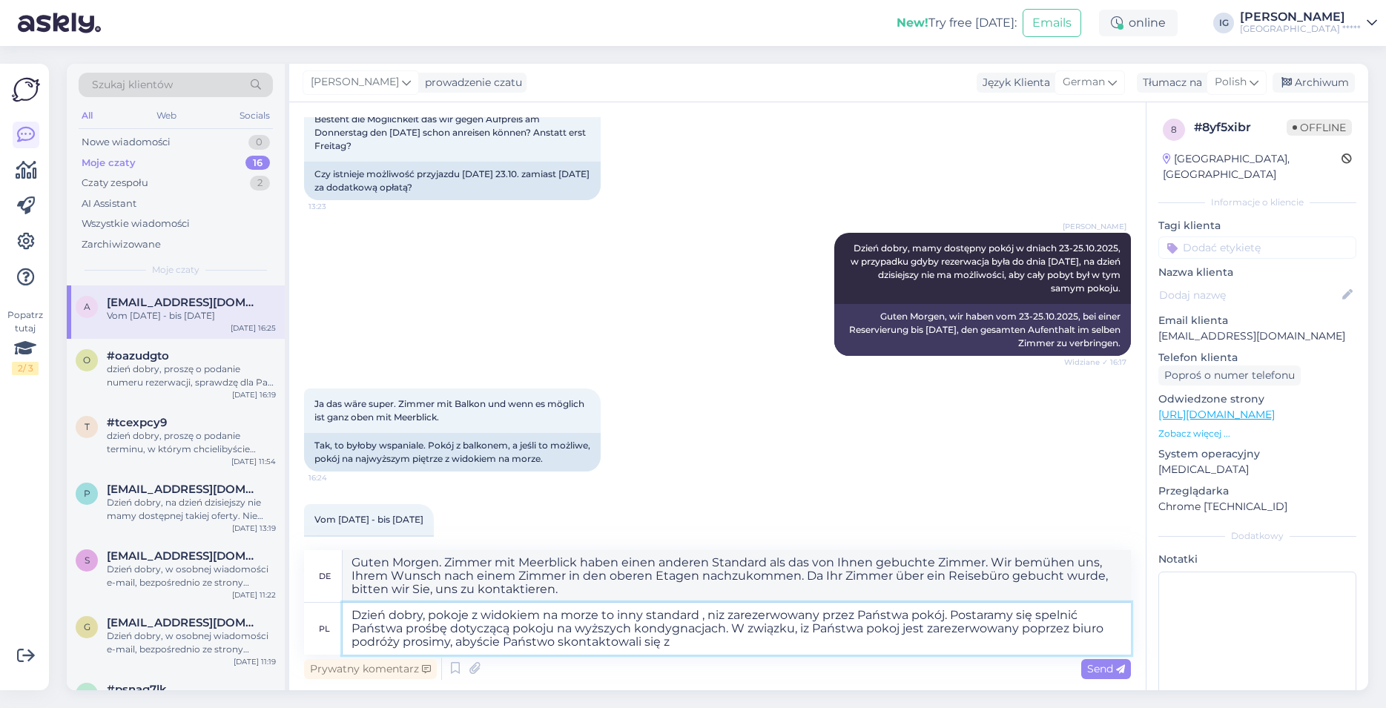
type textarea "Dzień dobry, pokoje z widokiem na morze to inny standard , niz zarezerwowany pr…"
type textarea "Guten Morgen. Zimmer mit Meerblick haben einen anderen Standard als das von Ihn…"
type textarea "Dzień dobry, pokoje z widokiem na morze to inny standard , niz zarezerwowany pr…"
type textarea "Guten Morgen. Zimmer mit Meerblick haben einen anderen Standard als das von Ihn…"
type textarea "Dzień dobry, pokoje z widokiem na morze to inny standard , niz zarezerwowany pr…"
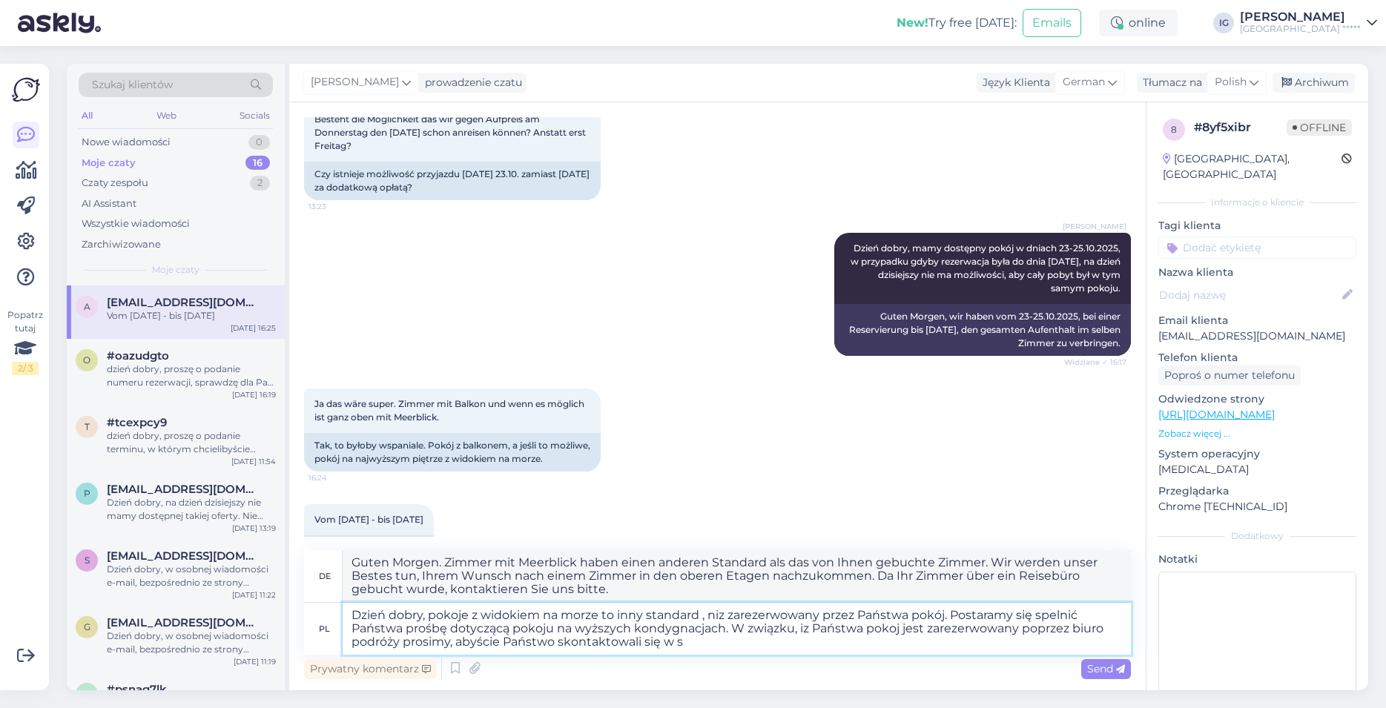
type textarea "Guten Morgen. Zimmer mit Meerblick haben einen anderen Standard als das von Ihn…"
type textarea "Dzień dobry, pokoje z widokiem na morze to inny standard , niz zarezerwowany pr…"
type textarea "Guten Morgen. Zimmer mit Meerblick haben einen anderen Standard als das von Ihn…"
type textarea "Dzień dobry, pokoje z widokiem na morze to inny standard , niz zarezerwowany pr…"
type textarea "Guten Morgen. Zimmer mit Meerblick haben einen anderen Standard als das von Ihn…"
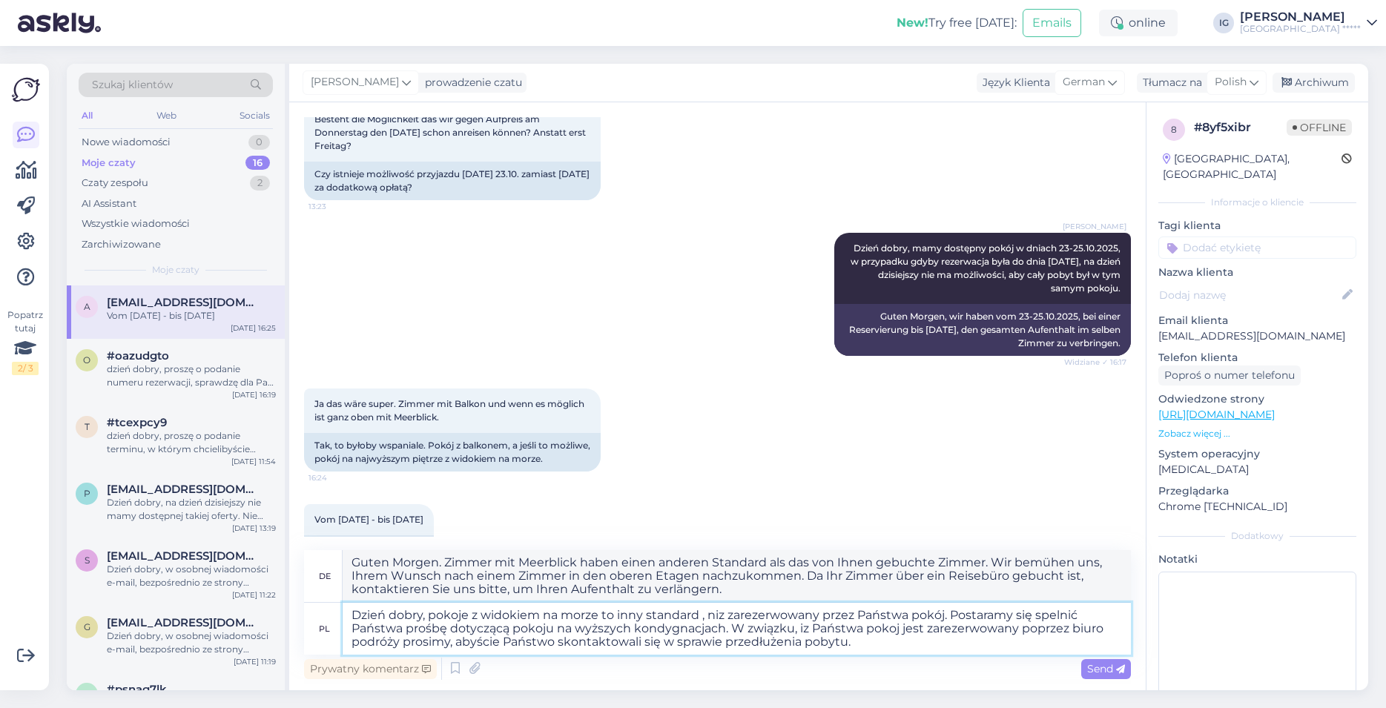
type textarea "Dzień dobry, pokoje z widokiem na morze to inny standard , niz zarezerwowany pr…"
type textarea "Guten Morgen. Zimmer mit Meerblick haben einen anderen Standard als das von Ihn…"
click at [853, 646] on textarea "Dzień dobry, pokoje z widokiem na morze to inny standard , niż zarezerwowany pr…" at bounding box center [737, 629] width 788 height 52
type textarea "Dzień dobry, pokoje z widokiem na morze to inny standard , niż zarezerwowany pr…"
type textarea "Guten Morgen, [PERSON_NAME] mit Meerblick haben einen anderen Standard als das …"
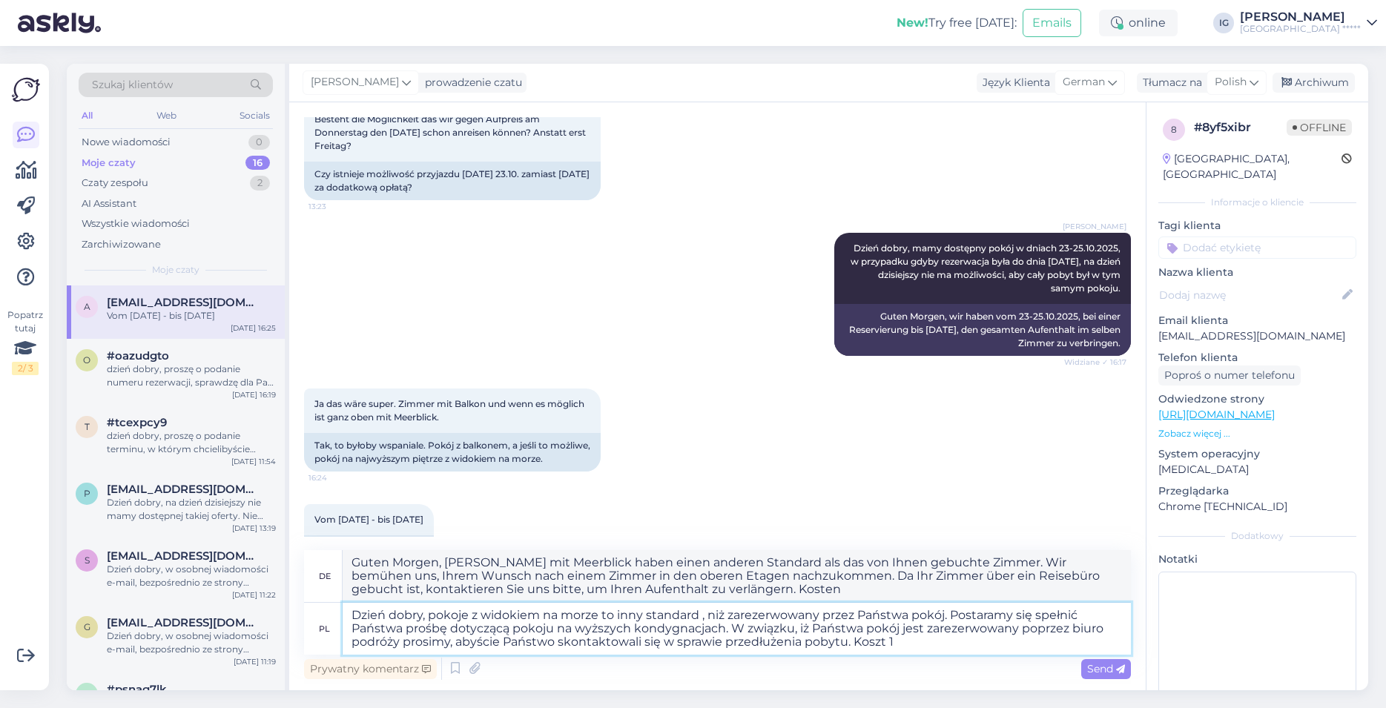
type textarea "Dzień dobry, pokoje z widokiem na morze to inny standard , niż zarezerwowany pr…"
type textarea "Guten Morgen, [PERSON_NAME] mit Meerblick haben einen anderen Standard als das …"
type textarea "Dzień dobry, pokoje z widokiem na morze to inny standard , niż zarezerwowany pr…"
type textarea "Guten Morgen. Zimmer mit Meerblick haben einen anderen Standard als das von Ihn…"
type textarea "Dzień dobry, pokoje z widokiem na morze to inny standard , niż zarezerwowany pr…"
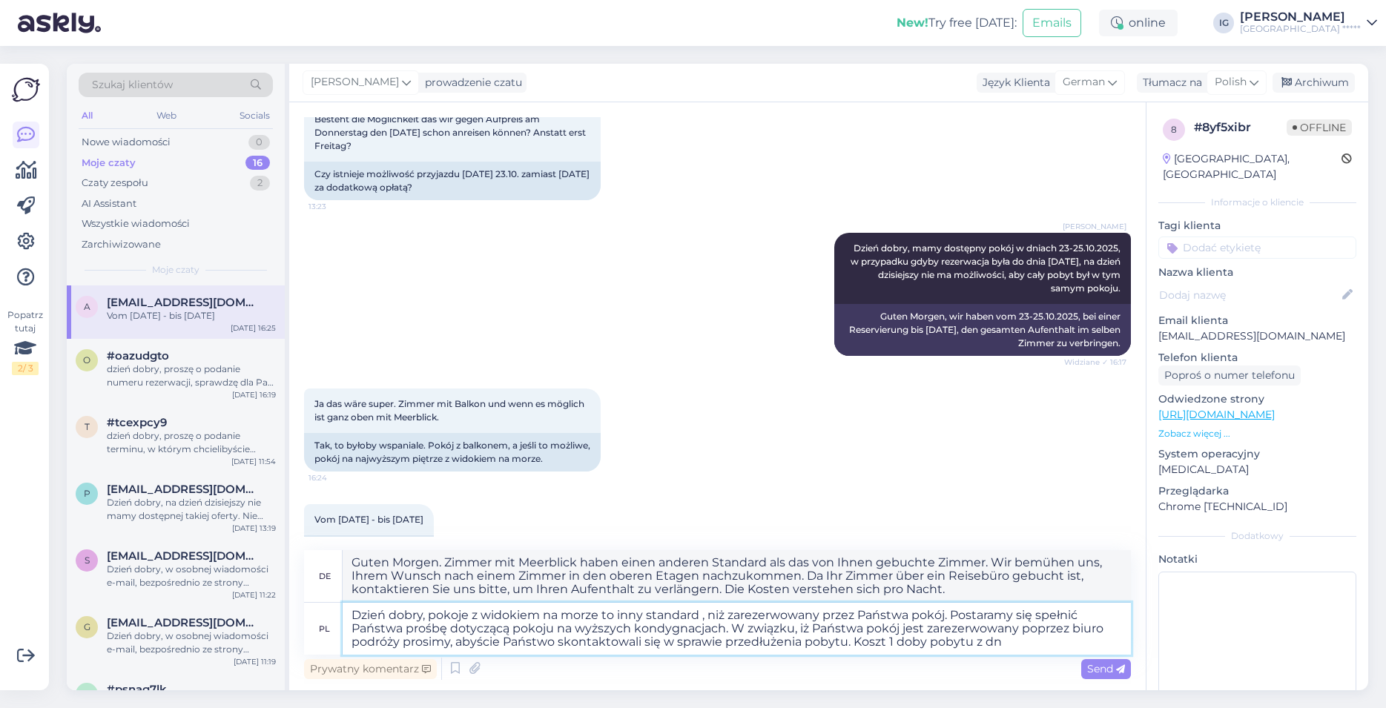
type textarea "Guten Morgen, [PERSON_NAME] mit Meerblick haben einen anderen Standard als das …"
type textarea "Dzień dobry, pokoje z widokiem na morze to inny standard , niż zarezerwowany pr…"
type textarea "Guten Morgen, [PERSON_NAME] mit Meerblick haben einen anderen Standard als das …"
type textarea "Dzień dobry, pokoje z widokiem na morze to inny standard , niż zarezerwowany pr…"
type textarea "Guten Morgen, [PERSON_NAME] mit Meerblick haben einen anderen Standard als das …"
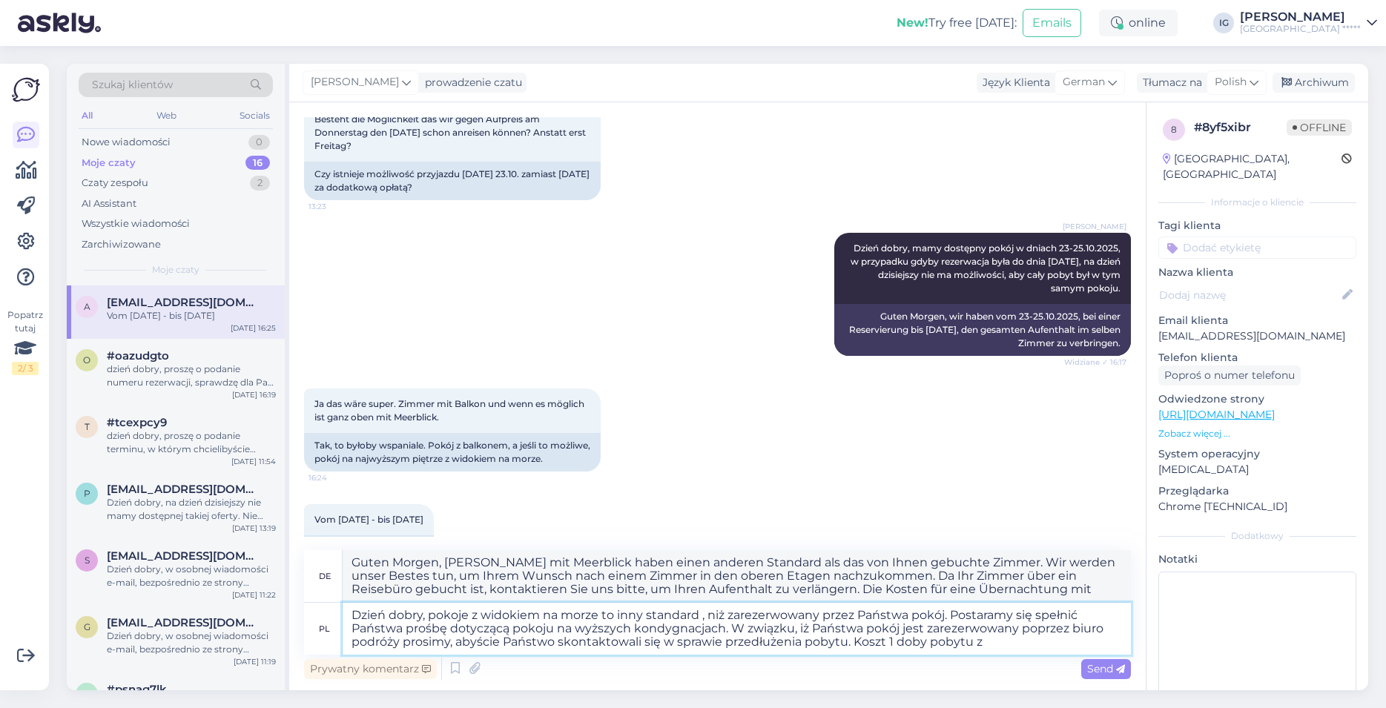
type textarea "Dzień dobry, pokoje z widokiem na morze to inny standard , niż zarezerwowany pr…"
type textarea "Guten Morgen. Zimmer mit Meerblick haben einen anderen Standard als das von Ihn…"
type textarea "Dzień dobry, pokoje z widokiem na morze to inny standard , niż zarezerwowany pr…"
type textarea "Guten Morgen. Zimmer mit Meerblick haben einen anderen Standard als das von Ihn…"
type textarea "Dzień dobry, pokoje z widokiem na morze to inny standard , niż zarezerwowany pr…"
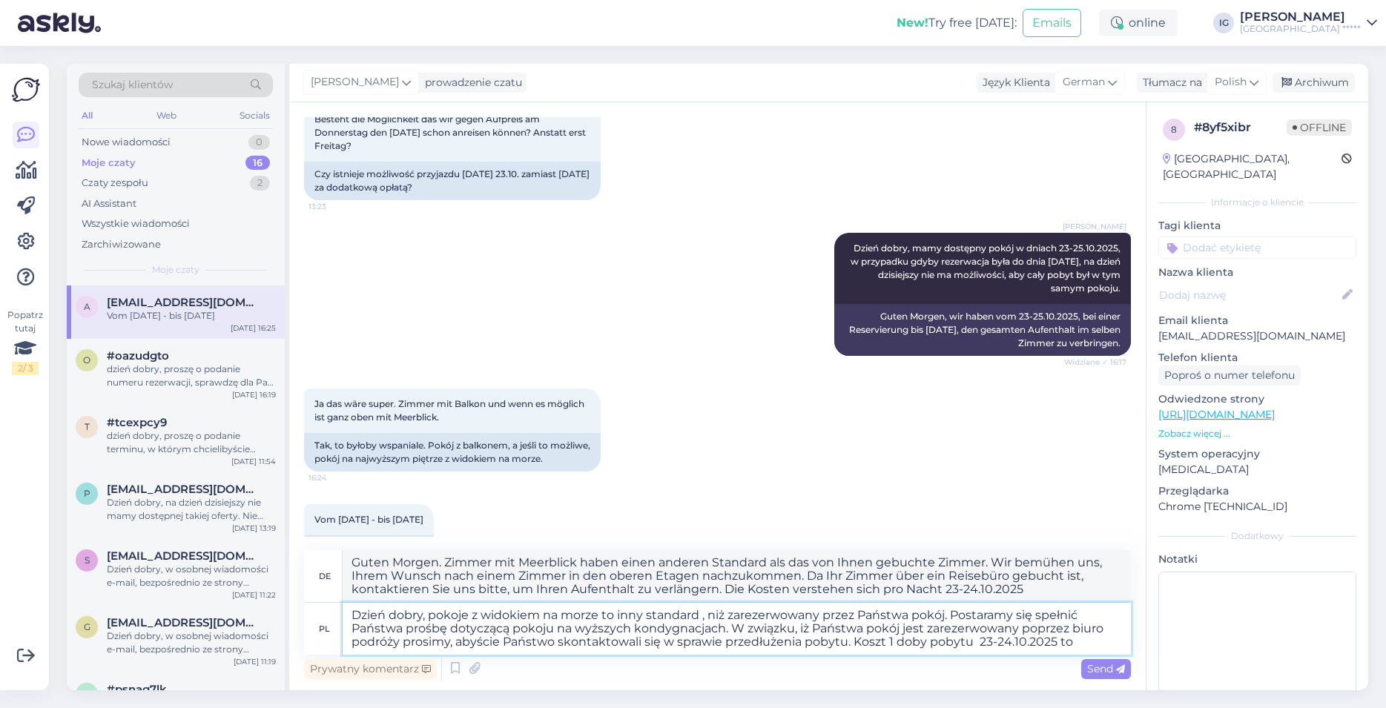
type textarea "Guten Morgen. Zimmer mit Meerblick haben einen anderen Standard als das von Ihn…"
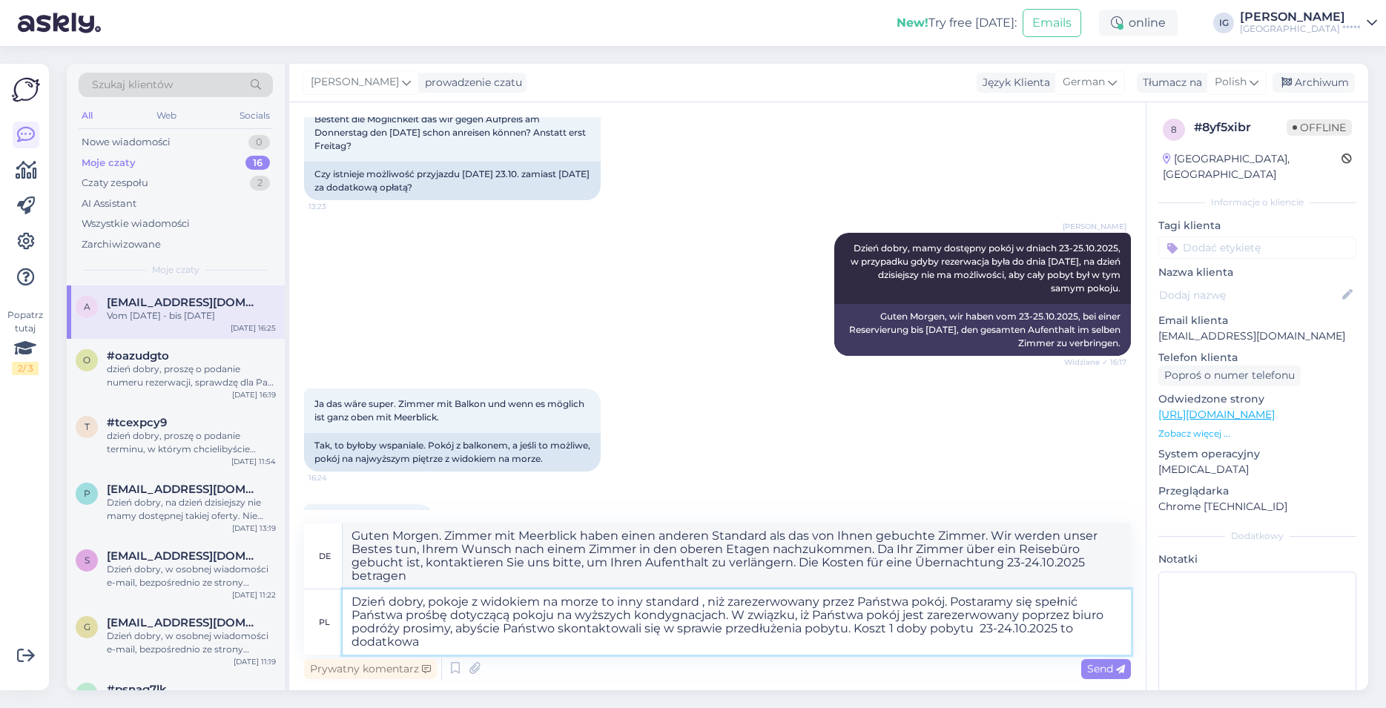
type textarea "Dzień dobry, pokoje z widokiem na morze to inny standard , niż zarezerwowany pr…"
type textarea "Guten Morgen. Zimmer mit Meerblick haben einen anderen Standard als das von Ihn…"
type textarea "Dzień dobry, pokoje z widokiem na morze to inny standard , niż zarezerwowany pr…"
type textarea "Guten Morgen. Zimmer mit Meerblick haben einen anderen Standard als das von Ihn…"
type textarea "Dzień dobry, pokoje z widokiem na morze to inny standard , niż zarezerwowany pr…"
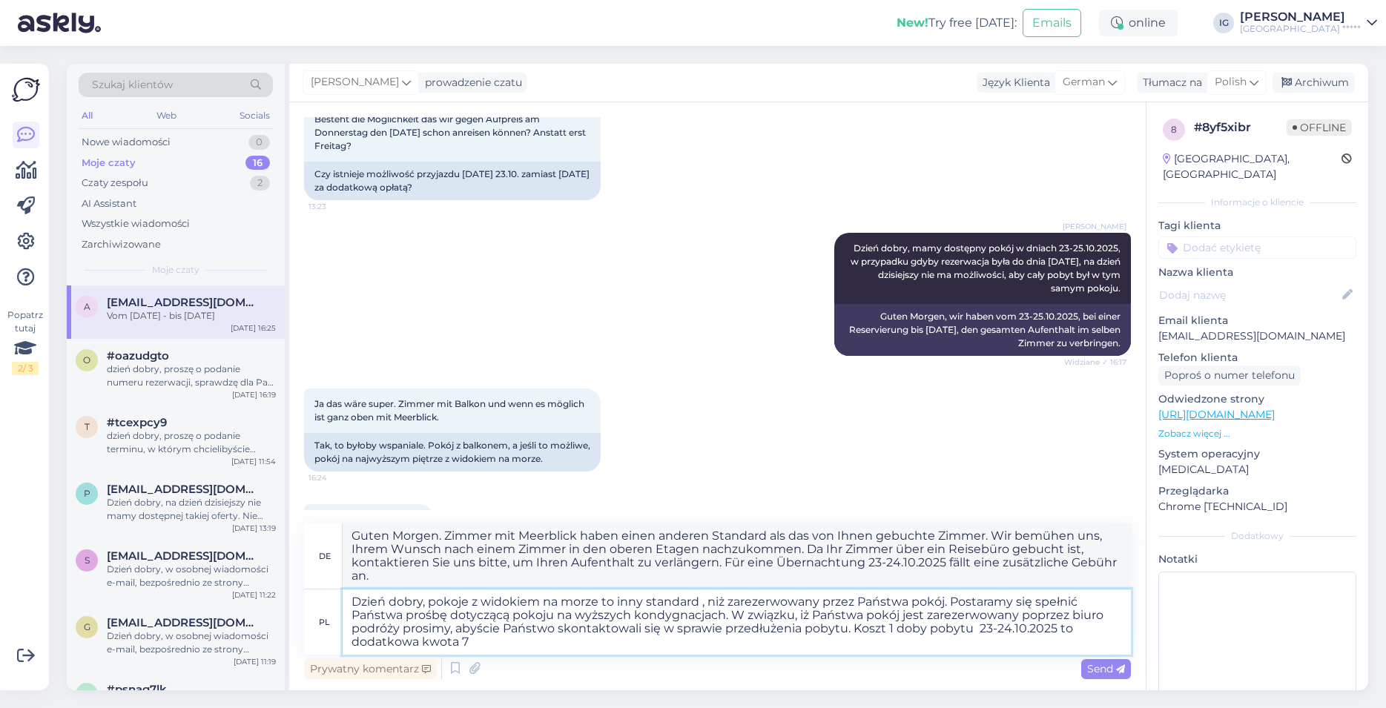
type textarea "Guten Morgen. Zimmer mit Meerblick haben einen anderen Standard als das von Ihn…"
type textarea "Dzień dobry, pokoje z widokiem na morze to inny standard , niż zarezerwowany pr…"
type textarea "Guten Morgen. Zimmer mit Meerblick haben einen anderen Standard als das von Ihn…"
type textarea "Dzień dobry, pokoje z widokiem na morze to inny standard , niż zarezerwowany pr…"
type textarea "Guten Morgen. Zimmer mit Meerblick haben einen anderen Standard als das von Ihn…"
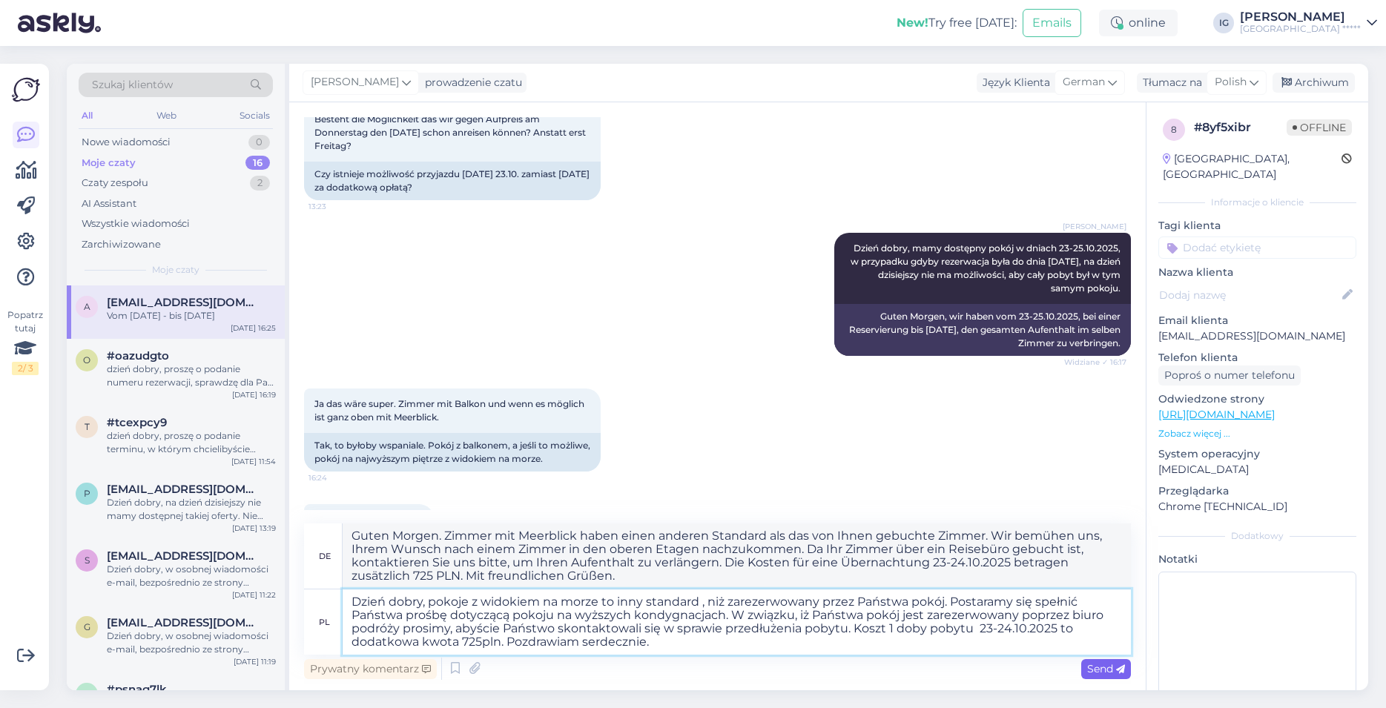
type textarea "Dzień dobry, pokoje z widokiem na morze to inny standard , niż zarezerwowany pr…"
click at [1111, 667] on span "Send" at bounding box center [1106, 668] width 38 height 13
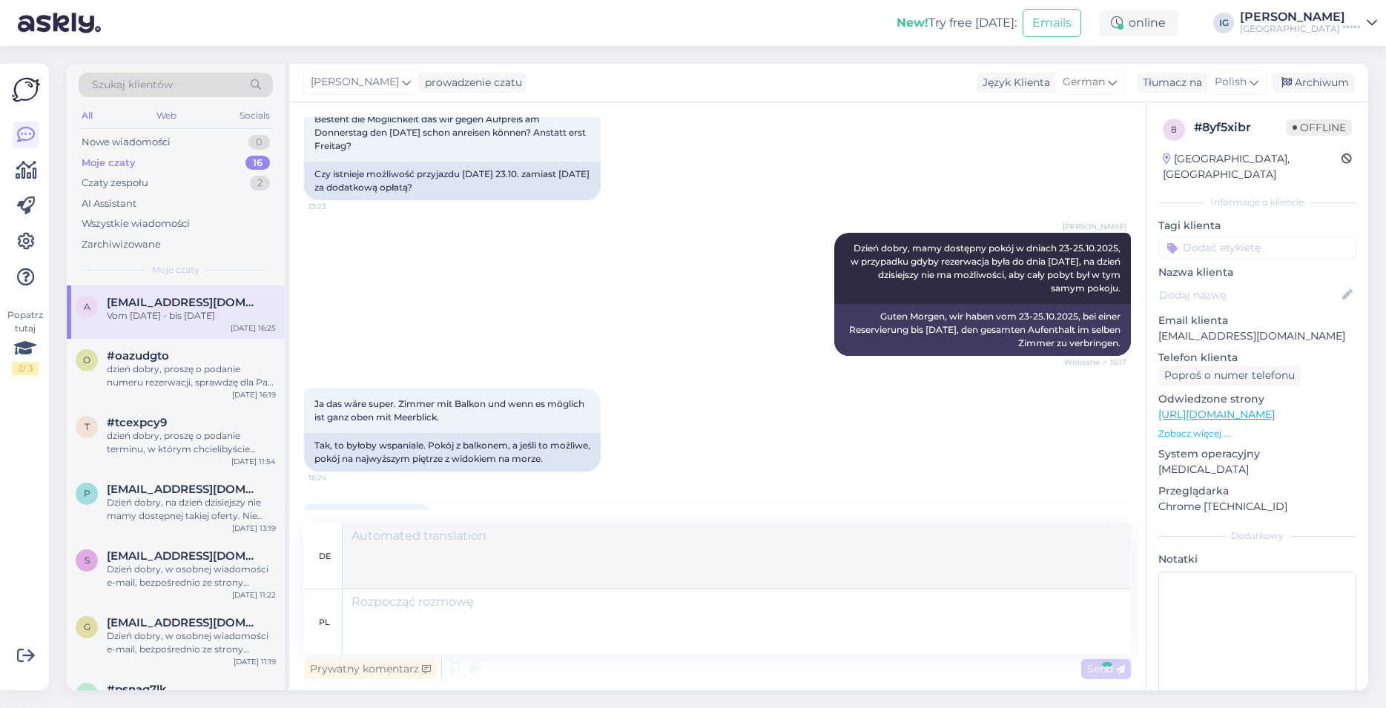
scroll to position [3562, 0]
